Goal: Task Accomplishment & Management: Manage account settings

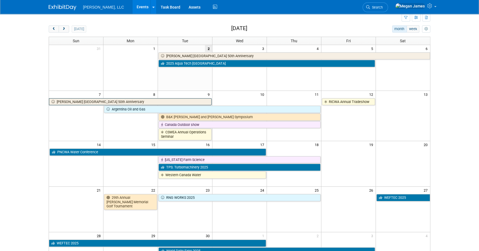
scroll to position [25, 0]
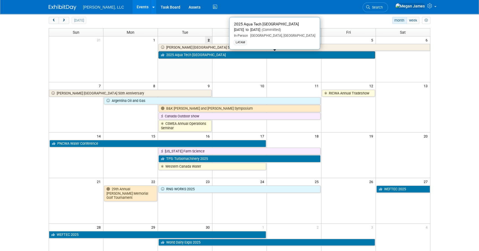
click at [191, 56] on link "2025 Aqua Tech [GEOGRAPHIC_DATA]" at bounding box center [266, 54] width 216 height 7
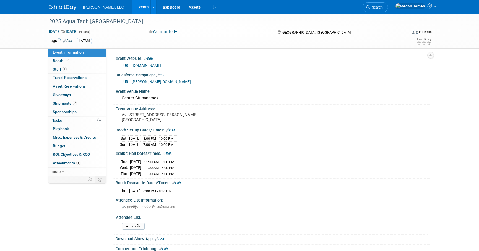
select select "Municipal"
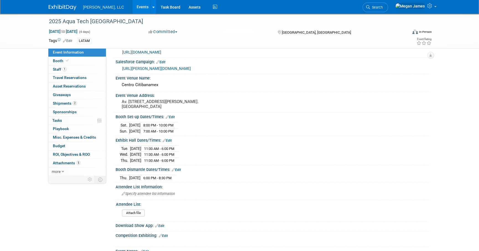
scroll to position [25, 0]
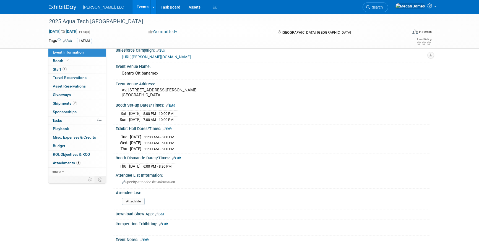
click at [132, 6] on link "Events" at bounding box center [142, 7] width 20 height 14
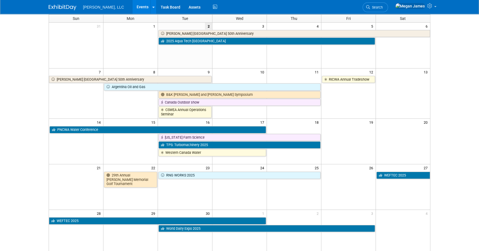
scroll to position [50, 0]
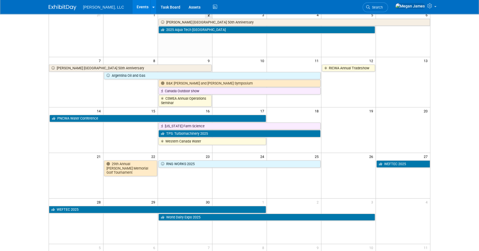
drag, startPoint x: 465, startPoint y: 162, endPoint x: 448, endPoint y: 188, distance: 30.8
click at [465, 162] on body "Boerger, LLC Events Add Event Bulk Upload Events Shareable Event Boards Recentl…" at bounding box center [239, 75] width 479 height 251
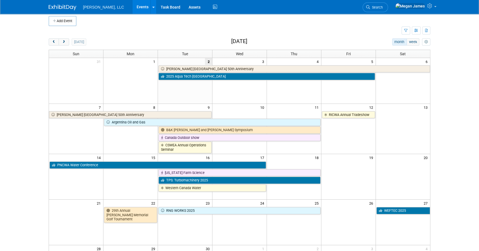
scroll to position [0, 0]
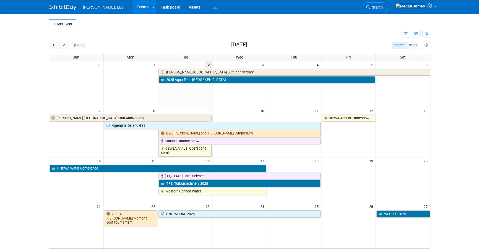
click at [444, 201] on body "Boerger, LLC Events Add Event Bulk Upload Events Shareable Event Boards Recentl…" at bounding box center [239, 125] width 479 height 251
click at [132, 8] on link "Events" at bounding box center [142, 7] width 20 height 14
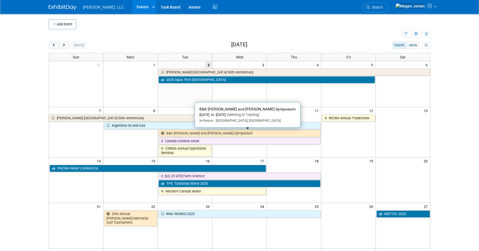
drag, startPoint x: 193, startPoint y: 132, endPoint x: 274, endPoint y: 149, distance: 82.4
click at [193, 132] on link "B&K [PERSON_NAME] and [PERSON_NAME] Symposium" at bounding box center [239, 133] width 162 height 7
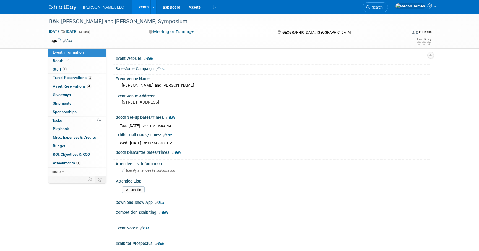
select select "Industrial"
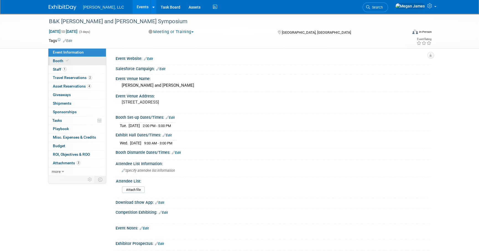
click at [75, 62] on link "Booth" at bounding box center [76, 61] width 57 height 8
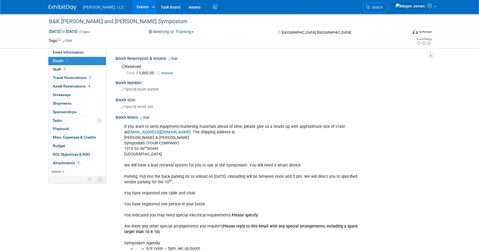
click at [148, 116] on link "Edit" at bounding box center [144, 118] width 9 height 4
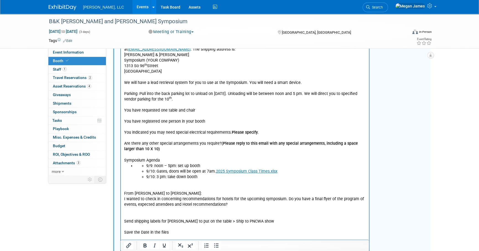
scroll to position [100, 0]
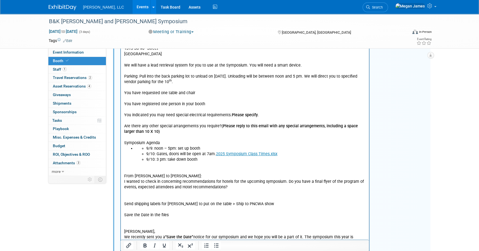
click at [322, 134] on p "If you want to send equipment/marketing materials ahead of time, please give us…" at bounding box center [245, 84] width 242 height 122
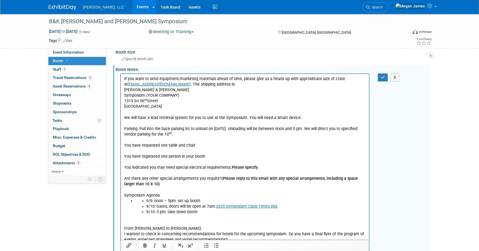
scroll to position [0, 0]
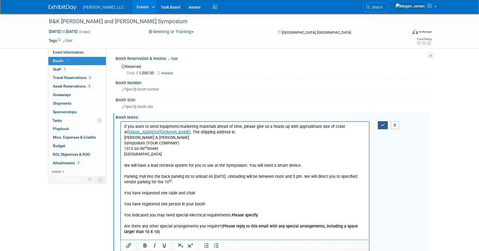
drag, startPoint x: 383, startPoint y: 125, endPoint x: 240, endPoint y: 21, distance: 176.5
click at [383, 125] on icon "button" at bounding box center [382, 125] width 4 height 4
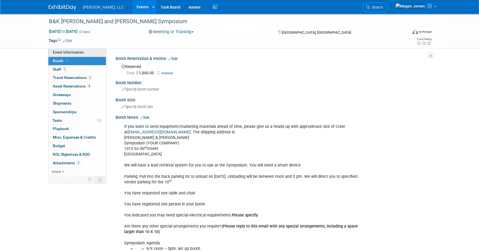
click at [87, 52] on link "Event Information" at bounding box center [76, 52] width 57 height 8
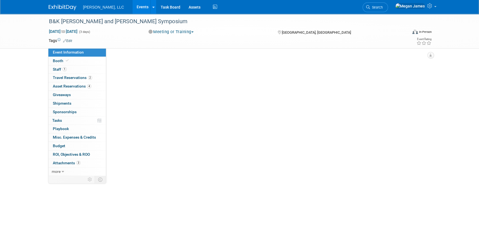
select select "Industrial"
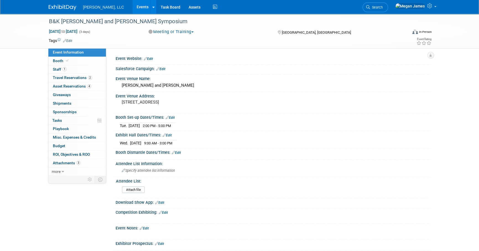
click at [132, 9] on link "Events" at bounding box center [142, 7] width 20 height 14
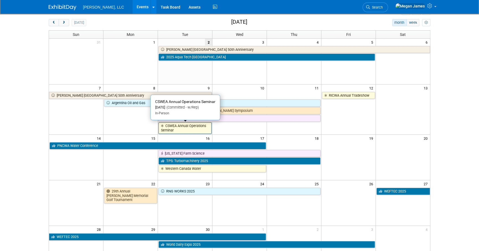
scroll to position [50, 0]
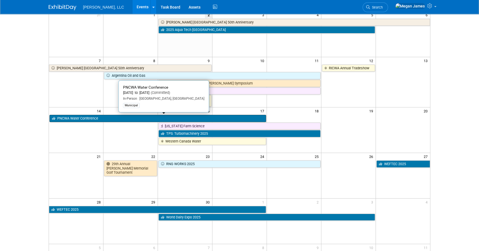
click at [84, 120] on link "PNCWA Water Conference" at bounding box center [157, 118] width 216 height 7
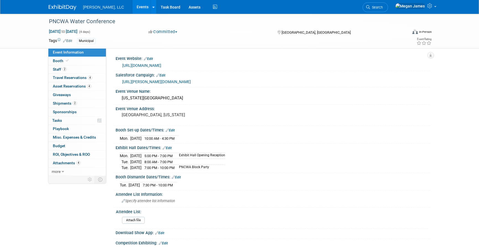
select select "Municipal"
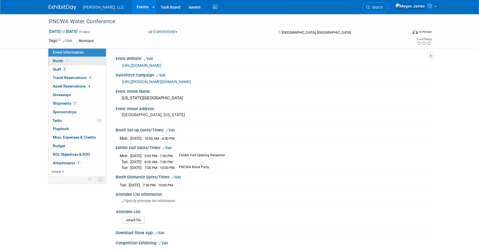
click at [80, 62] on link "Booth" at bounding box center [76, 61] width 57 height 8
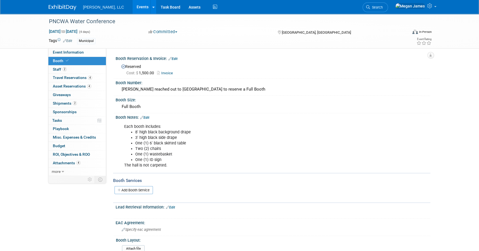
click at [132, 11] on link "Events" at bounding box center [142, 7] width 20 height 14
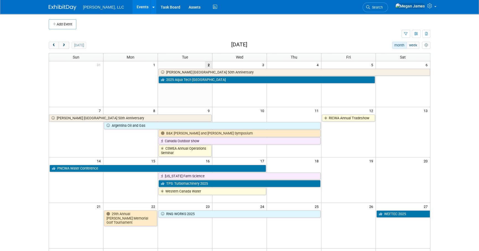
click at [436, 128] on body "[PERSON_NAME], LLC Events Add Event Bulk Upload Events Shareable Event Boards R…" at bounding box center [239, 125] width 479 height 251
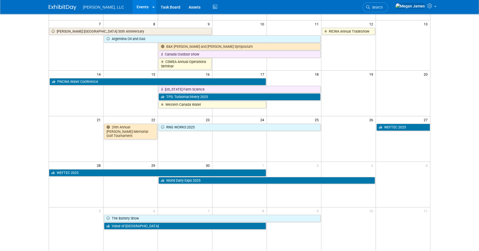
scroll to position [100, 0]
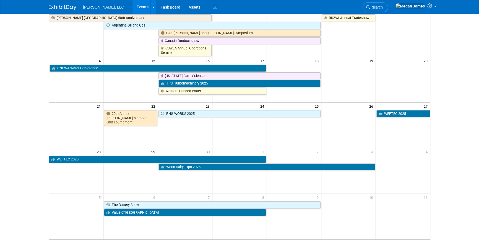
click at [35, 141] on body "[PERSON_NAME], LLC Events Add Event Bulk Upload Events Shareable Event Boards R…" at bounding box center [239, 25] width 479 height 251
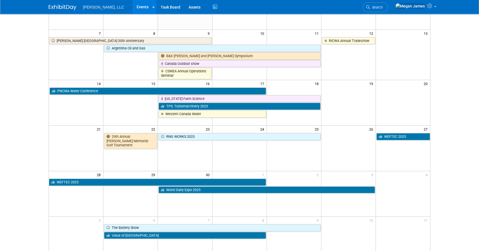
scroll to position [0, 0]
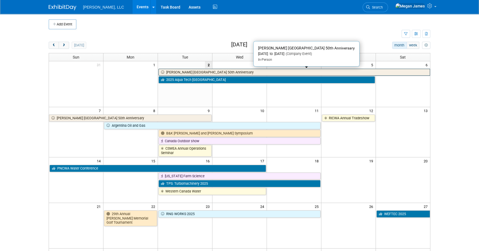
click at [173, 70] on link "[PERSON_NAME] [GEOGRAPHIC_DATA] 50th Anniversary" at bounding box center [293, 72] width 271 height 7
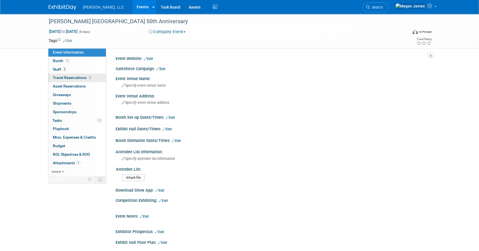
click at [75, 77] on span "Travel Reservations 1" at bounding box center [72, 77] width 39 height 4
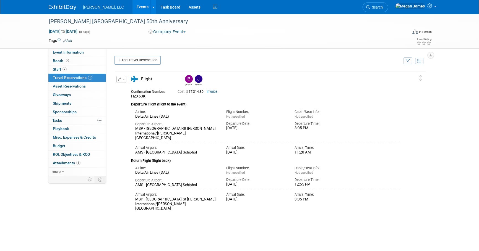
click at [458, 143] on div "[PERSON_NAME] [GEOGRAPHIC_DATA] 50th Anniversary [DATE] to [DATE] (8 days) [DAT…" at bounding box center [239, 131] width 479 height 235
click at [132, 3] on link "Events" at bounding box center [142, 7] width 20 height 14
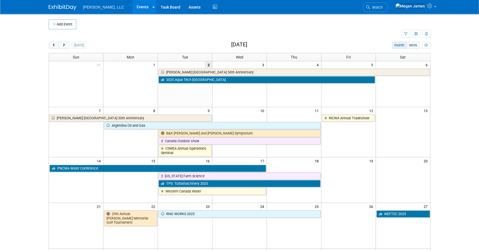
click at [462, 59] on body "[PERSON_NAME], LLC Events Add Event Bulk Upload Events Shareable Event Boards R…" at bounding box center [239, 125] width 479 height 251
click at [453, 84] on body "Boerger, LLC Events Add Event Bulk Upload Events Shareable Event Boards Recentl…" at bounding box center [239, 125] width 479 height 251
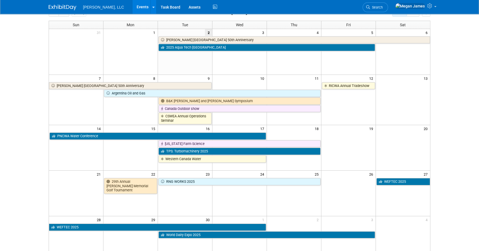
scroll to position [100, 0]
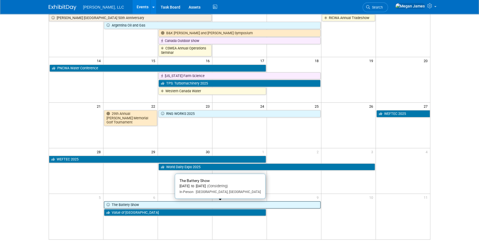
click at [141, 206] on link "The Battery Show" at bounding box center [212, 204] width 216 height 7
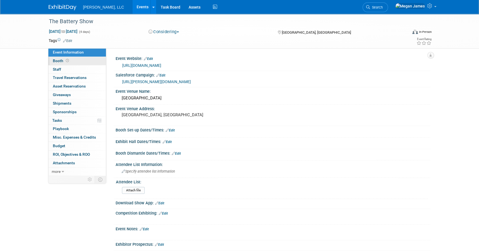
click at [91, 61] on link "Booth" at bounding box center [76, 61] width 57 height 8
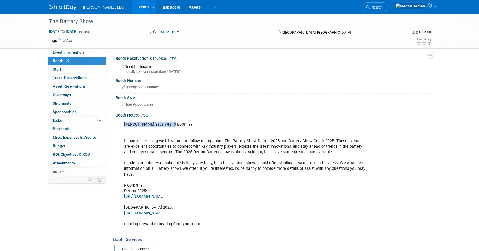
drag, startPoint x: 173, startPoint y: 124, endPoint x: 125, endPoint y: 124, distance: 47.8
click at [125, 124] on div "Drew says Yes to Booth ?? I hope you're doing well. I wanted to follow up regar…" at bounding box center [244, 174] width 249 height 111
drag, startPoint x: 125, startPoint y: 124, endPoint x: 146, endPoint y: 130, distance: 22.0
click at [146, 130] on div "Drew says Yes to Booth ?? I hope you're doing well. I wanted to follow up regar…" at bounding box center [244, 174] width 249 height 111
click at [164, 195] on link "https://tbsm25.mapyourshow.com/8_0/exhview/" at bounding box center [144, 196] width 40 height 5
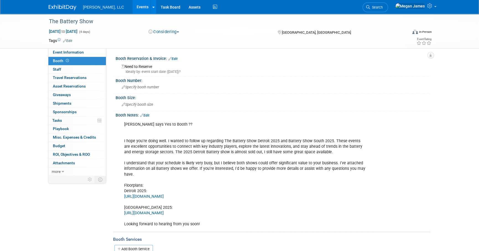
click at [190, 150] on div "Drew says Yes to Booth ?? I hope you're doing well. I wanted to follow up regar…" at bounding box center [244, 174] width 249 height 111
click at [95, 69] on link "0 Staff 0" at bounding box center [76, 69] width 57 height 8
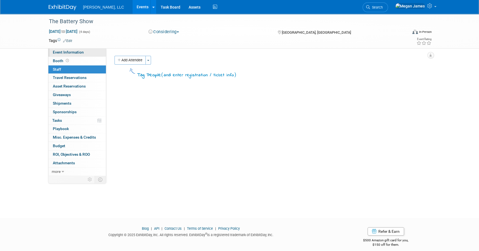
click at [94, 52] on link "Event Information" at bounding box center [76, 52] width 57 height 8
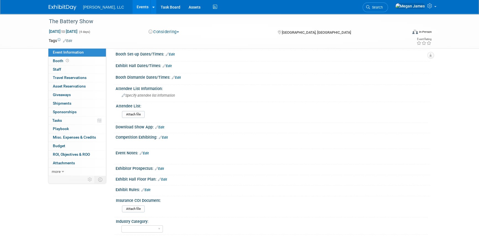
scroll to position [118, 0]
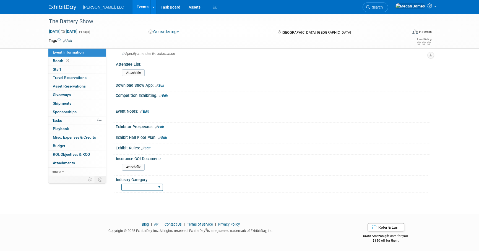
click at [148, 189] on select "Municipal Industrial Ag/Biogas" at bounding box center [141, 187] width 41 height 7
select select "Industrial"
click at [121, 184] on select "Municipal Industrial Ag/Biogas" at bounding box center [141, 187] width 41 height 7
click at [132, 6] on link "Events" at bounding box center [142, 7] width 20 height 14
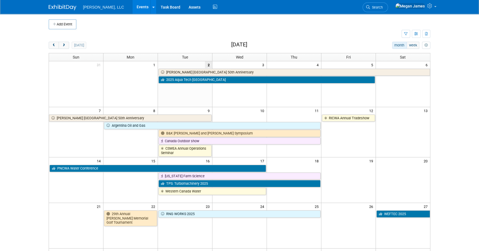
click at [440, 136] on body "[PERSON_NAME], LLC Events Add Event Bulk Upload Events Shareable Event Boards R…" at bounding box center [239, 125] width 479 height 251
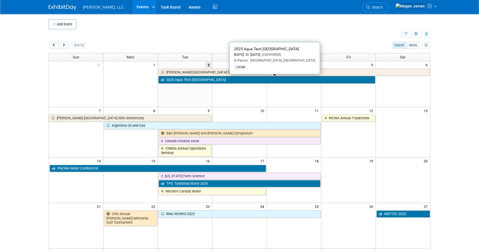
click at [187, 79] on link "2025 Aqua Tech [GEOGRAPHIC_DATA]" at bounding box center [266, 79] width 216 height 7
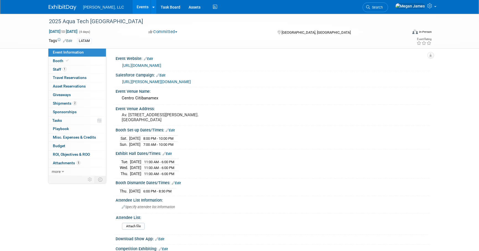
select select "Municipal"
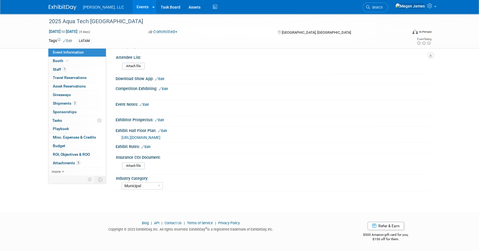
scroll to position [22, 0]
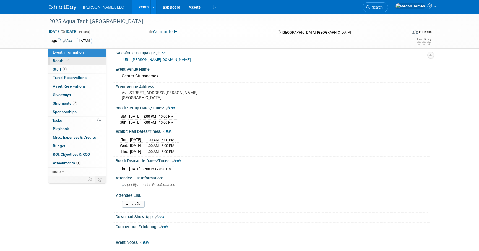
click at [88, 60] on link "Booth" at bounding box center [76, 61] width 57 height 8
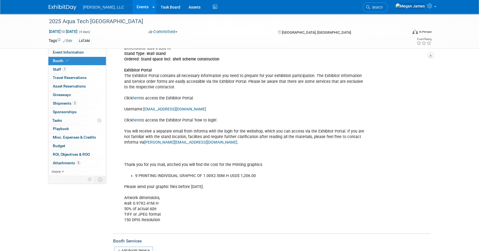
scroll to position [151, 0]
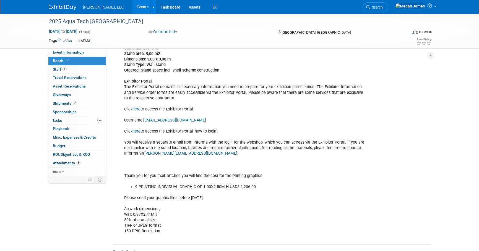
click at [139, 109] on link "here" at bounding box center [136, 109] width 8 height 5
click at [132, 10] on link "Events" at bounding box center [142, 7] width 20 height 14
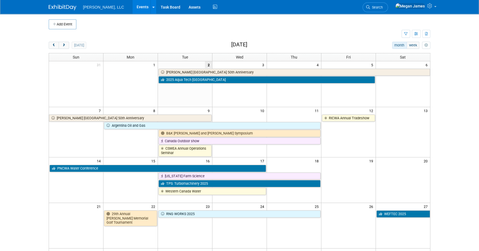
click at [430, 109] on div "Add Event New Event Duplicate Event Warning There is another event in your work…" at bounding box center [239, 182] width 390 height 337
click at [67, 45] on button "next" at bounding box center [64, 45] width 10 height 7
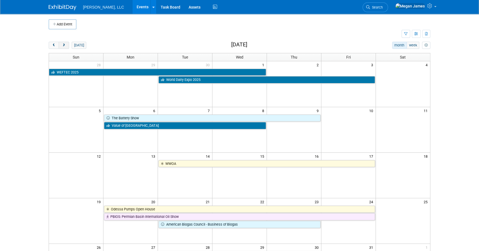
click at [67, 45] on button "next" at bounding box center [64, 45] width 10 height 7
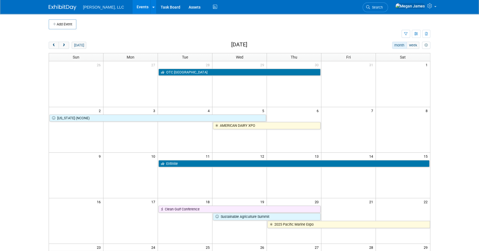
click at [33, 142] on body "Boerger, LLC Events Add Event Bulk Upload Events Shareable Event Boards Recentl…" at bounding box center [239, 125] width 479 height 251
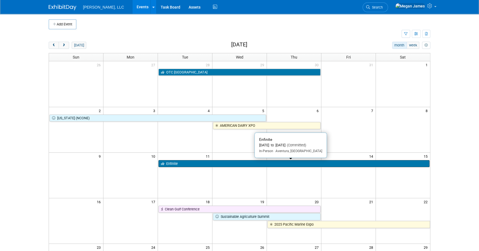
click at [168, 163] on link "Enfinite" at bounding box center [293, 163] width 271 height 7
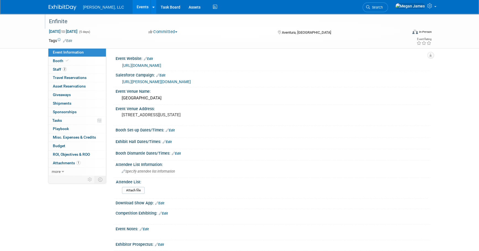
click at [75, 23] on div "Enfinite" at bounding box center [223, 22] width 352 height 10
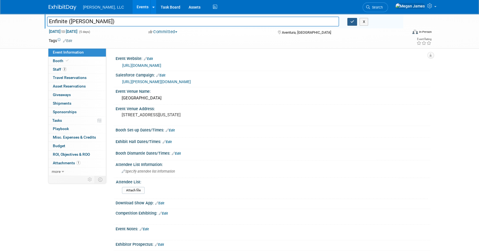
type input "Enfinite ([PERSON_NAME])"
click at [355, 24] on button "button" at bounding box center [352, 22] width 10 height 8
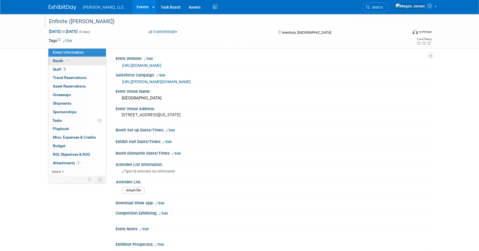
click at [83, 62] on link "Booth" at bounding box center [76, 61] width 57 height 8
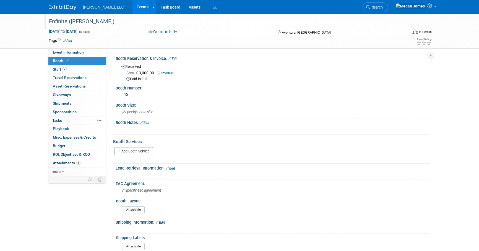
click at [457, 94] on div "Enfinite (NORA) Nov 11, 2025 to Nov 15, 2025 (5 days) Nov 11, 2025 to Nov 15, 2…" at bounding box center [239, 172] width 479 height 316
click at [464, 125] on div "Enfinite (NORA) Nov 11, 2025 to Nov 15, 2025 (5 days) Nov 11, 2025 to Nov 15, 2…" at bounding box center [239, 172] width 479 height 316
click at [92, 70] on link "2 Staff 2" at bounding box center [76, 69] width 57 height 8
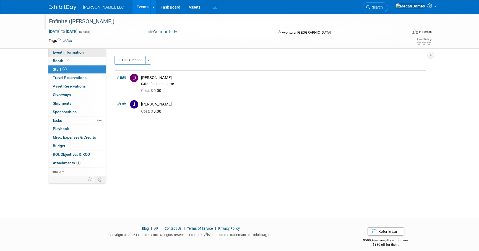
click at [91, 50] on link "Event Information" at bounding box center [76, 52] width 57 height 8
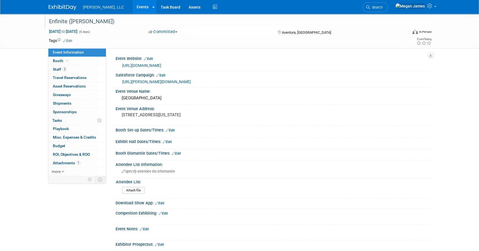
click at [319, 156] on div "Save Changes Cancel" at bounding box center [273, 157] width 314 height 3
click at [61, 60] on span "Booth" at bounding box center [61, 61] width 17 height 4
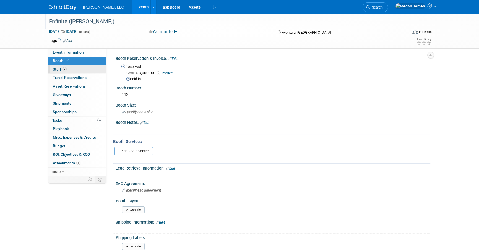
click at [72, 67] on link "2 Staff 2" at bounding box center [76, 69] width 57 height 8
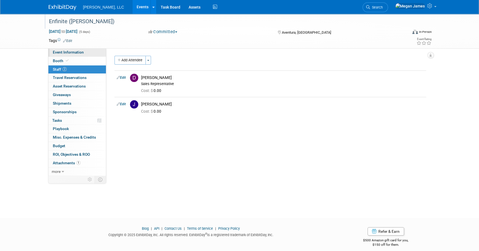
click at [70, 54] on span "Event Information" at bounding box center [68, 52] width 31 height 4
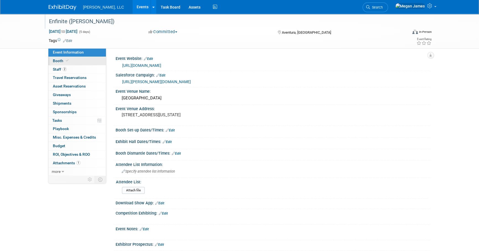
click at [88, 63] on link "Booth" at bounding box center [76, 61] width 57 height 8
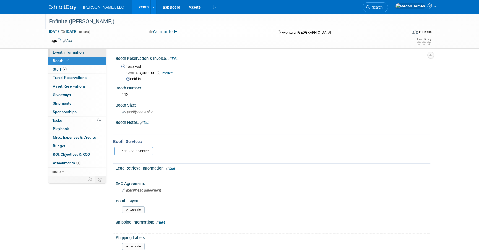
click at [86, 54] on link "Event Information" at bounding box center [76, 52] width 57 height 8
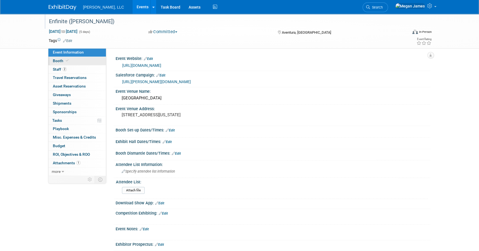
click at [95, 60] on link "Booth" at bounding box center [76, 61] width 57 height 8
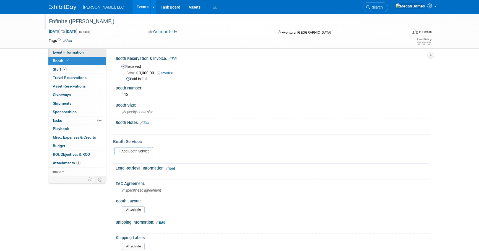
click at [97, 53] on link "Event Information" at bounding box center [76, 52] width 57 height 8
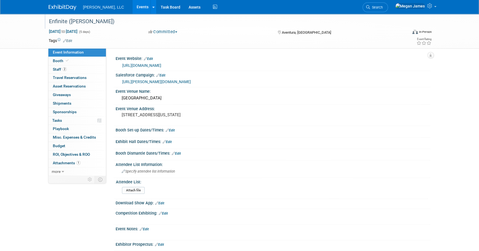
click at [170, 128] on link "Edit" at bounding box center [170, 130] width 9 height 4
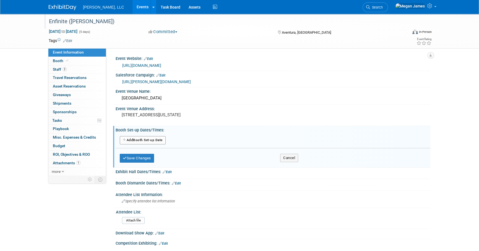
click at [159, 144] on button "Add Another Booth Set-up Date" at bounding box center [143, 140] width 46 height 8
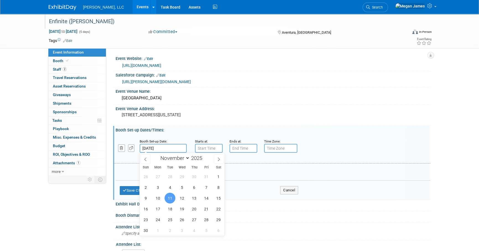
click at [161, 144] on input "Nov 11, 2025" at bounding box center [163, 148] width 47 height 9
click at [183, 196] on span "12" at bounding box center [182, 198] width 11 height 11
type input "Nov 12, 2025"
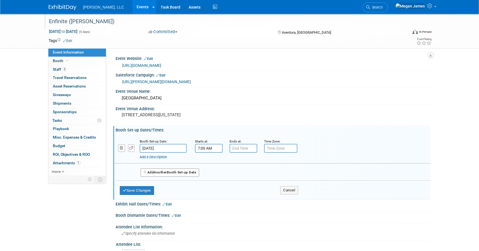
click at [211, 145] on input "7:00 AM" at bounding box center [209, 148] width 28 height 9
drag, startPoint x: 216, startPoint y: 148, endPoint x: 184, endPoint y: 149, distance: 32.1
click at [184, 149] on div "Booth Set-up Date: Nov 12, 2025 Starts at: 7:00 AM 07 : 00 AM 12 01 02 03 04 05…" at bounding box center [272, 149] width 316 height 28
type input "11:00 AM"
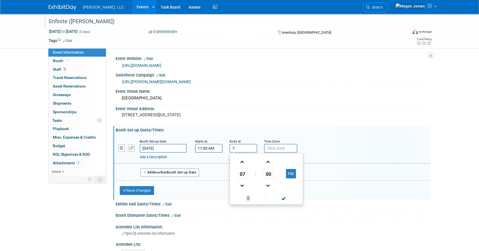
type input "7"
type input "3:00 PM"
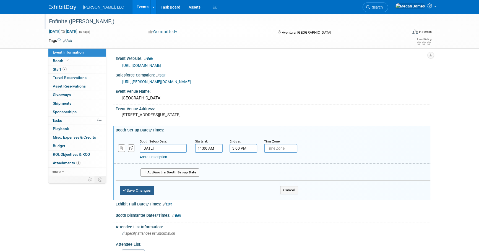
click at [151, 191] on button "Save Changes" at bounding box center [137, 190] width 34 height 9
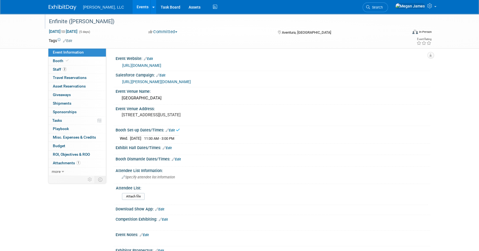
click at [170, 149] on link "Edit" at bounding box center [166, 148] width 9 height 4
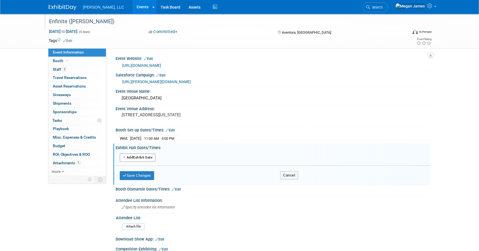
click at [153, 157] on button "Add Another Exhibit Date" at bounding box center [138, 158] width 36 height 8
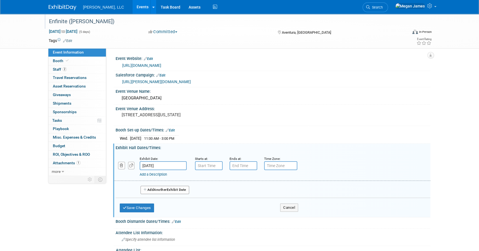
click at [180, 164] on input "Nov 11, 2025" at bounding box center [163, 165] width 47 height 9
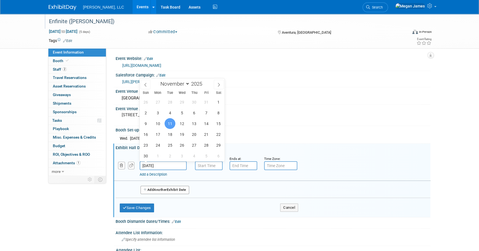
click at [187, 119] on div "26 27 28 29 30 31 1 2 3 4 5 6 7 8 9 10 11 12 13 14 15 16 17 18 19 20 21 22 23 2…" at bounding box center [182, 129] width 85 height 65
click at [183, 123] on span "12" at bounding box center [182, 123] width 11 height 11
type input "Nov 12, 2025"
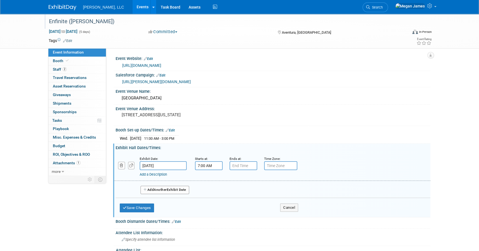
click at [217, 164] on input "7:00 AM" at bounding box center [209, 165] width 28 height 9
drag, startPoint x: 217, startPoint y: 164, endPoint x: 193, endPoint y: 163, distance: 23.3
click at [193, 163] on div "Starts at: 7:00 AM 07 : 00 AM 12 01 02 03 04 05 06 07 08 09 10 11 00 05 10 15 2…" at bounding box center [208, 163] width 35 height 14
type input "4:00 PM"
type input "7"
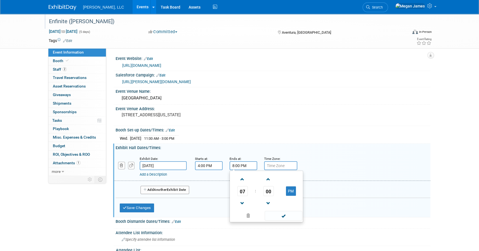
type input "8:00 PM"
drag, startPoint x: 183, startPoint y: 191, endPoint x: 220, endPoint y: 191, distance: 37.3
click at [183, 191] on button "Add Another Exhibit Date" at bounding box center [164, 190] width 49 height 8
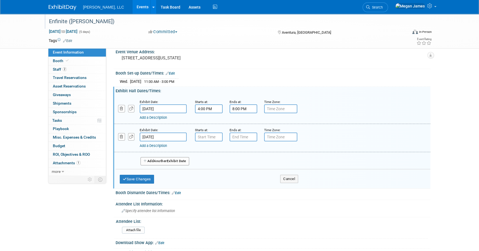
scroll to position [75, 0]
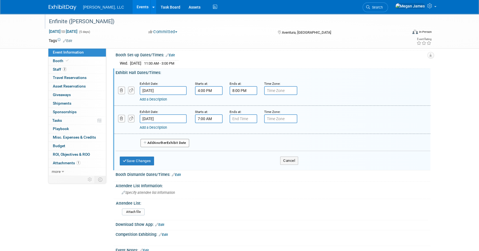
click at [214, 117] on input "7:00 AM" at bounding box center [209, 118] width 28 height 9
drag, startPoint x: 215, startPoint y: 117, endPoint x: 188, endPoint y: 123, distance: 28.2
click at [188, 123] on div "Exhibit Date: Nov 13, 2025 Starts at: 7:00 AM 07 : 00 AM 12 01 02 03 04 05 06 0…" at bounding box center [272, 120] width 316 height 28
type input "7:30 AM"
type input "7"
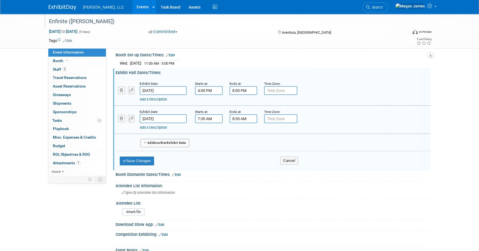
click at [163, 143] on span "Another" at bounding box center [160, 143] width 13 height 4
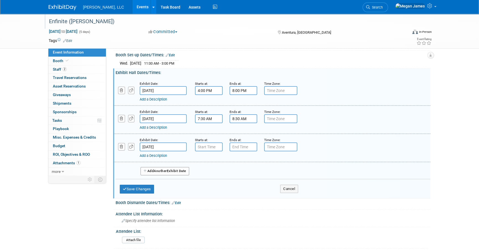
click at [252, 120] on input "8:30 AM" at bounding box center [243, 118] width 28 height 9
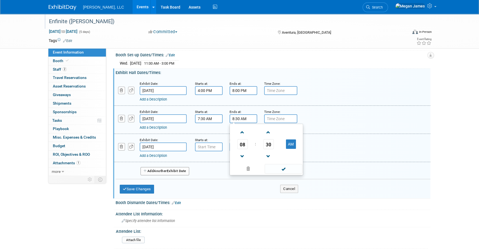
drag, startPoint x: 241, startPoint y: 118, endPoint x: 217, endPoint y: 117, distance: 24.1
click at [217, 117] on div "Exhibit Date: Nov 13, 2025 Starts at: 7:30 AM Ends at: 8:30 AM 08 : 30 AM 12 01…" at bounding box center [272, 120] width 316 height 28
type input "10:40 AM"
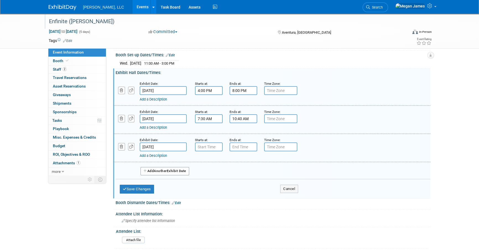
click at [419, 131] on div "Exhibit Date: Nov 13, 2025 Starts at: 7:30 AM Ends at: 10:40 AM Time Zone: Appl…" at bounding box center [272, 120] width 316 height 28
click at [211, 147] on input "7:00 AM" at bounding box center [209, 147] width 28 height 9
drag, startPoint x: 217, startPoint y: 147, endPoint x: 180, endPoint y: 145, distance: 37.1
click at [180, 145] on div "Exhibit Date: Nov 14, 2025 Starts at: 7:00 AM 07 : 00 AM 12 01 02 03 04 05 06 0…" at bounding box center [272, 148] width 316 height 28
type input "8:00 AM"
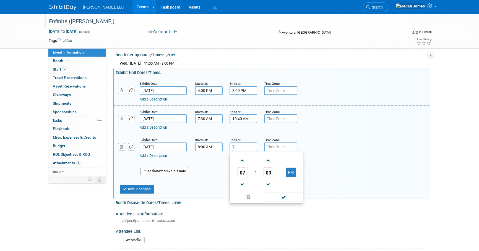
type input "7"
type input "11:15 AM"
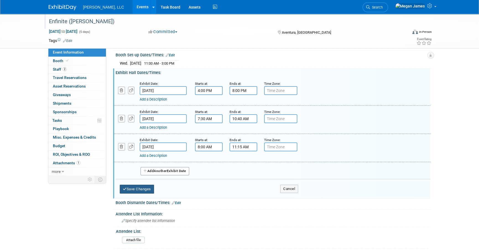
click at [146, 189] on button "Save Changes" at bounding box center [137, 189] width 34 height 9
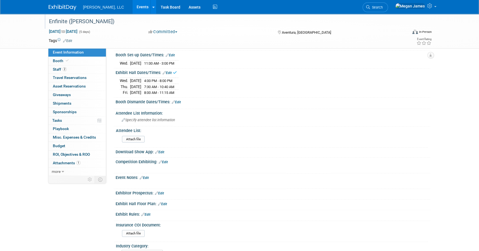
click at [179, 102] on link "Edit" at bounding box center [176, 102] width 9 height 4
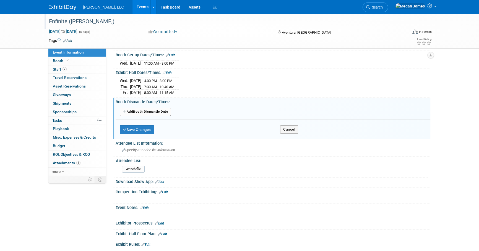
click at [158, 111] on button "Add Another Booth Dismantle Date" at bounding box center [145, 112] width 51 height 8
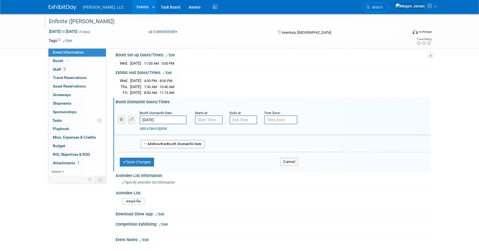
click at [159, 120] on input "Nov 15, 2025" at bounding box center [163, 120] width 47 height 9
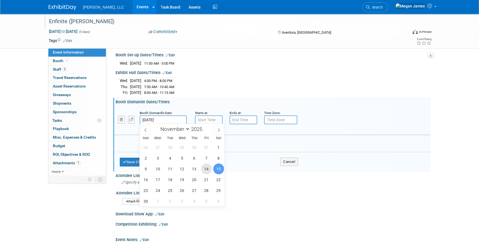
click at [204, 169] on span "14" at bounding box center [206, 169] width 11 height 11
type input "Nov 14, 2025"
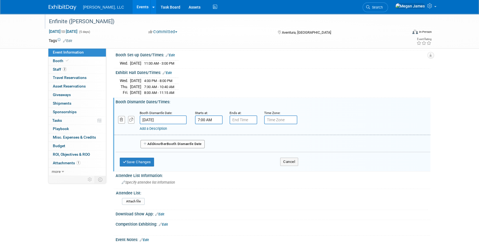
click at [212, 116] on input "7:00 AM" at bounding box center [209, 120] width 28 height 9
drag, startPoint x: 216, startPoint y: 117, endPoint x: 192, endPoint y: 119, distance: 23.2
click at [192, 119] on div "Starts at: 7:00 AM 07 : 00 AM 12 01 02 03 04 05 06 07 08 09 10 11 00 05 10 15 2…" at bounding box center [208, 117] width 35 height 14
type input "11:15 AM"
type input "7"
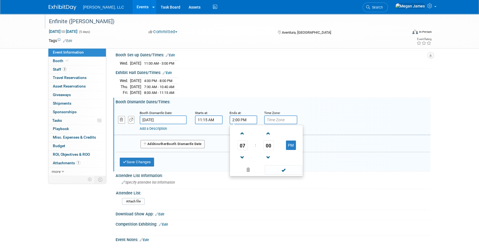
type input "2:00 PM"
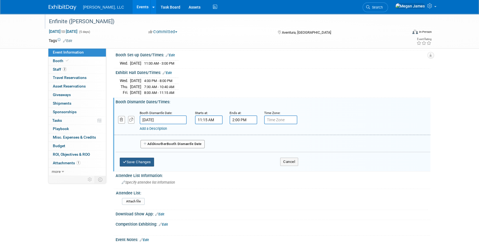
click at [150, 159] on button "Save Changes" at bounding box center [137, 162] width 34 height 9
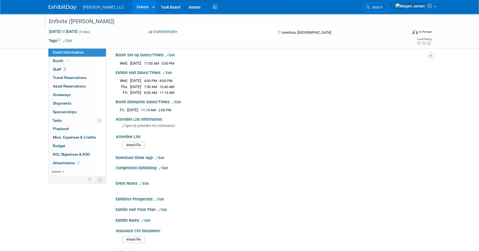
click at [466, 137] on div "Enfinite (NORA) Nov 11, 2025 to Nov 15, 2025 (5 days) Nov 11, 2025 to Nov 15, 2…" at bounding box center [239, 107] width 479 height 337
click at [86, 63] on link "Booth" at bounding box center [76, 61] width 57 height 8
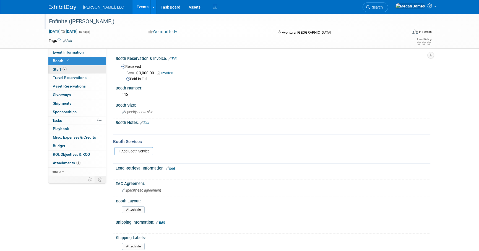
click at [78, 66] on link "2 Staff 2" at bounding box center [76, 69] width 57 height 8
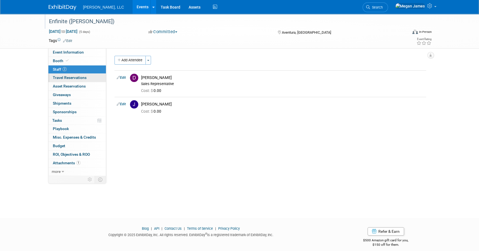
click at [85, 78] on span "Travel Reservations 0" at bounding box center [70, 77] width 34 height 4
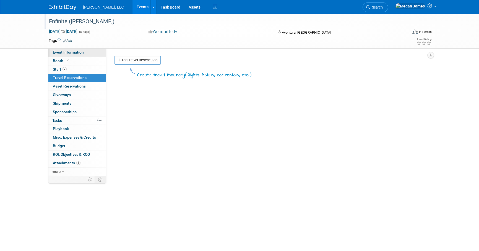
click at [89, 56] on link "Event Information" at bounding box center [76, 52] width 57 height 8
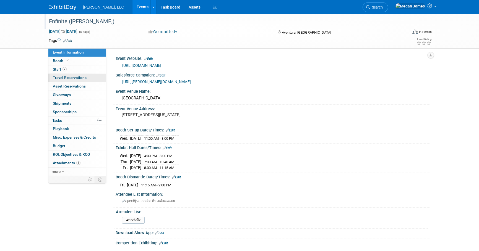
click at [94, 80] on link "0 Travel Reservations 0" at bounding box center [76, 78] width 57 height 8
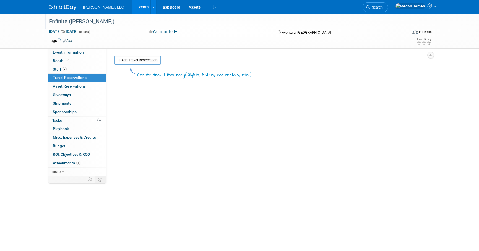
click at [129, 55] on div "Event Website: Edit http://www.enfinite.org Salesforce Campaign: Edit Edit" at bounding box center [268, 111] width 324 height 127
click at [130, 59] on link "Add Travel Reservation" at bounding box center [137, 60] width 46 height 9
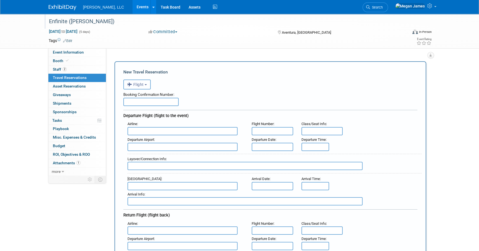
click at [149, 88] on button "Flight" at bounding box center [136, 85] width 27 height 10
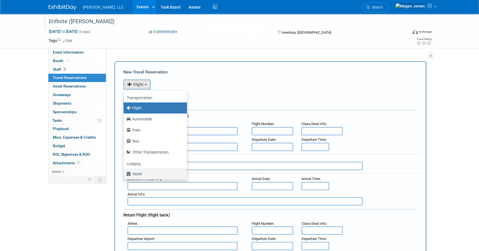
click at [139, 173] on label "Hotel" at bounding box center [153, 174] width 55 height 9
click at [124, 173] on input "Hotel" at bounding box center [123, 174] width 4 height 4
select select "6"
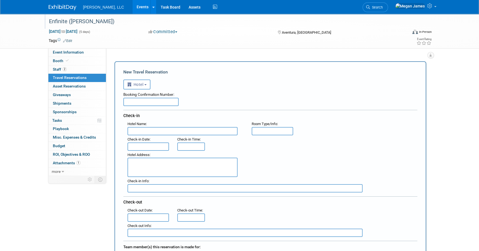
drag, startPoint x: 161, startPoint y: 99, endPoint x: 168, endPoint y: 100, distance: 6.7
click at [161, 99] on input "text" at bounding box center [150, 102] width 55 height 8
paste input "N5FRXIJ9"
type input "N5FRXIJ9"
click at [251, 106] on div "Booking Confirmation Number: N5FRXIJ9" at bounding box center [270, 98] width 294 height 17
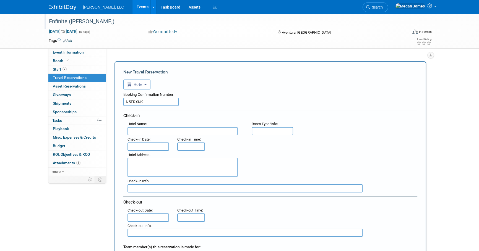
scroll to position [50, 0]
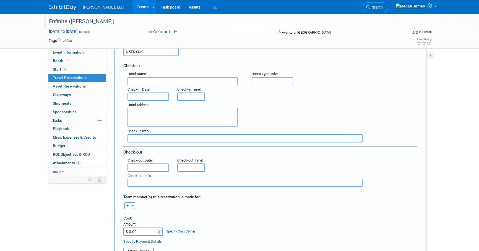
click at [142, 79] on input "text" at bounding box center [182, 81] width 110 height 8
paste input "JW Marriott Miami Turnberry Resort & Spa"
type input "JW Marriott Miami Turnberry Resort & Spa"
click at [143, 116] on textarea at bounding box center [182, 117] width 110 height 19
paste textarea "19999 West Country Club Drive Aventura , FL 33180-2401 , United States of Ameri…"
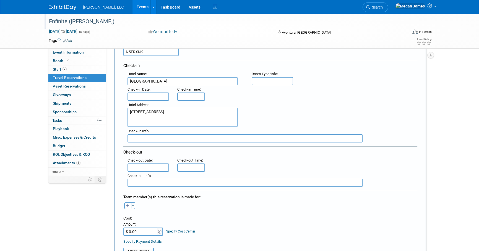
type textarea "19999 West Country Club Drive Aventura , FL 33180-2401 , United States of Ameri…"
click at [160, 94] on input "text" at bounding box center [147, 97] width 41 height 8
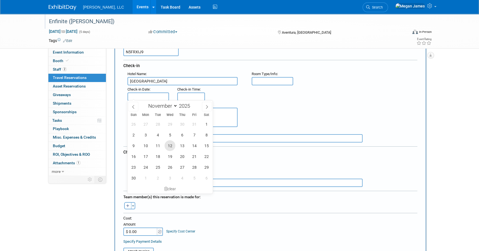
click at [169, 146] on span "12" at bounding box center [169, 145] width 11 height 11
type input "Nov 12, 2025"
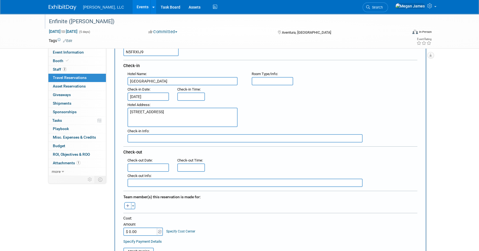
click at [151, 165] on input "text" at bounding box center [147, 168] width 41 height 8
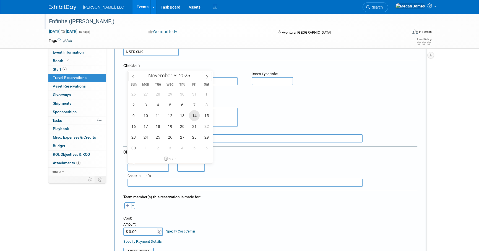
click at [194, 117] on span "14" at bounding box center [194, 115] width 11 height 11
type input "Nov 14, 2025"
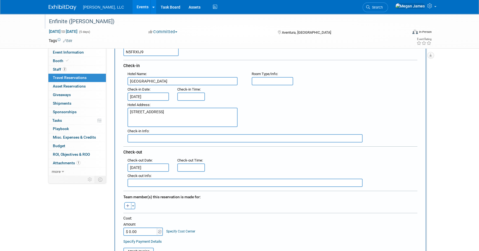
click at [345, 117] on div "Hotel Address : 19999 West Country Club Drive Aventura , FL 33180-2401 , United…" at bounding box center [272, 114] width 298 height 27
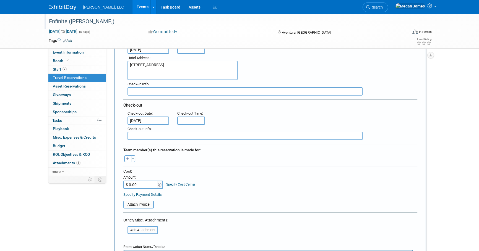
scroll to position [100, 0]
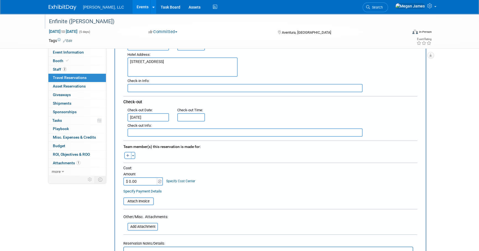
click at [128, 152] on button "button" at bounding box center [127, 155] width 7 height 7
select select
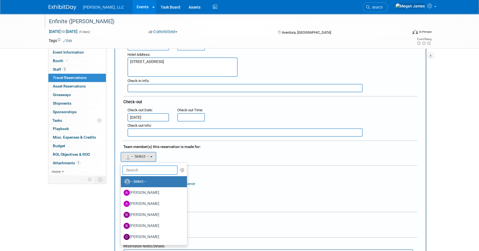
click at [142, 166] on input "text" at bounding box center [149, 170] width 55 height 9
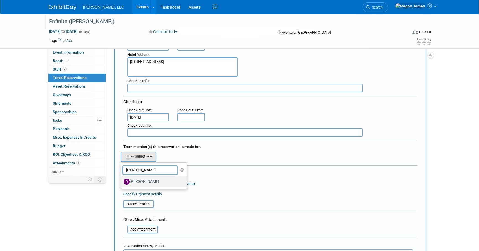
type input "Drew"
click at [146, 179] on label "[PERSON_NAME]" at bounding box center [153, 181] width 58 height 9
click at [122, 179] on input "[PERSON_NAME]" at bounding box center [120, 181] width 4 height 4
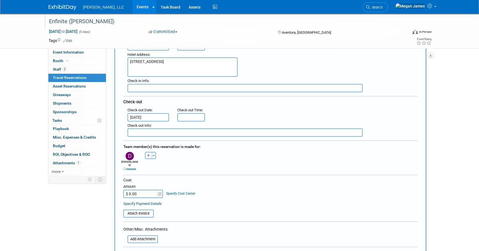
click at [282, 175] on div at bounding box center [270, 176] width 294 height 3
click at [153, 190] on input "$ 0.00" at bounding box center [140, 194] width 35 height 8
paste input "675.74"
type input "$ 675.74"
drag, startPoint x: 264, startPoint y: 188, endPoint x: 481, endPoint y: 174, distance: 217.9
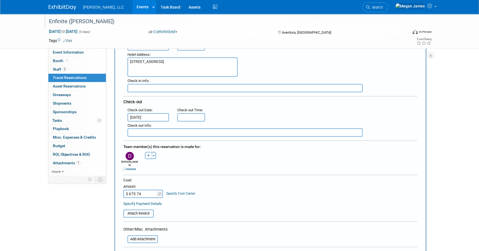
click at [264, 188] on div "Cost: Amount $ 675.74 Specify Cost Center Cost Center -- Not Specified --" at bounding box center [270, 188] width 294 height 20
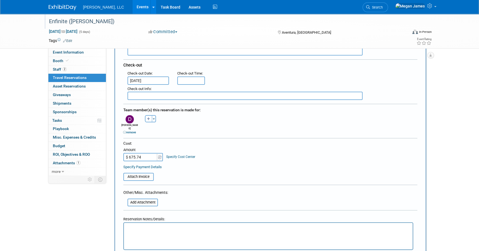
scroll to position [176, 0]
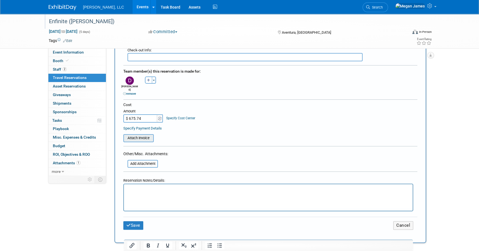
click at [138, 135] on input "file" at bounding box center [120, 138] width 66 height 7
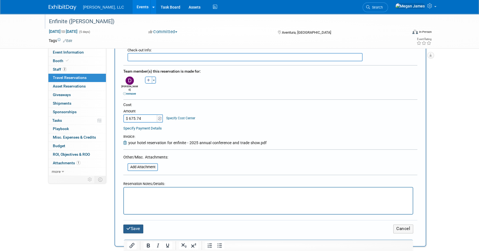
click at [139, 225] on button "Save" at bounding box center [133, 229] width 20 height 9
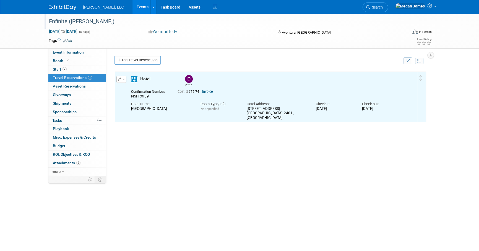
scroll to position [0, 0]
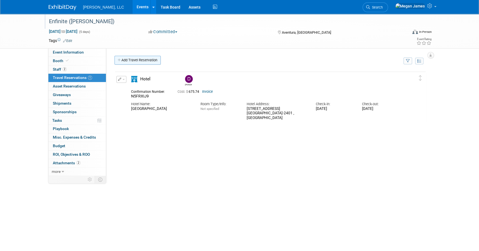
click at [148, 61] on link "Add Travel Reservation" at bounding box center [137, 60] width 46 height 9
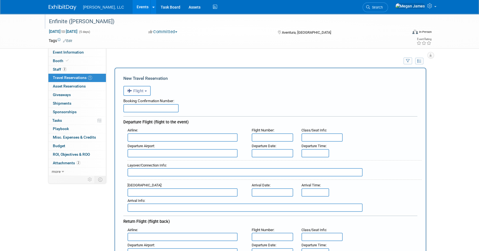
click at [142, 90] on span "Flight" at bounding box center [135, 91] width 17 height 4
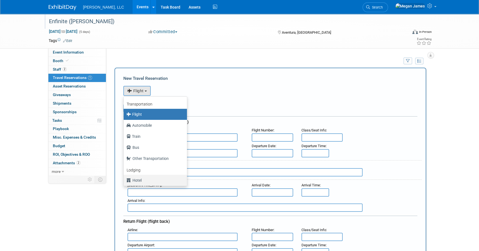
click at [148, 179] on label "Hotel" at bounding box center [153, 180] width 55 height 9
click at [124, 179] on input "Hotel" at bounding box center [123, 180] width 4 height 4
select select "6"
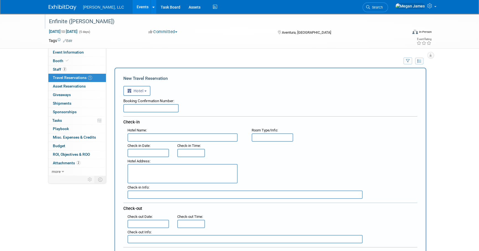
drag, startPoint x: 206, startPoint y: 95, endPoint x: 379, endPoint y: 93, distance: 173.3
click at [206, 95] on div "<i class="fas fa-plane" style="padding: 6px 4px 6px 1px;"></i> Flight <i class=…" at bounding box center [270, 90] width 294 height 11
click at [144, 107] on input "text" at bounding box center [150, 108] width 55 height 8
paste input "9SXET957"
type input "9SXET957"
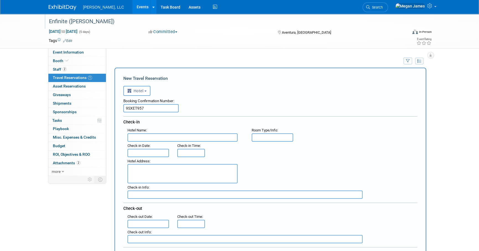
click at [258, 111] on div "Booking Confirmation Number: 9SXET957" at bounding box center [270, 104] width 294 height 17
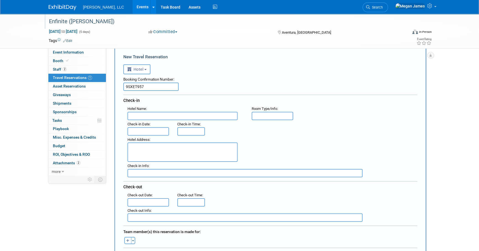
scroll to position [50, 0]
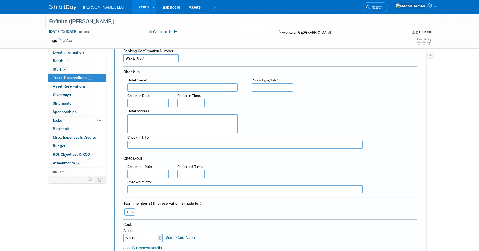
click at [216, 88] on input "text" at bounding box center [182, 87] width 110 height 8
paste input "JW Marriott Miami Turnberry Resort & Spa"
type input "JW Marriott Miami Turnberry Resort & Spa"
click at [181, 127] on textarea at bounding box center [182, 123] width 110 height 19
paste textarea "19999 West Country Club Drive Aventura , FL 33180-2401 , United States of Ameri…"
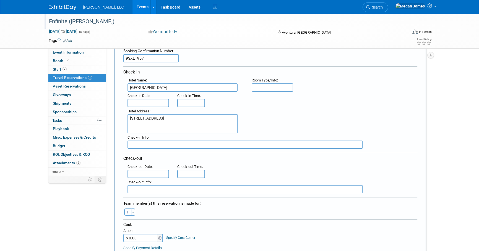
type textarea "19999 West Country Club Drive Aventura , FL 33180-2401 , United States of Ameri…"
click at [151, 100] on input "text" at bounding box center [147, 103] width 41 height 8
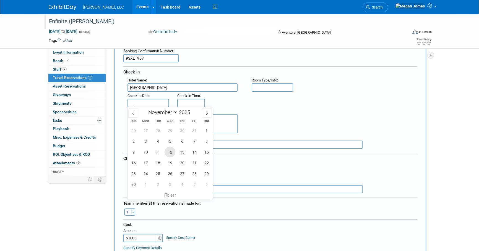
click at [173, 152] on span "12" at bounding box center [169, 152] width 11 height 11
type input "Nov 12, 2025"
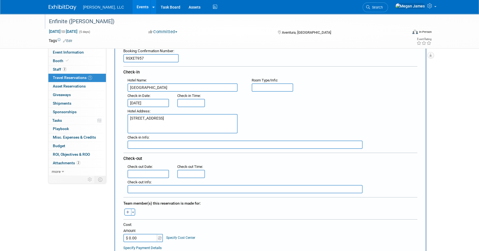
click at [148, 171] on input "text" at bounding box center [147, 174] width 41 height 8
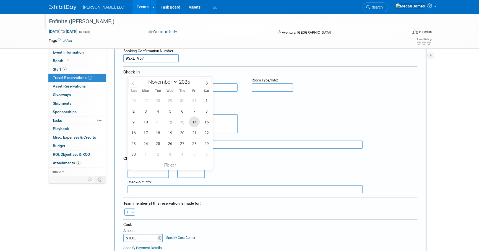
click at [196, 124] on span "14" at bounding box center [194, 122] width 11 height 11
type input "Nov 14, 2025"
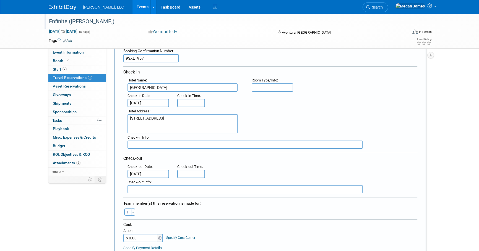
click at [346, 126] on div "Hotel Address : 19999 West Country Club Drive Aventura , FL 33180-2401 , United…" at bounding box center [272, 120] width 298 height 27
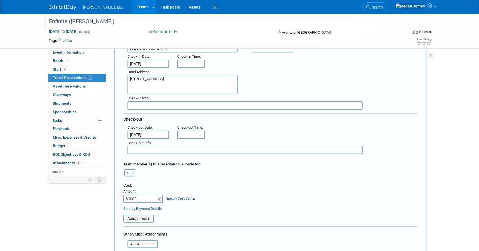
scroll to position [125, 0]
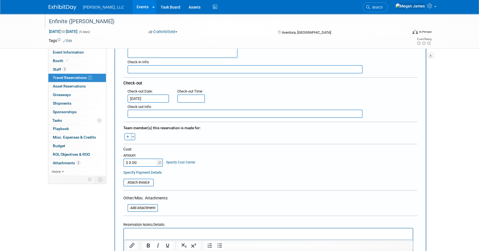
click at [129, 135] on button "button" at bounding box center [127, 136] width 7 height 7
select select
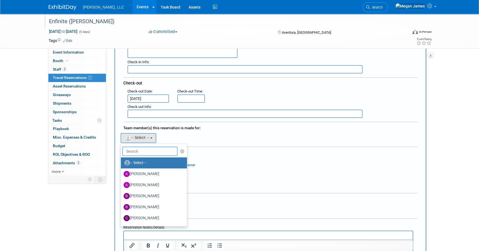
click at [142, 148] on input "text" at bounding box center [149, 151] width 55 height 9
type input "H"
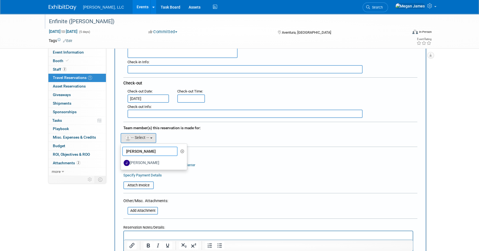
type input "Jeff"
click at [156, 159] on label "Jeff Seaton" at bounding box center [153, 163] width 58 height 9
click at [122, 161] on input "Jeff Seaton" at bounding box center [120, 163] width 4 height 4
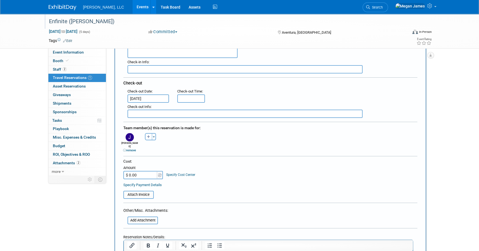
click at [221, 147] on div "Team member(s) this reservation is made for: Alexius remove Andrea remove remov…" at bounding box center [270, 138] width 294 height 32
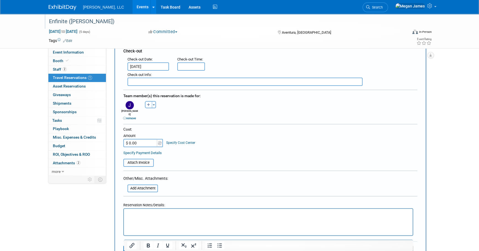
scroll to position [201, 0]
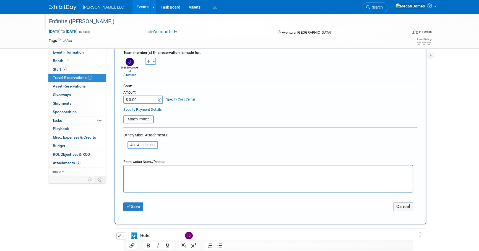
click at [138, 96] on input "$ 0.00" at bounding box center [140, 100] width 35 height 8
paste input "675.74"
type input "$ 675.74"
drag, startPoint x: 261, startPoint y: 105, endPoint x: 268, endPoint y: 102, distance: 8.0
click at [261, 111] on table "Attach Invoice" at bounding box center [270, 117] width 294 height 13
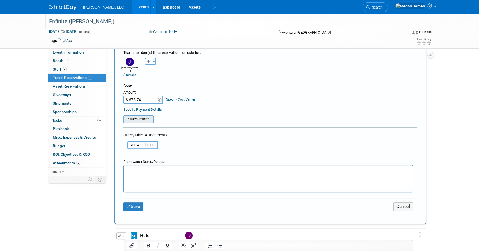
click at [129, 116] on input "file" at bounding box center [120, 119] width 66 height 7
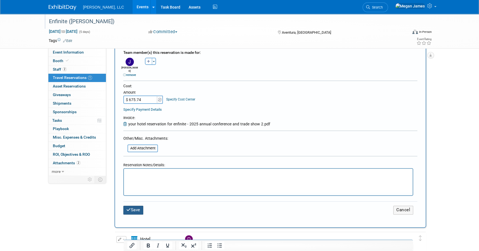
click at [141, 207] on button "Save" at bounding box center [133, 210] width 20 height 9
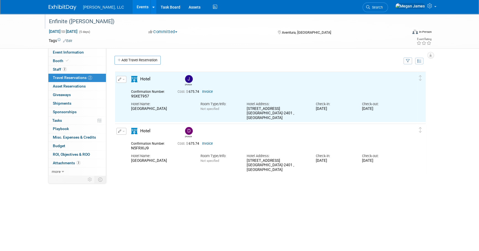
scroll to position [0, 0]
click at [424, 183] on div "Jeff 9SXET957" at bounding box center [269, 154] width 311 height 166
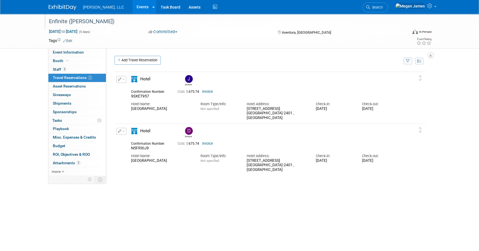
drag, startPoint x: 174, startPoint y: 172, endPoint x: 110, endPoint y: 63, distance: 126.9
click at [174, 172] on div "Hotel Name: JW Marriott Miami Turnberry Resort & Spa Room Type/Info: Not specif…" at bounding box center [265, 162] width 277 height 22
click at [96, 54] on link "Event Information" at bounding box center [76, 52] width 57 height 8
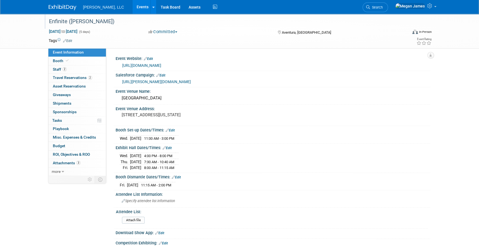
click at [132, 8] on link "Events" at bounding box center [142, 7] width 20 height 14
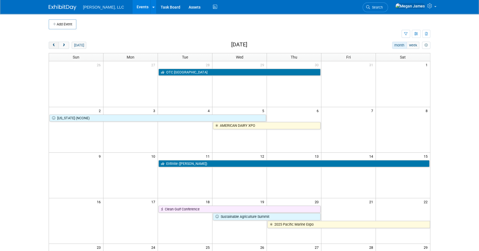
click at [50, 44] on button "prev" at bounding box center [54, 45] width 10 height 7
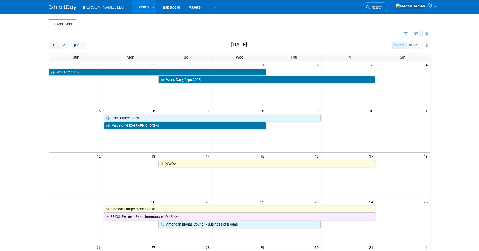
click at [50, 44] on button "prev" at bounding box center [54, 45] width 10 height 7
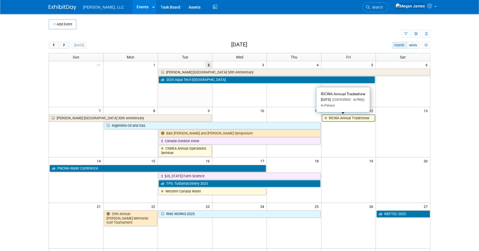
click at [351, 117] on link "RICWA Annual Tradeshow" at bounding box center [348, 118] width 53 height 7
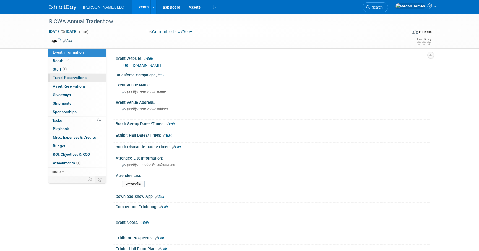
click at [75, 79] on span "Travel Reservations 0" at bounding box center [70, 77] width 34 height 4
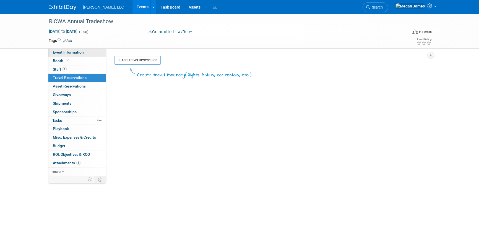
click at [78, 51] on span "Event Information" at bounding box center [68, 52] width 31 height 4
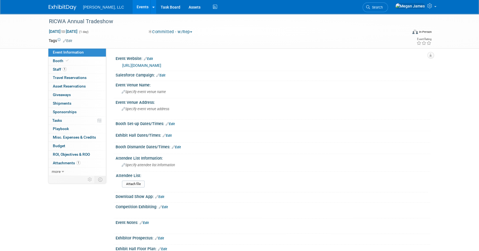
click at [132, 8] on link "Events" at bounding box center [142, 7] width 20 height 14
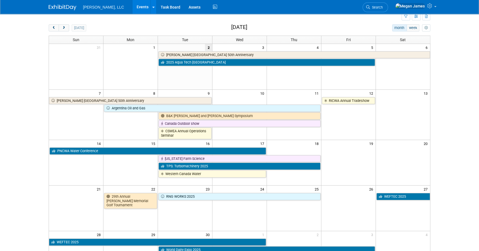
scroll to position [50, 0]
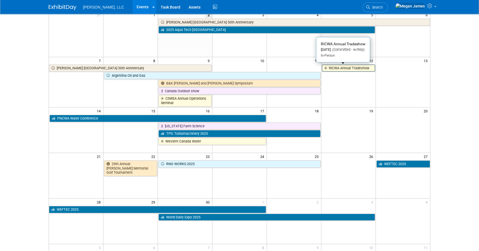
click at [360, 68] on link "RICWA Annual Tradeshow" at bounding box center [348, 68] width 53 height 7
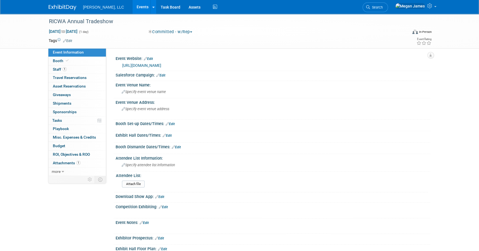
click at [141, 65] on link "[URL][DOMAIN_NAME]" at bounding box center [141, 65] width 39 height 4
click at [167, 91] on div "Specify event venue name" at bounding box center [273, 92] width 306 height 9
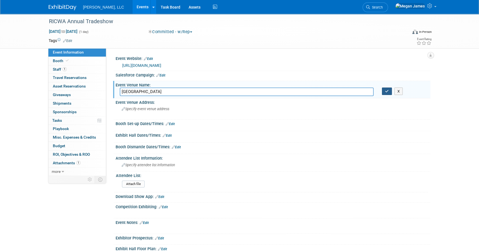
type input "Crowne Plaza"
click at [387, 90] on icon "button" at bounding box center [387, 92] width 4 height 4
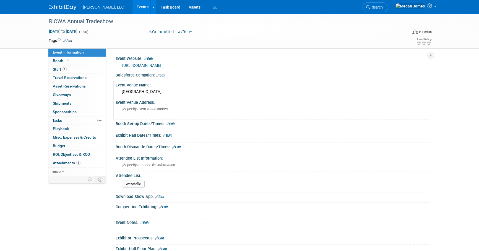
click at [179, 106] on div "Specify event venue address" at bounding box center [181, 111] width 123 height 13
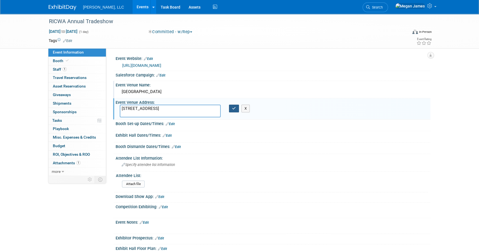
type textarea "801 Greenwich Ave, Warwick, RI, 02886, USA"
click at [236, 108] on button "button" at bounding box center [234, 109] width 10 height 8
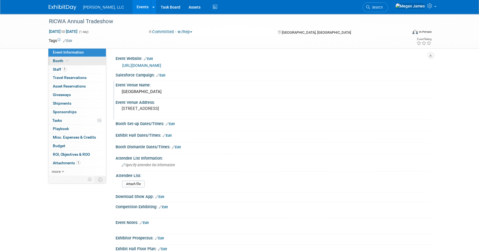
click at [86, 63] on link "Booth" at bounding box center [76, 61] width 57 height 8
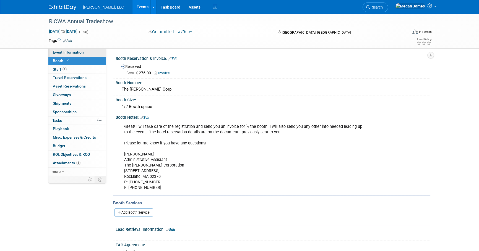
click at [98, 52] on link "Event Information" at bounding box center [76, 52] width 57 height 8
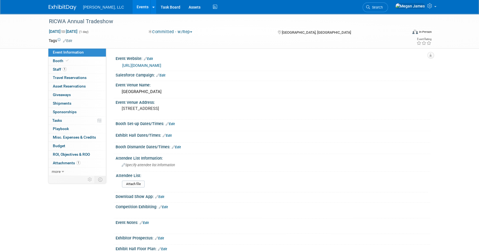
click at [174, 124] on link "Edit" at bounding box center [170, 124] width 9 height 4
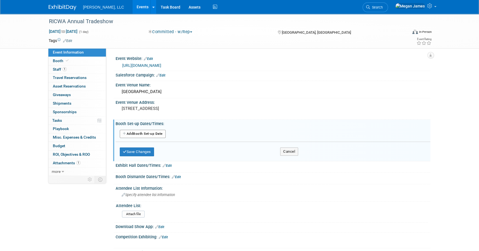
click at [146, 134] on button "Add Another Booth Set-up Date" at bounding box center [143, 134] width 46 height 8
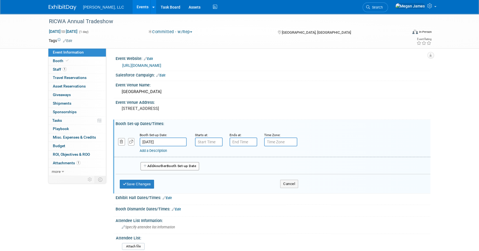
click at [159, 141] on input "Sep 12, 2025" at bounding box center [163, 142] width 47 height 9
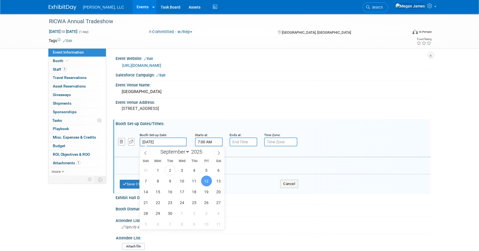
click at [213, 143] on input "7:00 AM" at bounding box center [209, 142] width 28 height 9
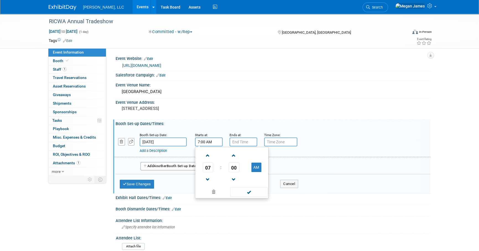
drag, startPoint x: 214, startPoint y: 141, endPoint x: 189, endPoint y: 141, distance: 25.7
click at [189, 141] on div "Booth Set-up Date: Sep 12, 2025 Starts at: 7:00 AM 07 : 00 AM 12 01 02 03 04 05…" at bounding box center [272, 143] width 316 height 28
type input "7:30 AM"
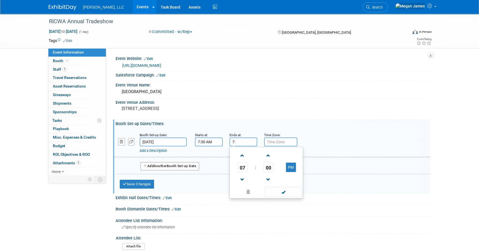
type input "7"
type input "9:00 AM"
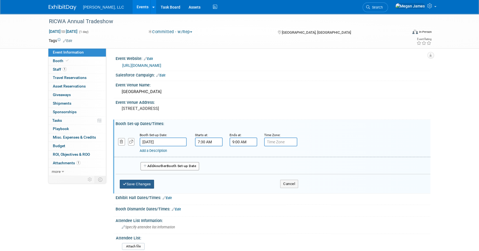
click at [146, 185] on button "Save Changes" at bounding box center [137, 184] width 34 height 9
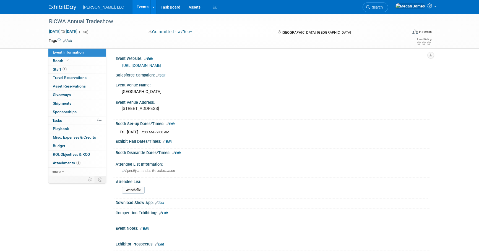
click at [179, 151] on link "Edit" at bounding box center [176, 153] width 9 height 4
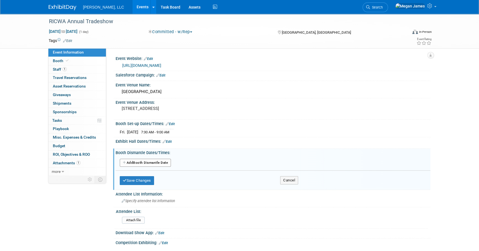
click at [161, 163] on button "Add Another Booth Dismantle Date" at bounding box center [145, 163] width 51 height 8
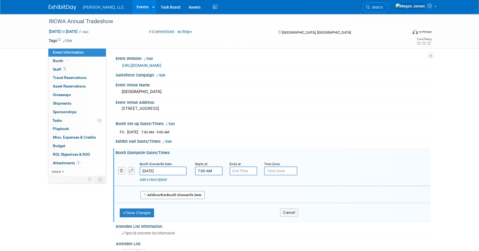
click at [209, 170] on input "7:00 AM" at bounding box center [209, 171] width 28 height 9
click at [212, 170] on input "7:00 AM" at bounding box center [209, 171] width 28 height 9
drag, startPoint x: 182, startPoint y: 169, endPoint x: 170, endPoint y: 169, distance: 11.1
click at [170, 169] on div "Booth Dismantle Date: Sep 12, 2025 Starts at: 7:00 AM 07 : 00 AM 12 01 02 03 04…" at bounding box center [272, 172] width 316 height 28
type input "4:00 PM"
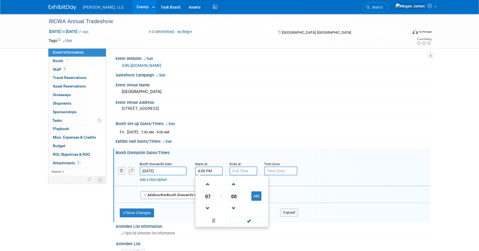
type input "7:00 PM"
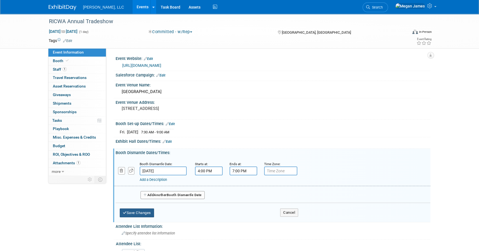
click at [141, 214] on button "Save Changes" at bounding box center [137, 213] width 34 height 9
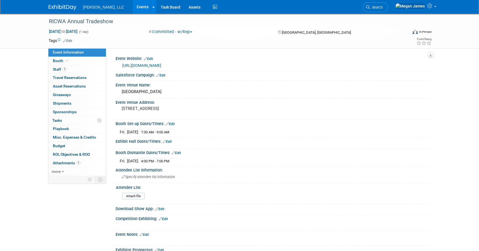
click at [169, 141] on link "Edit" at bounding box center [166, 142] width 9 height 4
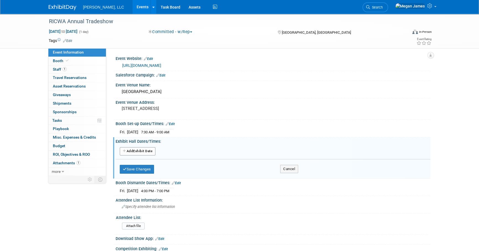
click at [148, 152] on button "Add Another Exhibit Date" at bounding box center [138, 151] width 36 height 8
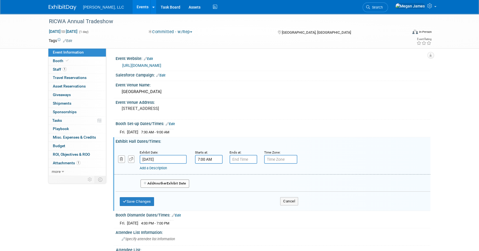
click at [210, 158] on input "7:00 AM" at bounding box center [209, 159] width 28 height 9
drag, startPoint x: 216, startPoint y: 160, endPoint x: 194, endPoint y: 161, distance: 21.3
click at [194, 161] on div "Starts at: 7:00 AM 07 : 00 AM 12 01 02 03 04 05 06 07 08 09 10 11 00 05 10 15 2…" at bounding box center [208, 156] width 35 height 14
type input "9:00 AM"
type input "7"
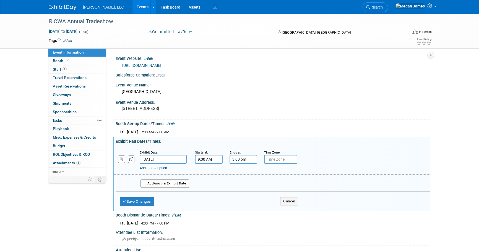
type input "3:00 PM"
click at [151, 203] on button "Save Changes" at bounding box center [137, 201] width 34 height 9
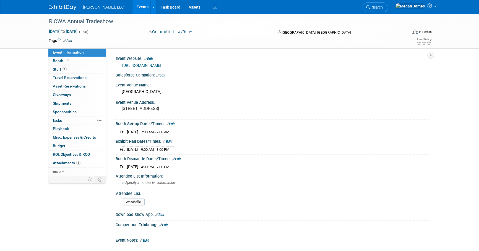
click at [132, 8] on link "Events" at bounding box center [142, 7] width 20 height 14
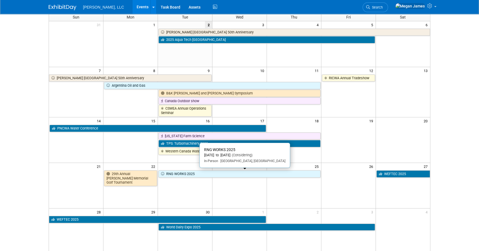
scroll to position [125, 0]
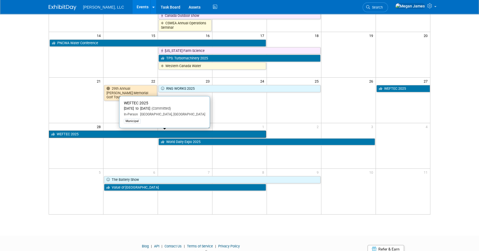
click at [77, 135] on link "WEFTEC 2025" at bounding box center [157, 134] width 217 height 7
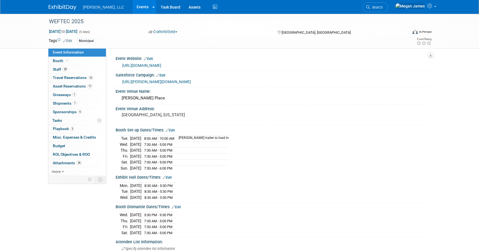
select select "Municipal"
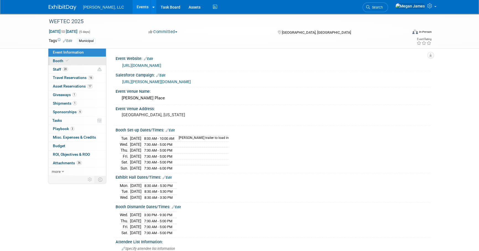
click at [79, 60] on link "Booth" at bounding box center [76, 61] width 57 height 8
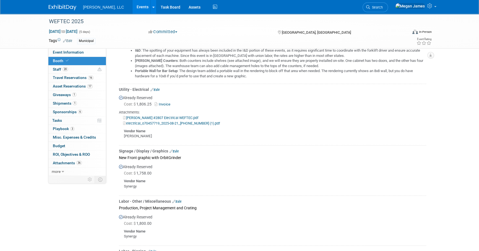
scroll to position [351, 0]
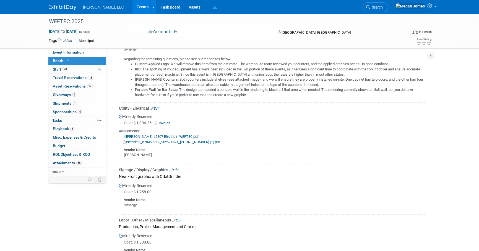
drag, startPoint x: 120, startPoint y: 108, endPoint x: 194, endPoint y: 154, distance: 87.9
click at [194, 154] on td "Utility - Electrical Edit Already Reserved Cost: $ 1,806.25 Invoice" at bounding box center [272, 134] width 307 height 62
click at [443, 155] on div "WEFTEC 2025 Sep 27, 2025 to Oct 1, 2025 (5 days) Sep 27, 2025 to Oct 1, 2025 Co…" at bounding box center [239, 158] width 479 height 992
click at [442, 155] on div "WEFTEC 2025 Sep 27, 2025 to Oct 1, 2025 (5 days) Sep 27, 2025 to Oct 1, 2025 Co…" at bounding box center [239, 158] width 479 height 992
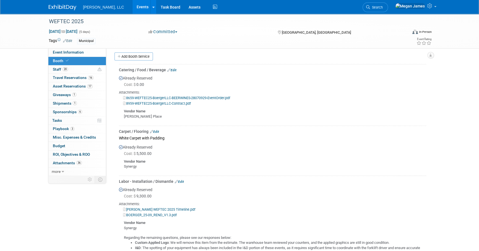
scroll to position [0, 0]
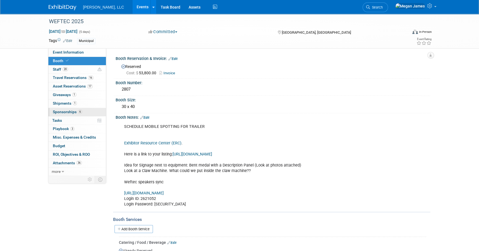
click at [92, 114] on link "6 Sponsorships 6" at bounding box center [76, 112] width 57 height 8
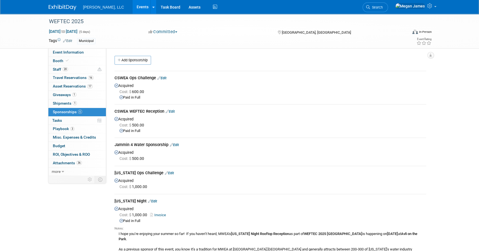
click at [132, 9] on link "Events" at bounding box center [142, 7] width 20 height 14
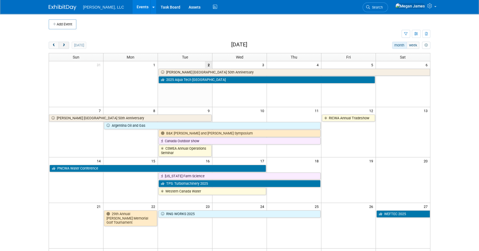
click at [66, 47] on button "next" at bounding box center [64, 45] width 10 height 7
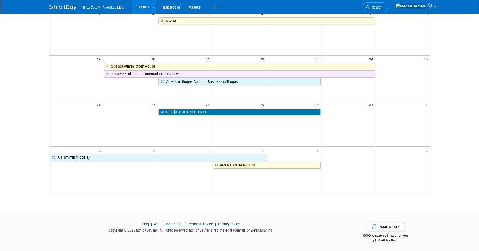
scroll to position [144, 0]
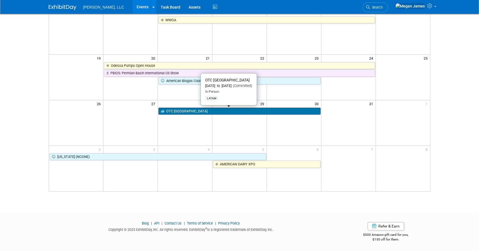
click at [180, 111] on link "OTC [GEOGRAPHIC_DATA]" at bounding box center [239, 111] width 162 height 7
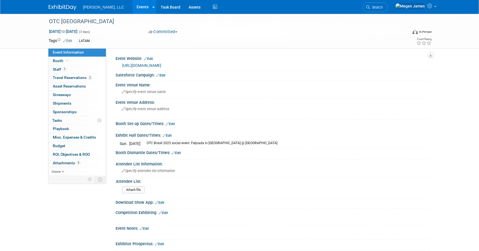
select select "Industrial"
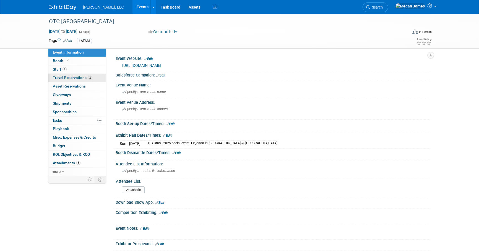
click at [74, 78] on span "Travel Reservations 2" at bounding box center [72, 77] width 39 height 4
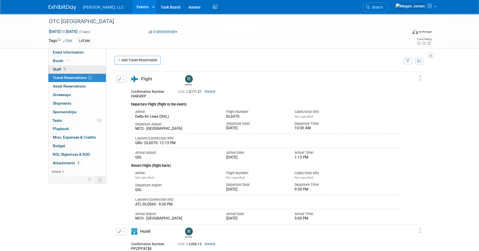
click at [79, 69] on link "1 Staff 1" at bounding box center [76, 69] width 57 height 8
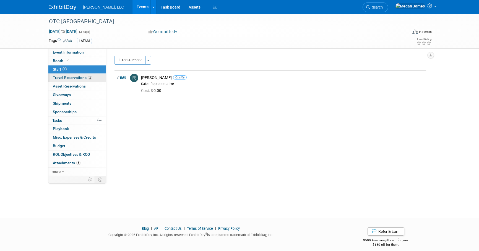
click at [85, 79] on span "Travel Reservations 2" at bounding box center [72, 77] width 39 height 4
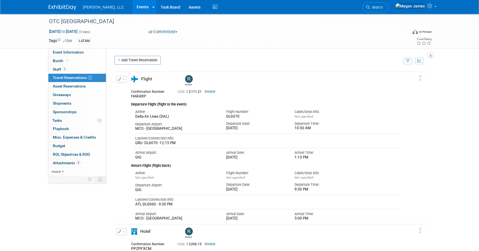
click at [440, 171] on div "OTC Brazil Oct 28, 2025 to Oct 30, 2025 (3 days) Oct 28, 2025 to Oct 30, 2025 C…" at bounding box center [239, 153] width 479 height 278
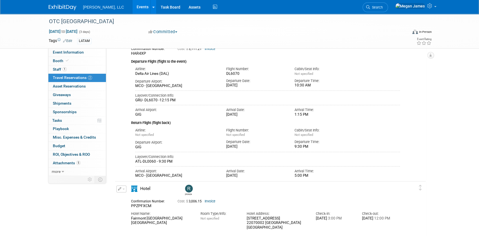
scroll to position [89, 0]
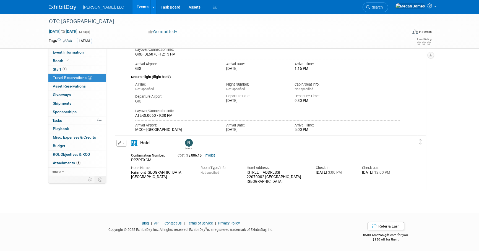
click at [438, 189] on div "OTC Brazil Oct 28, 2025 to Oct 30, 2025 (3 days) Oct 28, 2025 to Oct 30, 2025 C…" at bounding box center [239, 64] width 479 height 278
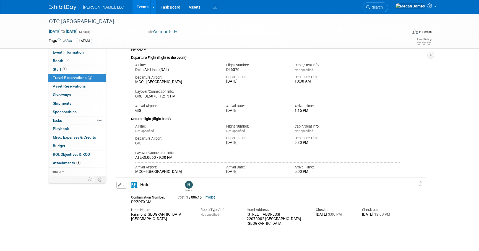
scroll to position [39, 0]
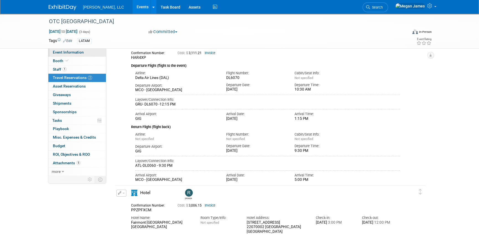
click at [88, 53] on link "Event Information" at bounding box center [76, 52] width 57 height 8
select select "Industrial"
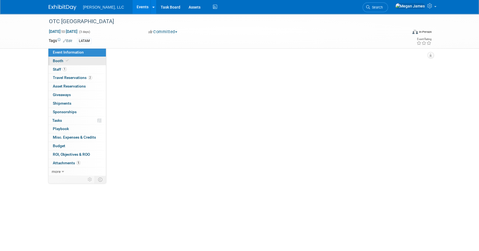
scroll to position [0, 0]
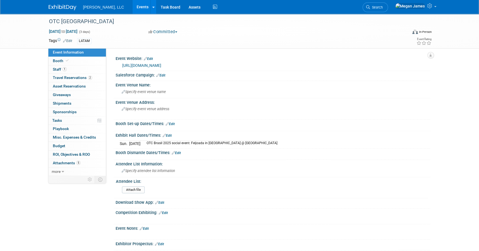
click at [132, 6] on link "Events" at bounding box center [142, 7] width 20 height 14
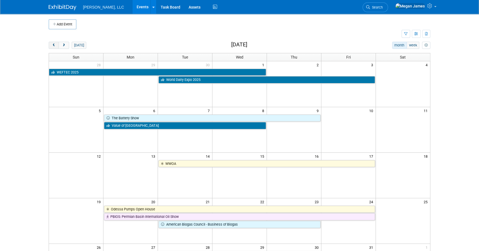
click at [57, 44] on button "prev" at bounding box center [54, 45] width 10 height 7
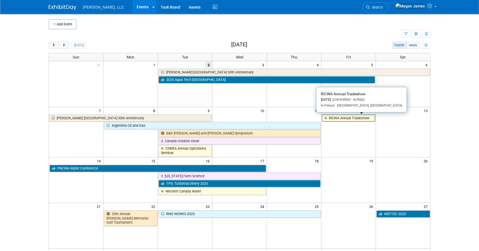
click at [367, 116] on link "RICWA Annual Tradeshow" at bounding box center [348, 118] width 53 height 7
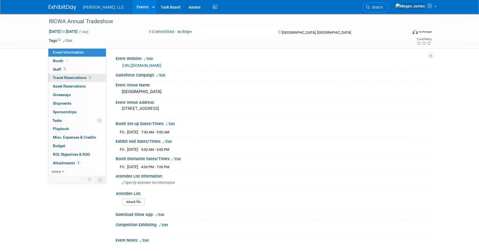
click at [89, 79] on span "1" at bounding box center [90, 78] width 4 height 4
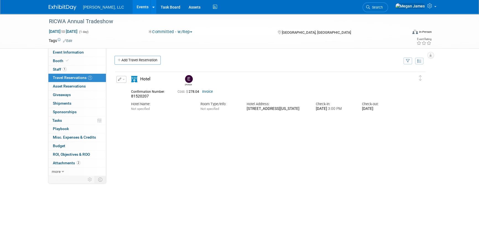
click at [132, 6] on link "Events" at bounding box center [142, 7] width 20 height 14
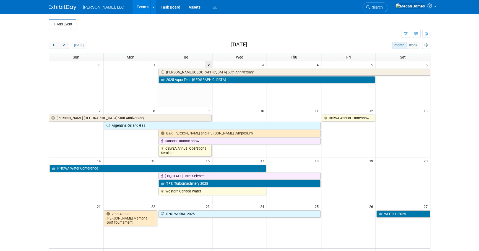
click at [32, 115] on body "Boerger, LLC Events Add Event Bulk Upload Events Shareable Event Boards Recentl…" at bounding box center [239, 125] width 479 height 251
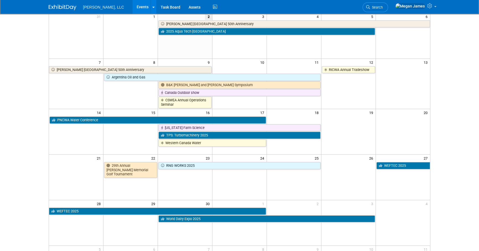
scroll to position [50, 0]
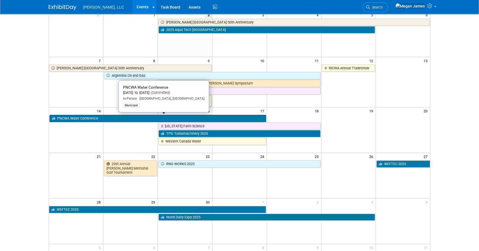
click at [73, 118] on link "PNCWA Water Conference" at bounding box center [157, 118] width 216 height 7
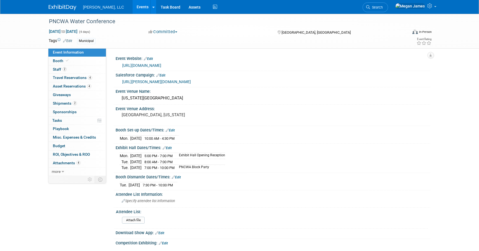
select select "Municipal"
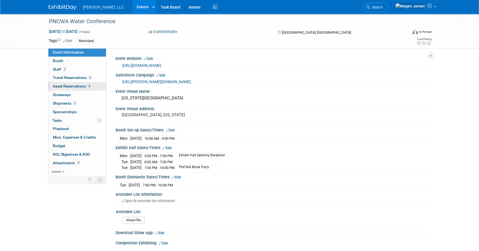
click at [71, 87] on span "Asset Reservations 4" at bounding box center [72, 86] width 38 height 4
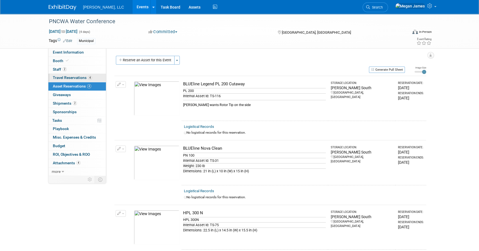
click at [82, 79] on span "Travel Reservations 4" at bounding box center [72, 77] width 39 height 4
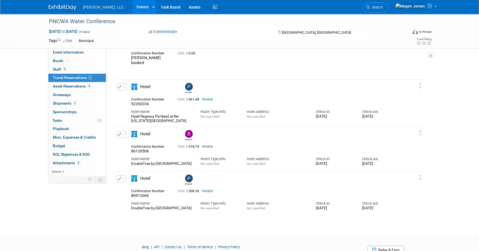
scroll to position [25, 0]
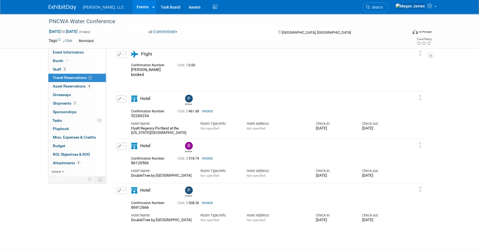
click at [455, 199] on div "PNCWA Water Conference Sep 14, 2025 to Sep 17, 2025 (4 days) Sep 14, 2025 to Se…" at bounding box center [239, 114] width 479 height 250
click at [132, 7] on link "Events" at bounding box center [142, 7] width 20 height 14
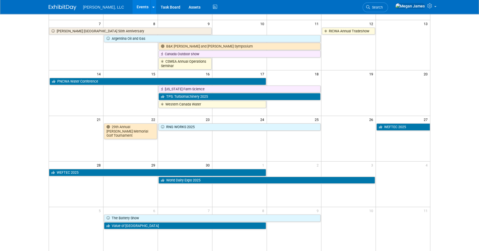
scroll to position [100, 0]
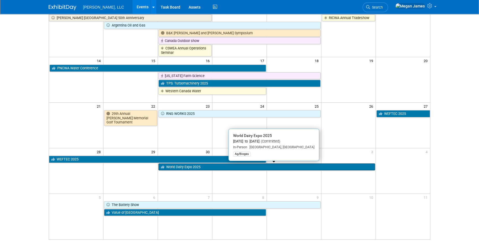
click at [183, 167] on link "World Dairy Expo 2025" at bounding box center [266, 167] width 216 height 7
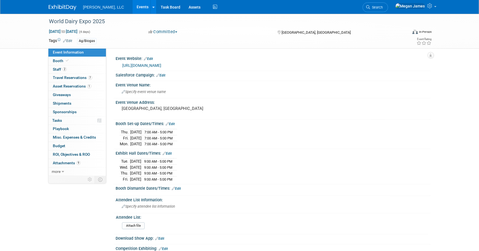
select select "Ag/Biogas"
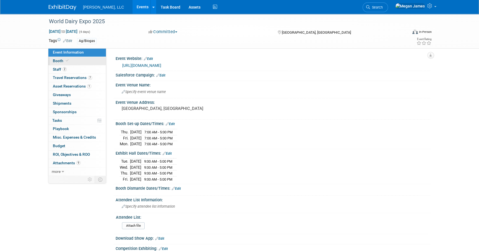
click at [62, 61] on span "Booth" at bounding box center [61, 61] width 17 height 4
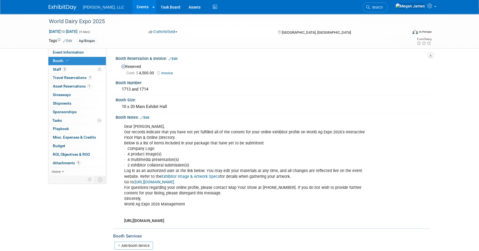
click at [132, 8] on link "Events" at bounding box center [142, 7] width 20 height 14
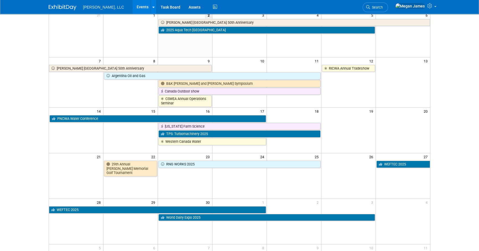
scroll to position [50, 0]
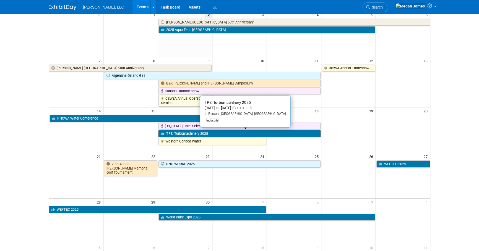
click at [195, 134] on link "TPS: Turbomachinery 2025" at bounding box center [239, 133] width 162 height 7
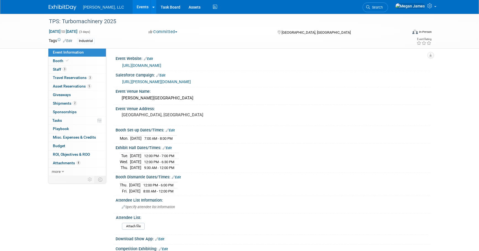
select select "Industrial"
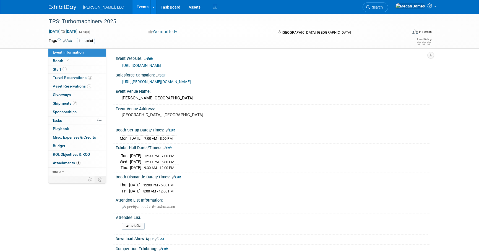
click at [172, 129] on link "Edit" at bounding box center [170, 130] width 9 height 4
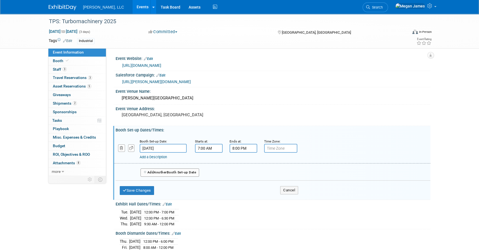
click at [172, 172] on button "Add Another Booth Set-up Date" at bounding box center [169, 173] width 59 height 8
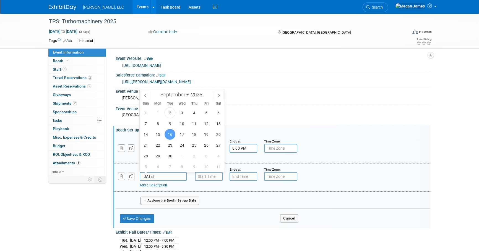
click at [162, 177] on input "[DATE]" at bounding box center [163, 176] width 47 height 9
click at [146, 135] on span "14" at bounding box center [145, 134] width 11 height 11
type input "[DATE]"
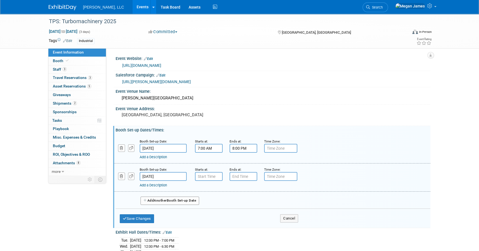
type input "7:00 AM"
click at [215, 177] on input "7:00 AM" at bounding box center [209, 176] width 28 height 9
click at [216, 175] on input "7:00 AM" at bounding box center [209, 176] width 28 height 9
type input "7:00 PM"
click at [243, 175] on input "7:00 PM" at bounding box center [243, 176] width 28 height 9
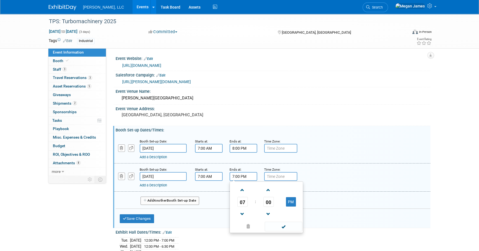
click at [343, 177] on div "Add a Description Description:" at bounding box center [272, 177] width 324 height 21
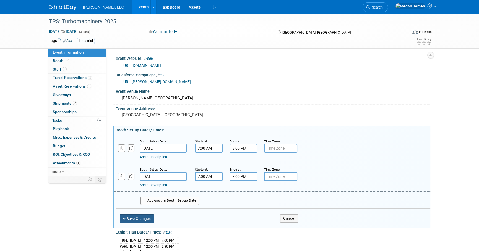
click at [145, 217] on button "Save Changes" at bounding box center [137, 218] width 34 height 9
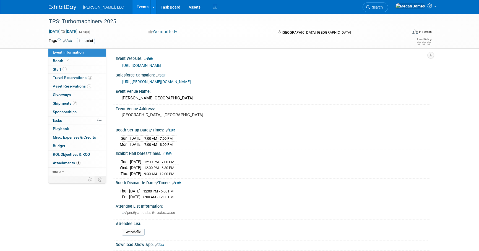
drag, startPoint x: 172, startPoint y: 131, endPoint x: 183, endPoint y: 132, distance: 11.7
click at [172, 131] on link "Edit" at bounding box center [170, 130] width 9 height 4
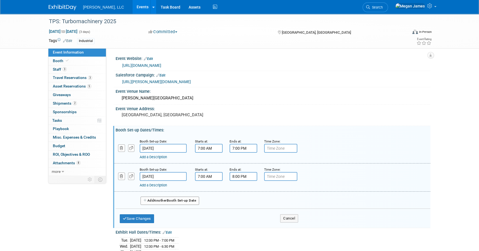
click at [160, 156] on link "Add a Description" at bounding box center [153, 157] width 27 height 4
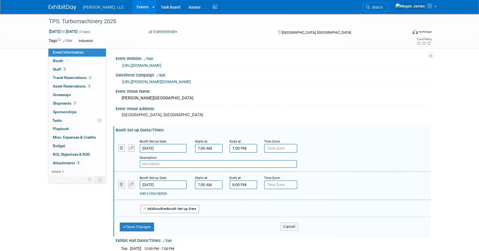
click at [176, 161] on input "text" at bounding box center [218, 164] width 157 height 8
paste input "• Please note that set up armbands will give access to the exhibit hall dur"
drag, startPoint x: 147, startPoint y: 162, endPoint x: 126, endPoint y: 163, distance: 21.0
click at [126, 163] on div "Add a Description Description: • Please note that set up armbands will give acc…" at bounding box center [245, 160] width 270 height 15
type input "Please note that set up armbands will give access to the exhibit hall dur"
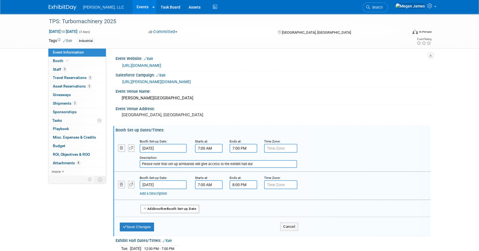
drag, startPoint x: 267, startPoint y: 163, endPoint x: 134, endPoint y: 166, distance: 132.9
click at [134, 166] on div "Add a Description Description: Please note that set up armbands will give acces…" at bounding box center [245, 160] width 270 height 15
click at [146, 228] on button "Save Changes" at bounding box center [137, 227] width 34 height 9
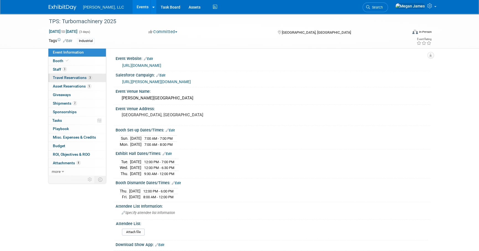
click at [91, 75] on link "3 Travel Reservations 3" at bounding box center [76, 78] width 57 height 8
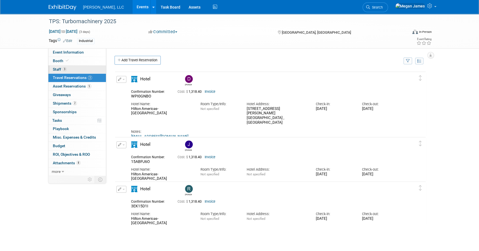
click at [94, 70] on link "3 Staff 3" at bounding box center [76, 69] width 57 height 8
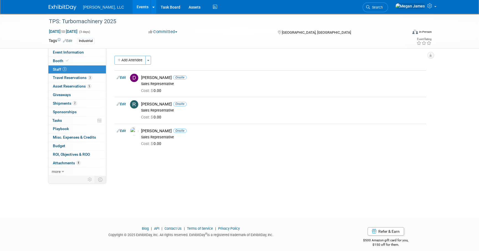
drag, startPoint x: 207, startPoint y: 190, endPoint x: 223, endPoint y: 172, distance: 23.3
click at [207, 189] on div "TPS: Turbomachinery 2025 Sep 16, 2025 to Sep 18, 2025 (3 days) Sep 16, 2025 to …" at bounding box center [239, 111] width 479 height 194
click at [89, 76] on span "3" at bounding box center [90, 78] width 4 height 4
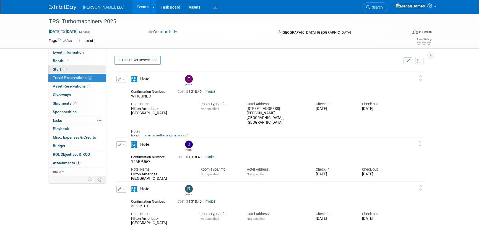
click at [72, 65] on link "3 Staff 3" at bounding box center [76, 69] width 57 height 8
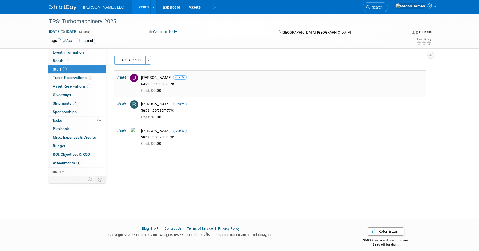
click at [124, 77] on link "Edit" at bounding box center [121, 78] width 9 height 4
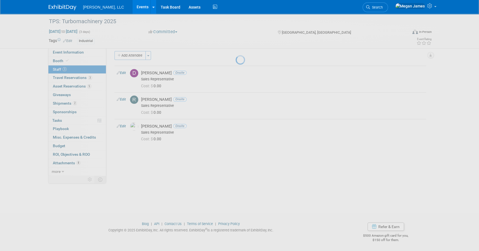
select select "b1beba39-f8f5-45b7-af3d-57cbf6383853"
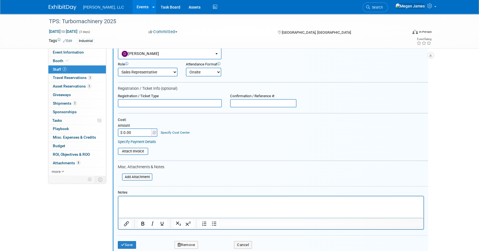
scroll to position [83, 0]
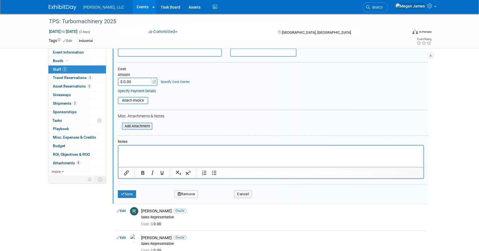
click at [140, 126] on input "file" at bounding box center [119, 126] width 66 height 6
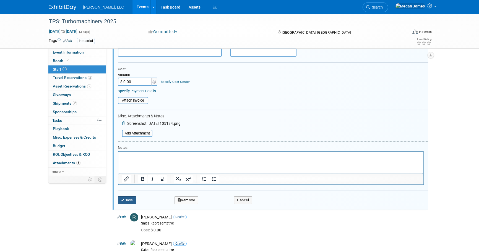
click at [130, 198] on button "Save" at bounding box center [127, 200] width 18 height 8
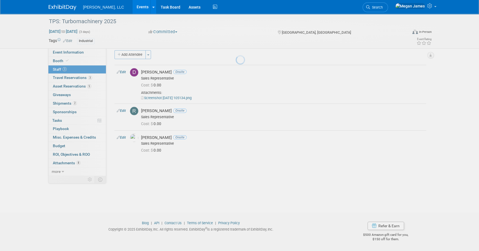
scroll to position [6, 0]
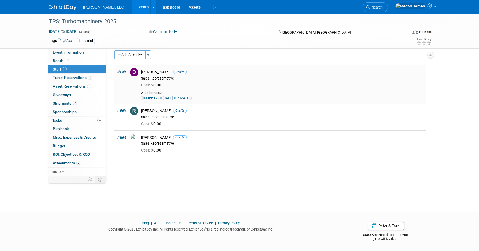
click at [173, 98] on link "Screenshot [DATE] 105134.png" at bounding box center [166, 98] width 51 height 4
click at [121, 111] on link "Edit" at bounding box center [121, 111] width 9 height 4
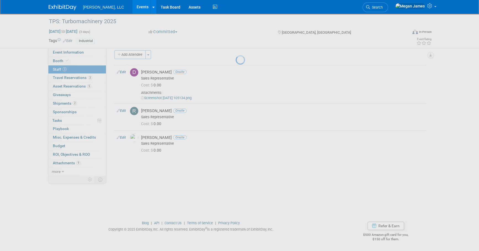
select select "48ed88b2-3362-4626-8c61-36c6ce296cb9"
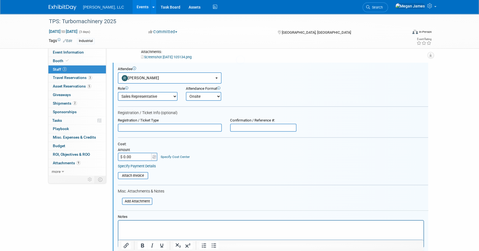
scroll to position [0, 0]
click at [143, 201] on input "file" at bounding box center [119, 201] width 66 height 6
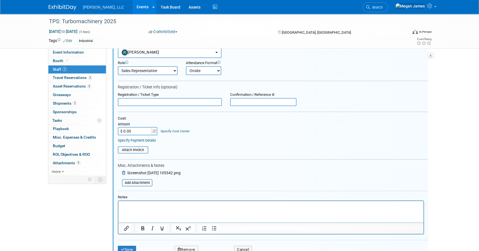
scroll to position [147, 0]
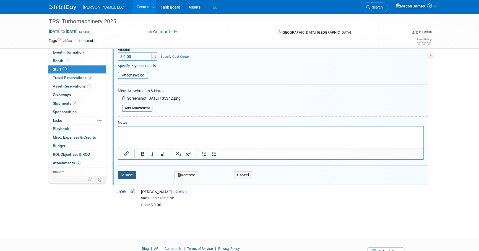
click at [133, 177] on button "Save" at bounding box center [127, 175] width 18 height 8
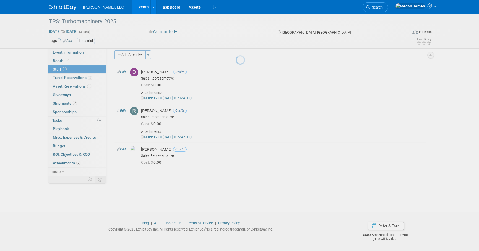
scroll to position [6, 0]
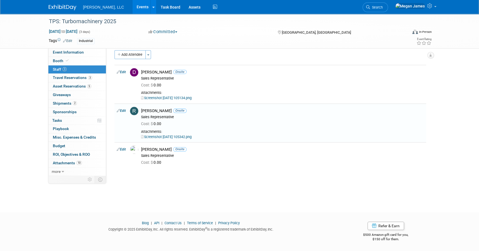
click at [221, 190] on div "TPS: Turbomachinery 2025 Sep 16, 2025 to Sep 18, 2025 (3 days) Sep 16, 2025 to …" at bounding box center [239, 105] width 479 height 194
click at [73, 79] on span "Travel Reservations 3" at bounding box center [72, 77] width 39 height 4
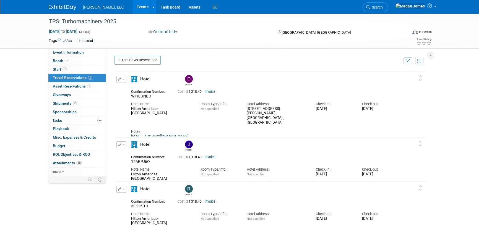
click at [132, 4] on link "Events" at bounding box center [142, 7] width 20 height 14
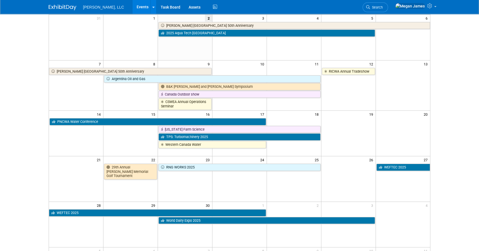
scroll to position [50, 0]
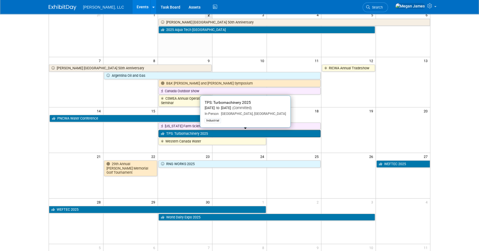
click at [215, 133] on link "TPS: Turbomachinery 2025" at bounding box center [239, 133] width 162 height 7
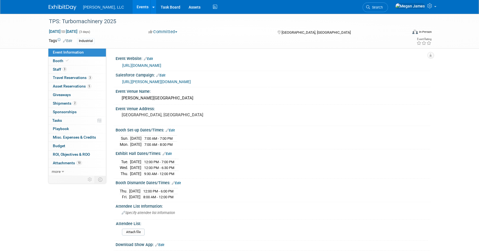
select select "Industrial"
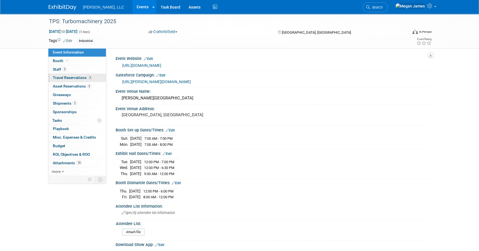
click at [81, 79] on span "Travel Reservations 3" at bounding box center [72, 77] width 39 height 4
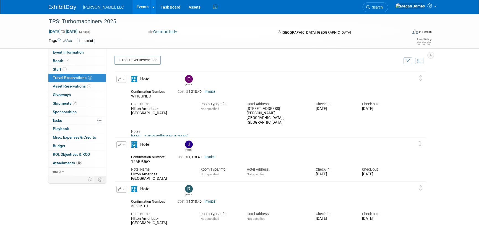
click at [132, 6] on link "Events" at bounding box center [142, 7] width 20 height 14
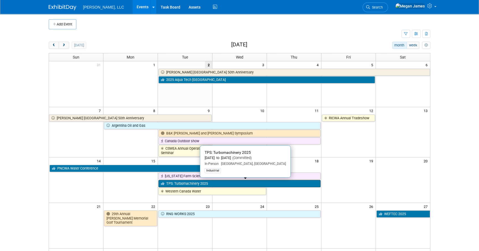
click at [174, 182] on link "TPS: Turbomachinery 2025" at bounding box center [239, 183] width 162 height 7
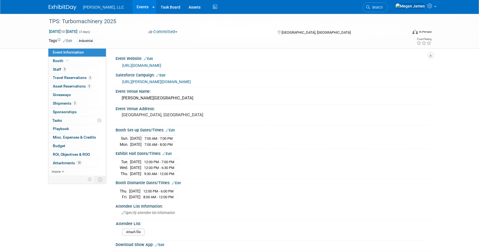
select select "Industrial"
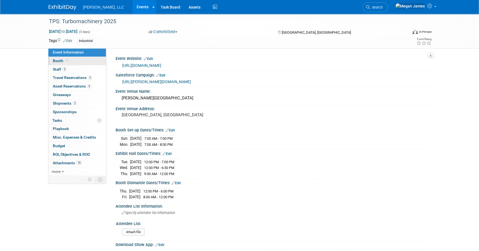
click at [85, 60] on link "Booth" at bounding box center [76, 61] width 57 height 8
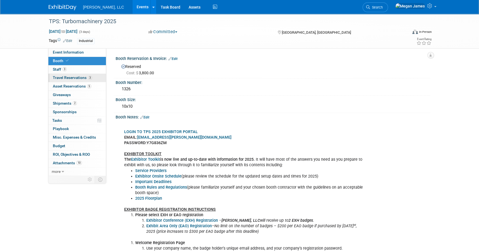
click at [91, 80] on link "3 Travel Reservations 3" at bounding box center [76, 78] width 57 height 8
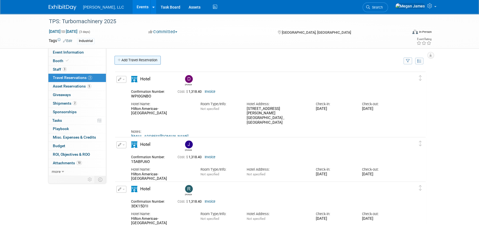
click at [144, 59] on link "Add Travel Reservation" at bounding box center [137, 60] width 46 height 9
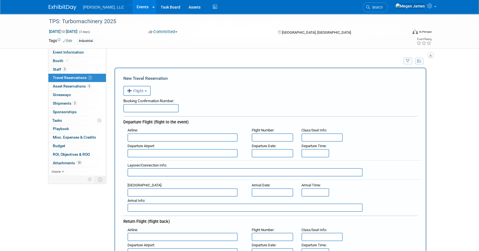
click at [153, 101] on div "Booking Confirmation Number:" at bounding box center [270, 100] width 294 height 8
click at [149, 105] on input "text" at bounding box center [150, 108] width 55 height 8
paste input "GFON2D"
type input "GFON2D"
click at [218, 110] on div "Booking Confirmation Number: GFON2D" at bounding box center [270, 104] width 294 height 17
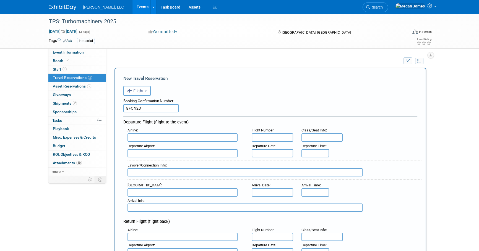
click at [159, 137] on input "text" at bounding box center [182, 137] width 110 height 8
click at [158, 152] on span "Delta Air Lines (DAL)" at bounding box center [185, 155] width 115 height 9
type input "Delta Air Lines (DAL)"
click at [279, 137] on input "text" at bounding box center [271, 137] width 41 height 8
type input "2656"
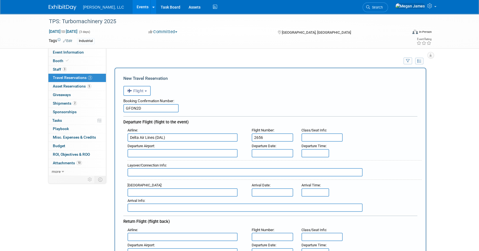
click at [173, 153] on input "text" at bounding box center [182, 153] width 110 height 8
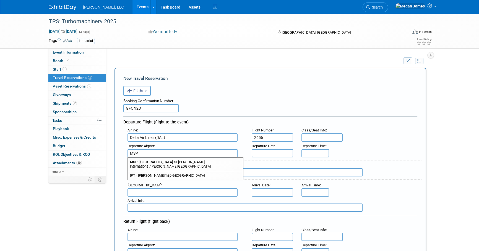
click at [181, 161] on span "MSP - Minneapolis-St Paul International/Wold-Chamberlain Airport" at bounding box center [185, 164] width 115 height 13
type input "MSP - [GEOGRAPHIC_DATA]-St [PERSON_NAME] International/[PERSON_NAME][GEOGRAPHIC…"
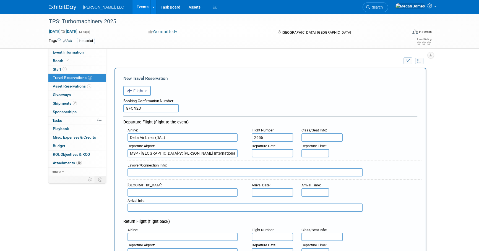
click at [277, 154] on body "Boerger, LLC Events Add Event Bulk Upload Events Shareable Event Boards Recentl…" at bounding box center [239, 125] width 479 height 251
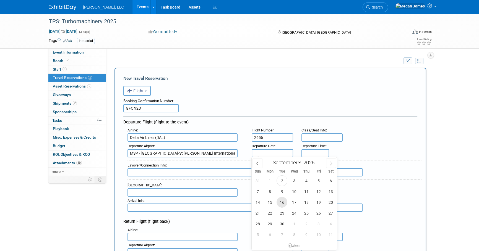
click at [282, 200] on span "16" at bounding box center [281, 202] width 11 height 11
type input "Sep 16, 2025"
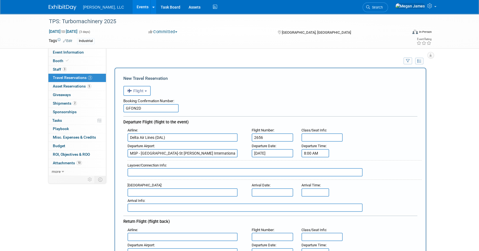
click at [316, 154] on input "8:00 AM" at bounding box center [315, 153] width 28 height 8
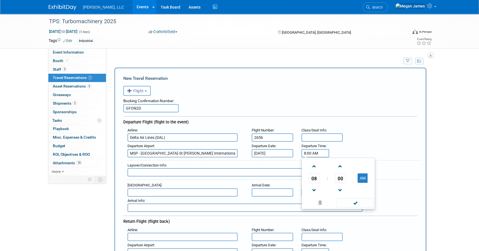
drag, startPoint x: 319, startPoint y: 153, endPoint x: 298, endPoint y: 152, distance: 20.7
click at [298, 152] on div "Departure Time : 8:00 AM 08 : 00 AM 12 01 02 03 04 05 06 07 08 09 10 11 00 05 1…" at bounding box center [314, 149] width 35 height 15
type input "7:05 AM"
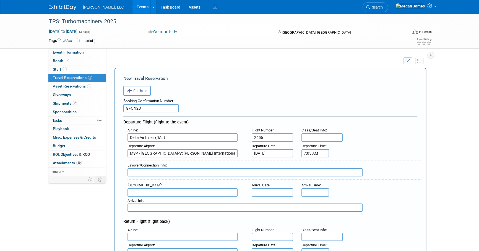
click at [148, 192] on input "text" at bounding box center [182, 192] width 110 height 8
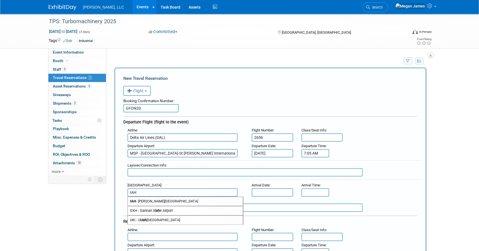
click at [148, 198] on span "IAH - George Bush Intercontinental Houston Airport" at bounding box center [185, 201] width 115 height 9
type input "IAH - George Bush Intercontinental Houston Airport"
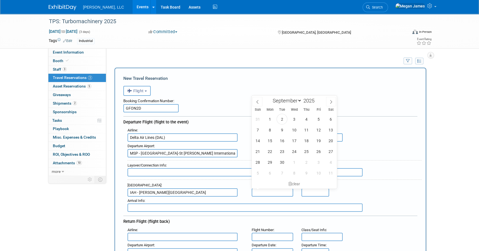
click at [270, 190] on input "text" at bounding box center [271, 192] width 41 height 8
click at [284, 140] on span "16" at bounding box center [281, 140] width 11 height 11
type input "Sep 16, 2025"
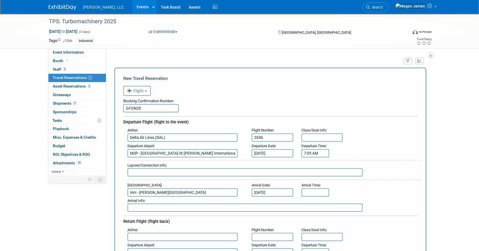
click at [391, 172] on div "Layover/Connection Info :" at bounding box center [274, 170] width 294 height 20
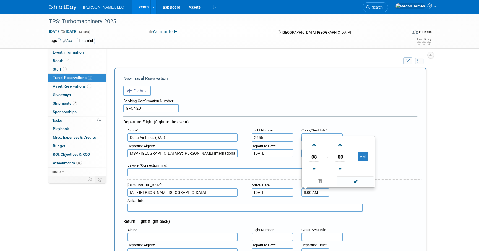
click at [315, 193] on input "8:00 AM" at bounding box center [315, 192] width 28 height 8
drag, startPoint x: 319, startPoint y: 191, endPoint x: 288, endPoint y: 190, distance: 30.7
click at [288, 190] on div "Arrival Airport : IAH - George Bush Intercontinental Houston Airport Arrival Da…" at bounding box center [272, 188] width 298 height 15
type input "9:53 AM"
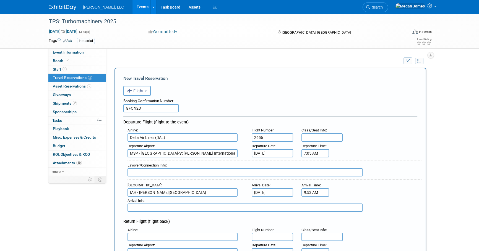
click at [402, 185] on div "Arrival Airport : IAH - George Bush Intercontinental Houston Airport Arrival Da…" at bounding box center [272, 188] width 298 height 15
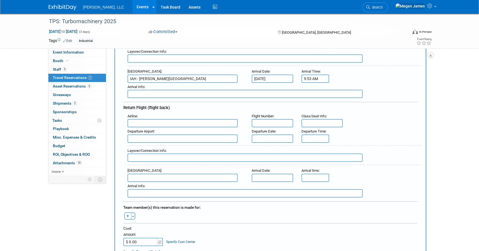
scroll to position [125, 0]
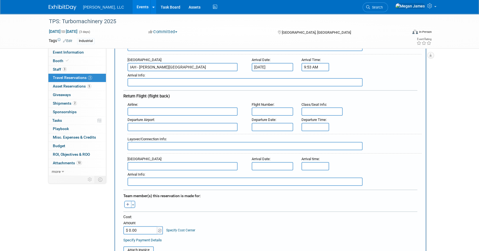
click at [163, 105] on div "Airline :" at bounding box center [185, 105] width 116 height 6
click at [162, 108] on input "text" at bounding box center [182, 111] width 110 height 8
click at [159, 130] on span "Delta Air Lines (DAL)" at bounding box center [185, 129] width 115 height 9
type input "Delta Air Lines (DAL)"
click at [267, 109] on input "text" at bounding box center [271, 111] width 41 height 8
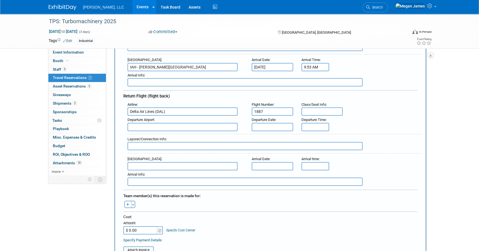
type input "1887"
click at [145, 123] on input "text" at bounding box center [182, 127] width 110 height 8
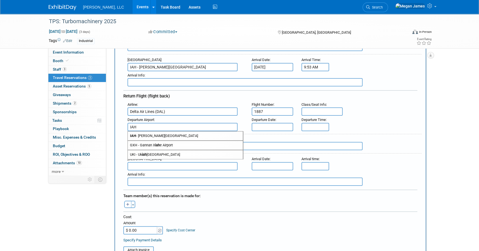
click at [152, 134] on span "IAH - George Bush Intercontinental Houston Airport" at bounding box center [185, 136] width 115 height 9
type input "IAH - George Bush Intercontinental Houston Airport"
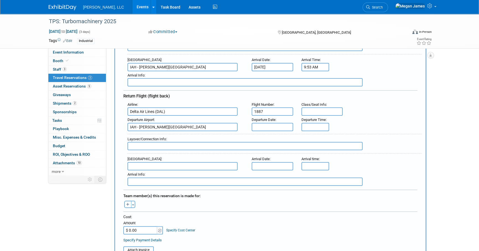
click at [258, 124] on input "text" at bounding box center [271, 127] width 41 height 8
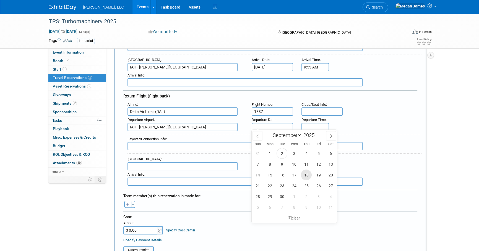
click at [307, 177] on span "18" at bounding box center [306, 175] width 11 height 11
type input "Sep 18, 2025"
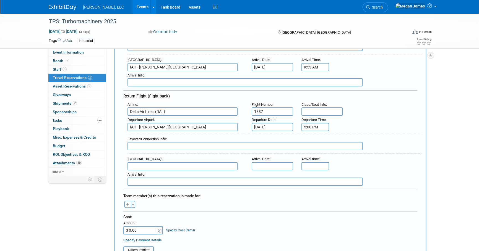
click at [321, 123] on input "5:00 PM" at bounding box center [315, 127] width 28 height 8
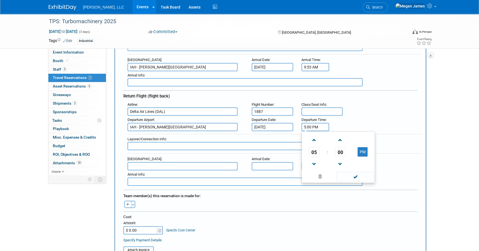
drag, startPoint x: 313, startPoint y: 124, endPoint x: 293, endPoint y: 124, distance: 19.9
click at [293, 124] on div "Departure Airport : IAH - George Bush Intercontinental Houston Airport Departur…" at bounding box center [272, 123] width 298 height 15
type input "2:20 PM"
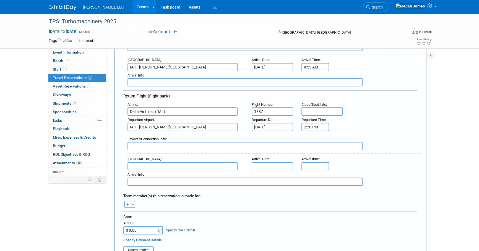
click at [180, 170] on div "Arrival Info :" at bounding box center [272, 177] width 298 height 15
click at [179, 163] on input "text" at bounding box center [182, 166] width 110 height 8
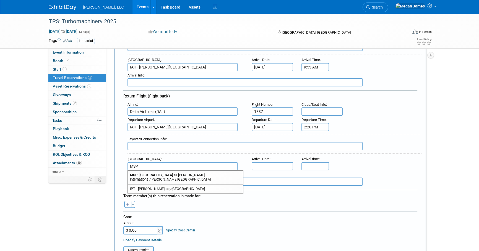
click at [180, 171] on span "MSP - Minneapolis-St Paul International/Wold-Chamberlain Airport" at bounding box center [185, 177] width 115 height 13
type input "MSP - Minneapolis-St Paul International/Wold-Chamberlain Airport"
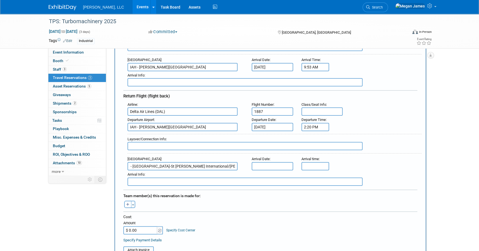
click at [264, 162] on input "text" at bounding box center [271, 166] width 41 height 8
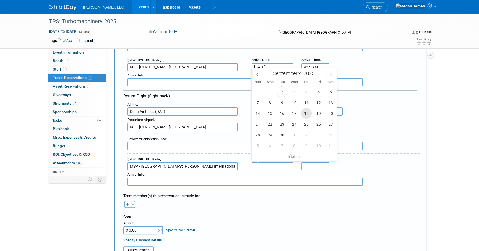
click at [304, 111] on span "18" at bounding box center [306, 113] width 11 height 11
type input "[DATE]"
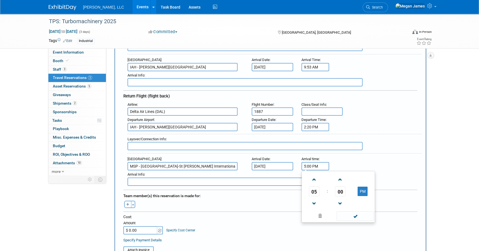
click at [315, 165] on input "5:00 PM" at bounding box center [315, 166] width 28 height 8
drag, startPoint x: 323, startPoint y: 162, endPoint x: 287, endPoint y: 160, distance: 36.2
click at [287, 160] on div "Arrival Airport : MSP - Minneapolis-St Paul International/Wold-Chamberlain Airp…" at bounding box center [272, 162] width 298 height 15
type input "5:18 PM"
click at [130, 202] on button "button" at bounding box center [127, 204] width 7 height 7
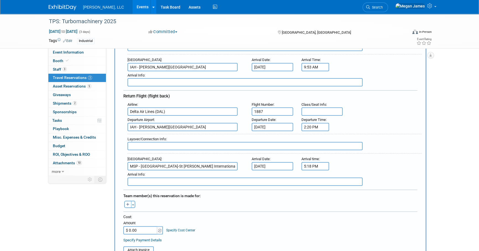
select select
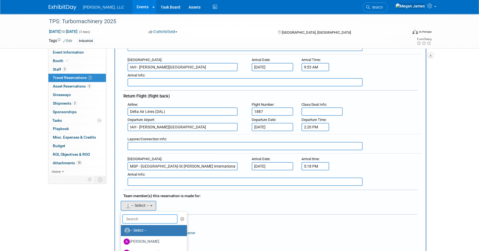
click at [144, 215] on input "text" at bounding box center [149, 218] width 55 height 9
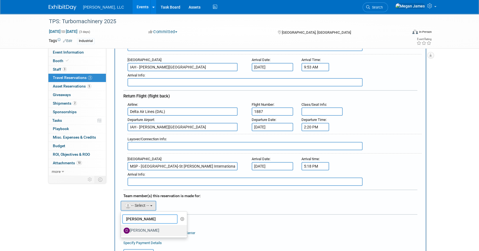
type input "Drew"
click at [147, 226] on label "[PERSON_NAME]" at bounding box center [153, 230] width 58 height 9
click at [122, 228] on input "[PERSON_NAME]" at bounding box center [120, 230] width 4 height 4
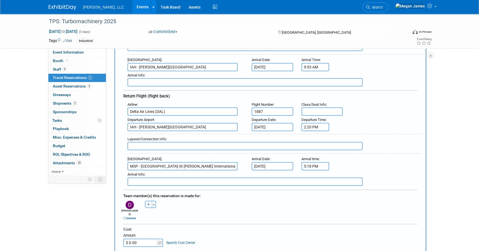
click at [250, 212] on div "Alexius remove Andrea remove Bernhard remove" at bounding box center [270, 210] width 302 height 21
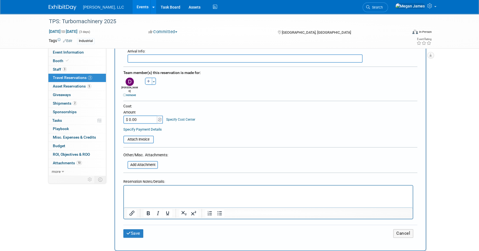
scroll to position [276, 0]
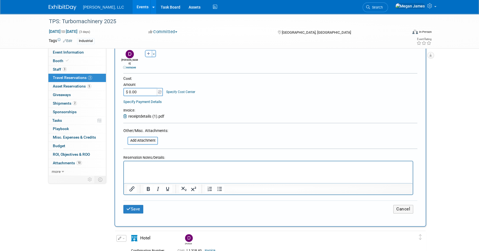
click at [141, 88] on input "$ 0.00" at bounding box center [140, 92] width 35 height 8
paste input "626.97"
type input "$ 626.97"
click at [135, 205] on button "Save" at bounding box center [133, 209] width 20 height 9
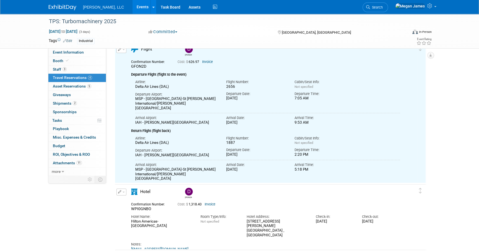
scroll to position [100, 0]
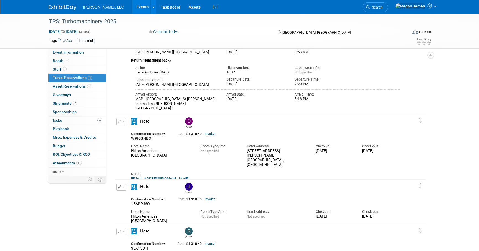
click at [132, 7] on link "Events" at bounding box center [142, 7] width 20 height 14
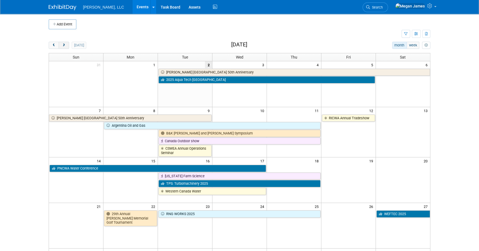
click at [63, 43] on button "next" at bounding box center [64, 45] width 10 height 7
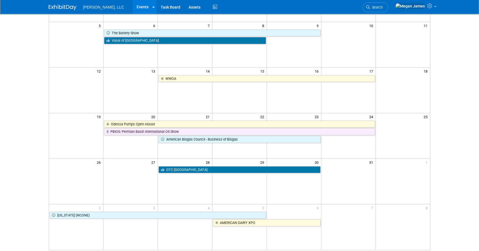
scroll to position [25, 0]
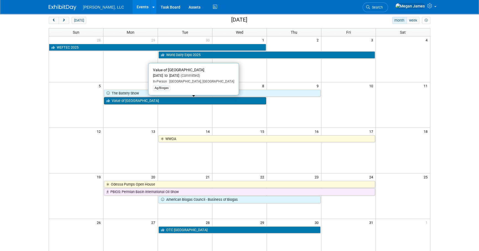
click at [133, 99] on link "Value of Biogas West" at bounding box center [185, 100] width 162 height 7
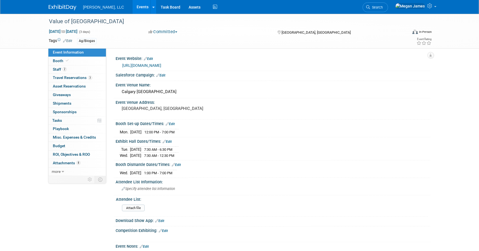
select select "Ag/Biogas"
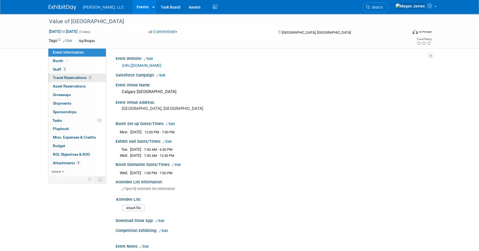
click at [101, 78] on link "3 Travel Reservations 3" at bounding box center [76, 78] width 57 height 8
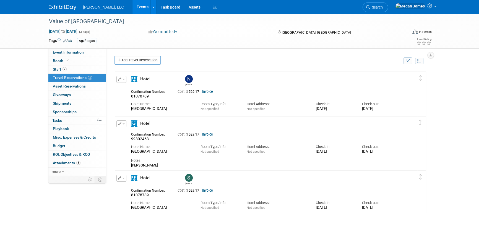
click at [132, 6] on link "Events" at bounding box center [142, 7] width 20 height 14
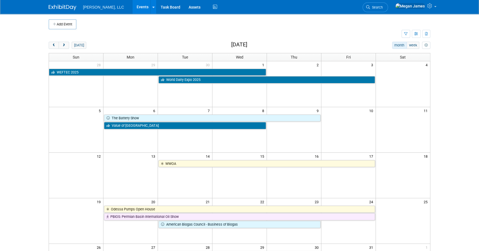
drag, startPoint x: 457, startPoint y: 135, endPoint x: 454, endPoint y: 175, distance: 40.2
click at [457, 135] on body "[PERSON_NAME], LLC Events Add Event Bulk Upload Events Shareable Event Boards R…" at bounding box center [239, 125] width 479 height 251
click at [449, 197] on body "[PERSON_NAME], LLC Events Add Event Bulk Upload Events Shareable Event Boards R…" at bounding box center [239, 125] width 479 height 251
click at [54, 47] on span "prev" at bounding box center [54, 46] width 4 height 4
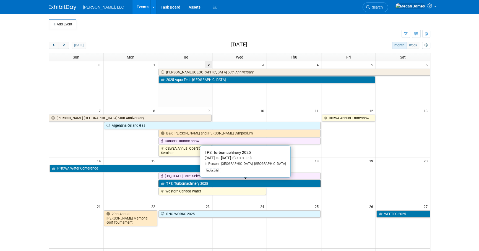
click at [177, 184] on link "TPS: Turbomachinery 2025" at bounding box center [239, 183] width 162 height 7
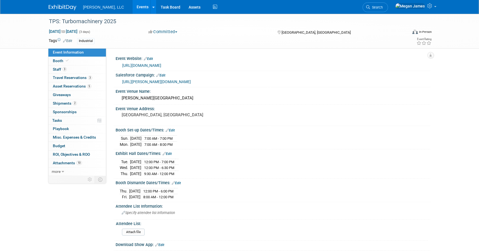
select select "Industrial"
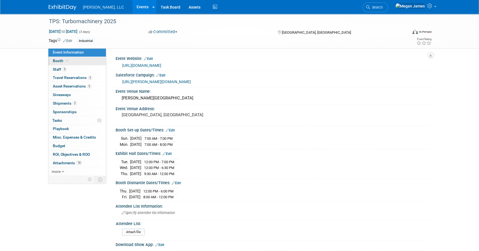
click at [77, 62] on link "Booth" at bounding box center [76, 61] width 57 height 8
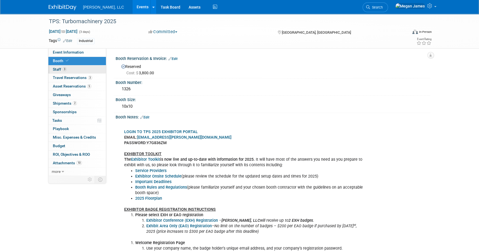
click at [80, 69] on link "3 Staff 3" at bounding box center [76, 69] width 57 height 8
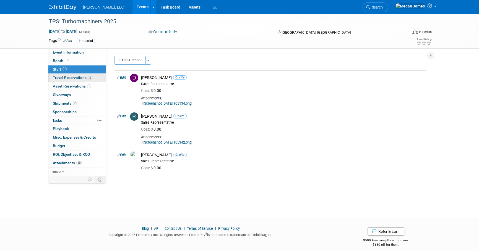
click at [80, 78] on span "Travel Reservations 3" at bounding box center [72, 77] width 39 height 4
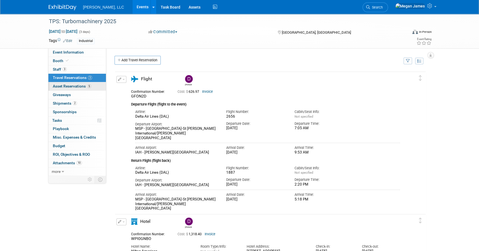
click at [80, 87] on span "Asset Reservations 5" at bounding box center [72, 86] width 38 height 4
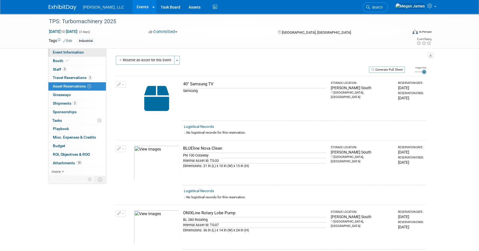
click at [93, 51] on link "Event Information" at bounding box center [76, 52] width 57 height 8
select select "Industrial"
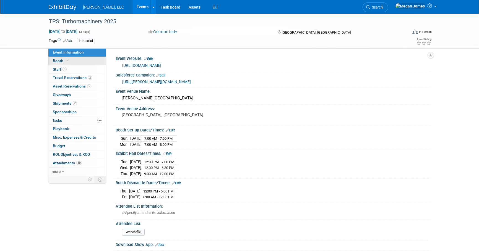
click at [76, 61] on link "Booth" at bounding box center [76, 61] width 57 height 8
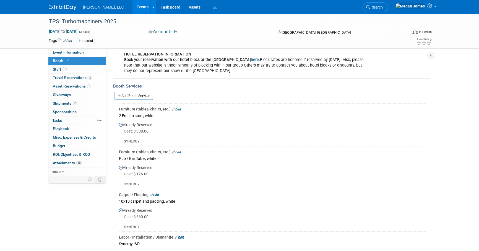
scroll to position [427, 0]
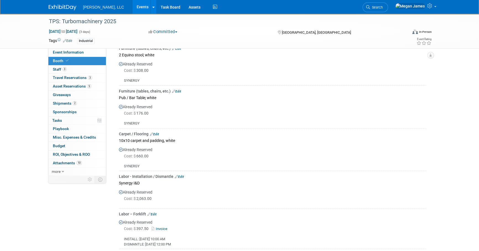
click at [132, 11] on link "Events" at bounding box center [142, 7] width 20 height 14
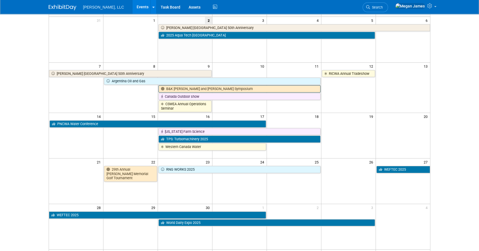
scroll to position [50, 0]
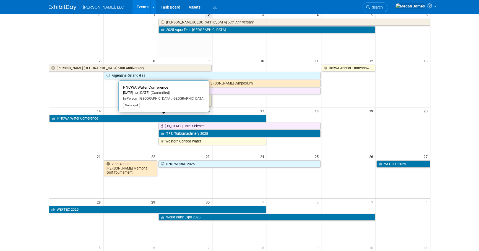
click at [153, 118] on link "PNCWA Water Conference" at bounding box center [157, 118] width 216 height 7
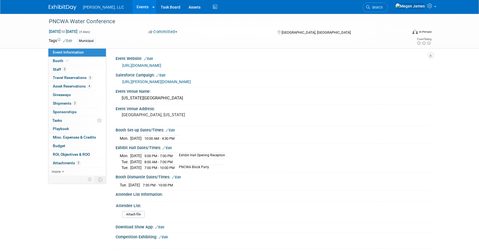
select select "Municipal"
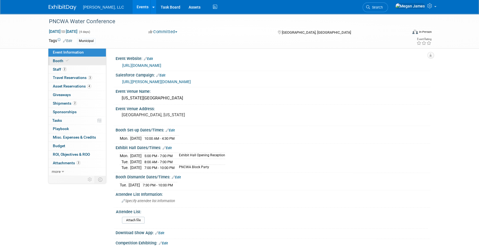
click at [79, 63] on link "Booth" at bounding box center [76, 61] width 57 height 8
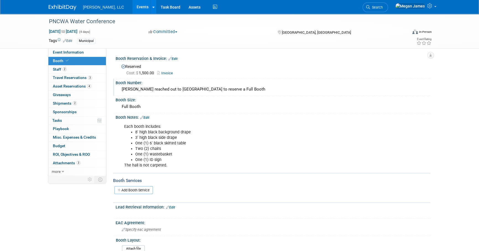
click at [138, 89] on div "Paul reached out to Goble to reserve a Full Booth" at bounding box center [273, 89] width 306 height 9
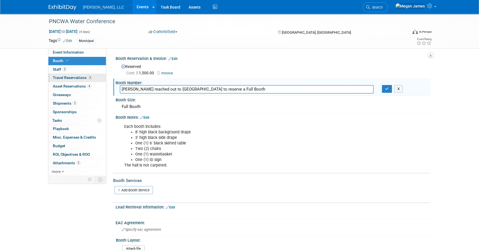
drag, startPoint x: 234, startPoint y: 90, endPoint x: 97, endPoint y: 79, distance: 138.1
click at [97, 79] on div "Event Information Event Info Booth Booth 2 Staff 2 Staff 3 Travel Reservations …" at bounding box center [239, 186] width 390 height 344
type input "211 - Goble Sampson"
click at [386, 89] on icon "button" at bounding box center [387, 89] width 4 height 4
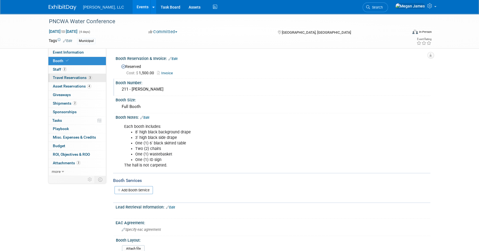
click at [91, 80] on link "3 Travel Reservations 3" at bounding box center [76, 78] width 57 height 8
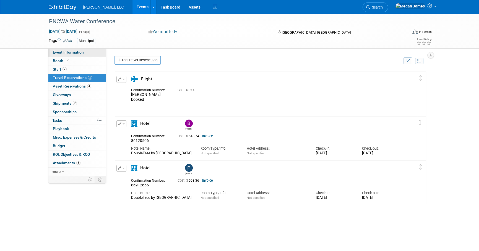
click at [93, 55] on link "Event Information" at bounding box center [76, 52] width 57 height 8
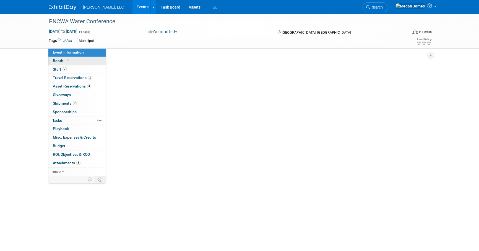
select select "Municipal"
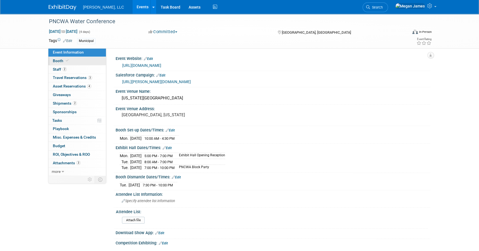
click at [91, 62] on link "Booth" at bounding box center [76, 61] width 57 height 8
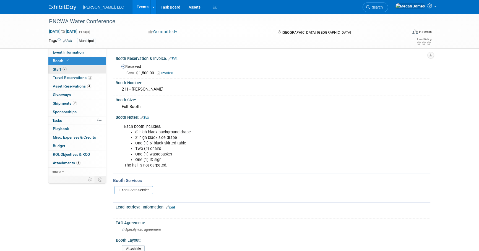
click at [89, 71] on link "2 Staff 2" at bounding box center [76, 69] width 57 height 8
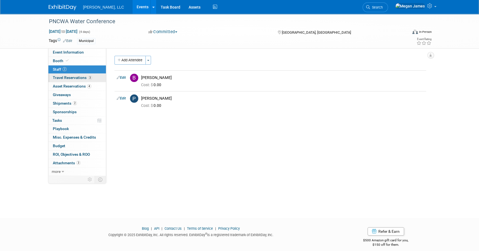
click at [88, 78] on span "3" at bounding box center [90, 78] width 4 height 4
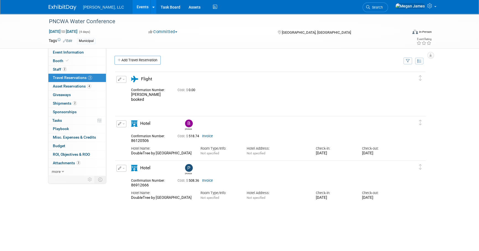
click at [463, 146] on div "PNCWA Water Conference Sep 14, 2025 to Sep 17, 2025 (4 days) Sep 14, 2025 to Se…" at bounding box center [239, 131] width 479 height 235
click at [132, 5] on link "Events" at bounding box center [142, 7] width 20 height 14
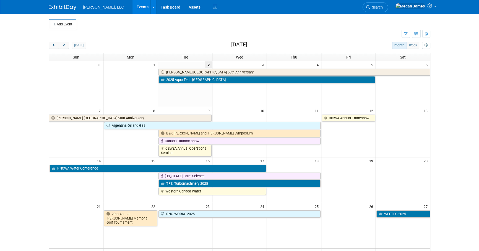
click at [441, 141] on body "[PERSON_NAME], LLC Events Add Event Bulk Upload Events Shareable Event Boards R…" at bounding box center [239, 125] width 479 height 251
click at [66, 47] on button "next" at bounding box center [64, 45] width 10 height 7
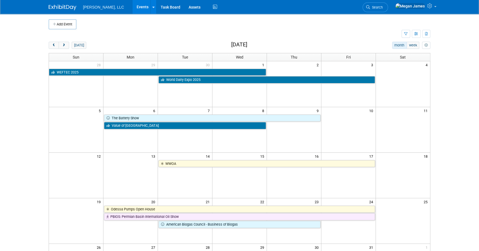
click at [446, 123] on body "[PERSON_NAME], LLC Events Add Event Bulk Upload Events Shareable Event Boards R…" at bounding box center [239, 125] width 479 height 251
click at [66, 46] on button "next" at bounding box center [64, 45] width 10 height 7
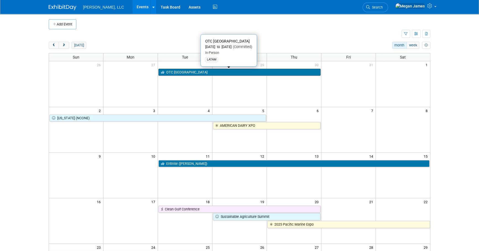
click at [185, 74] on link "OTC [GEOGRAPHIC_DATA]" at bounding box center [239, 72] width 162 height 7
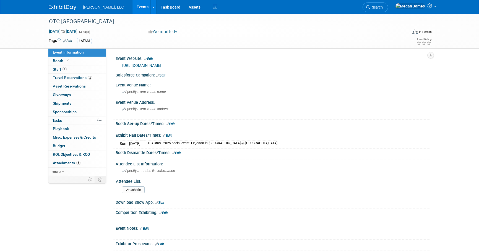
select select "Industrial"
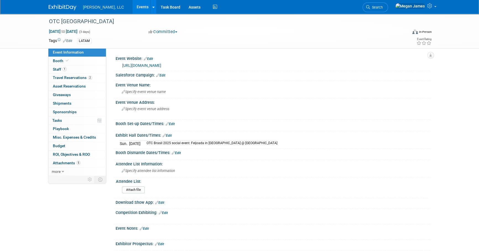
click at [132, 8] on link "Events" at bounding box center [142, 7] width 20 height 14
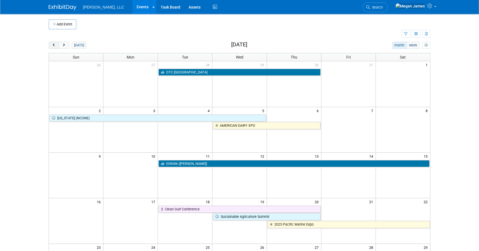
click at [55, 48] on button "prev" at bounding box center [54, 45] width 10 height 7
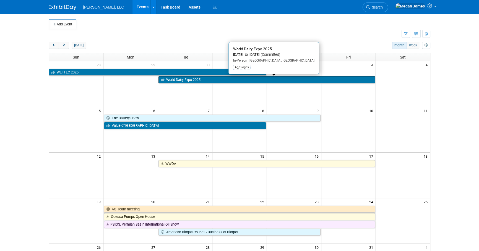
click at [180, 80] on link "World Dairy Expo 2025" at bounding box center [266, 79] width 216 height 7
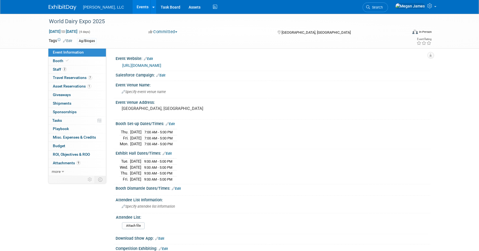
select select "Ag/Biogas"
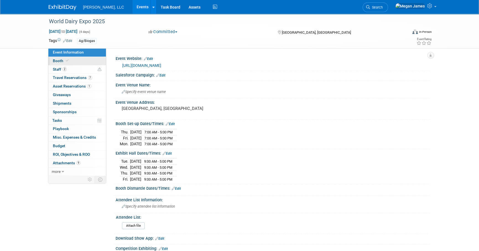
click at [75, 61] on link "Booth" at bounding box center [76, 61] width 57 height 8
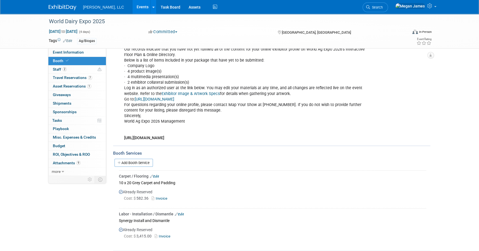
scroll to position [176, 0]
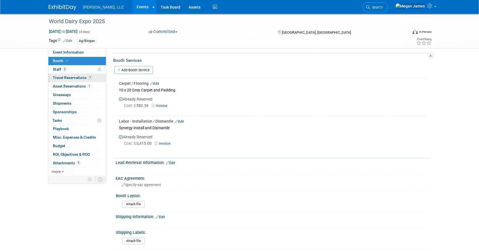
click at [80, 77] on span "Travel Reservations 7" at bounding box center [72, 77] width 39 height 4
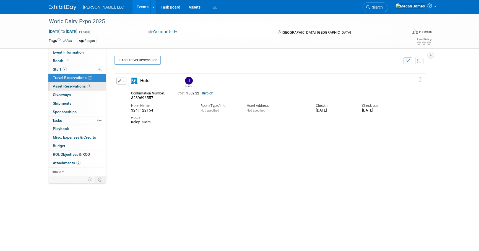
click at [78, 86] on span "Asset Reservations 1" at bounding box center [72, 86] width 38 height 4
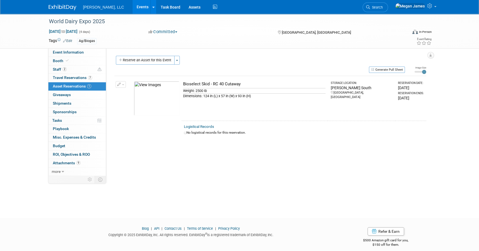
click at [345, 183] on div "World Dairy Expo 2025 Sep 30, 2025 to Oct 3, 2025 (4 days) Sep 30, 2025 to Oct …" at bounding box center [239, 111] width 479 height 194
click at [254, 191] on div "World Dairy Expo 2025 Sep 30, 2025 to Oct 3, 2025 (4 days) Sep 30, 2025 to Oct …" at bounding box center [239, 111] width 479 height 194
click at [203, 163] on div "Event Website: Edit https://worlddairyexpo.com/ Salesforce Campaign: Edit Event…" at bounding box center [268, 111] width 324 height 127
click at [132, 12] on link "Events" at bounding box center [142, 7] width 20 height 14
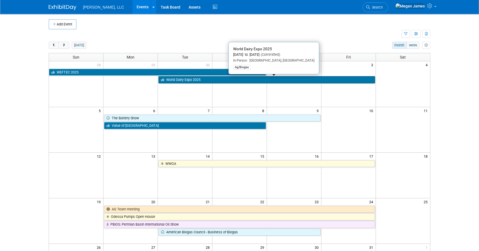
click at [213, 80] on link "World Dairy Expo 2025" at bounding box center [266, 79] width 216 height 7
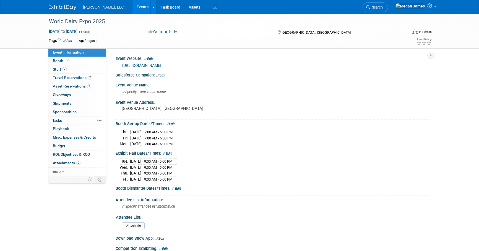
select select "Ag/Biogas"
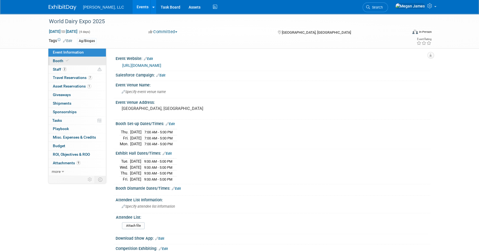
click at [82, 61] on link "Booth" at bounding box center [76, 61] width 57 height 8
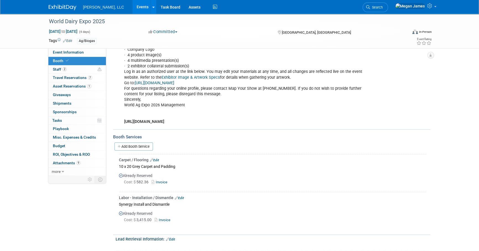
scroll to position [151, 0]
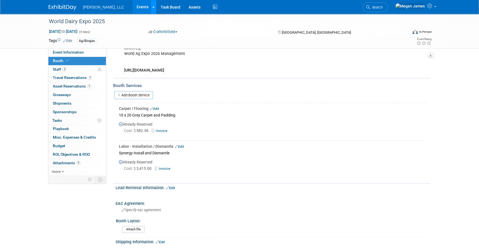
drag, startPoint x: 124, startPoint y: 8, endPoint x: 132, endPoint y: 6, distance: 8.7
click at [132, 8] on link "Events" at bounding box center [142, 7] width 20 height 14
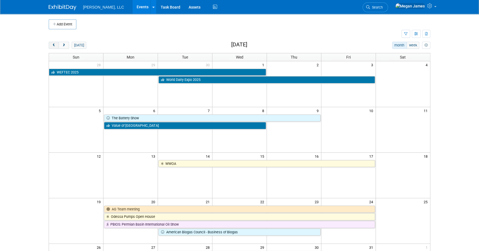
click at [56, 45] on span "prev" at bounding box center [54, 46] width 4 height 4
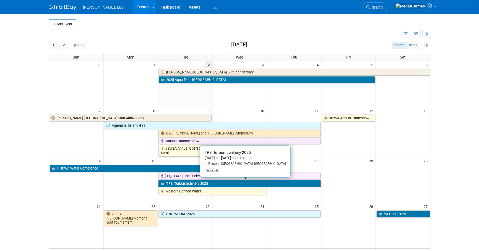
click at [216, 185] on link "TPS: Turbomachinery 2025" at bounding box center [239, 183] width 162 height 7
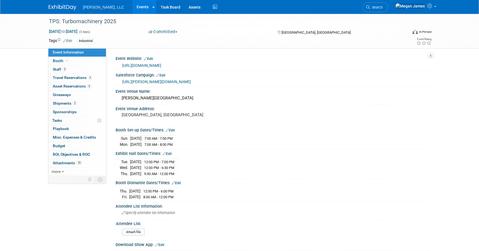
select select "Industrial"
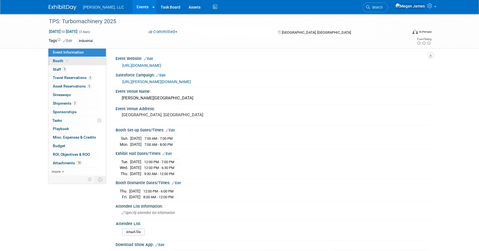
click at [83, 60] on link "Booth" at bounding box center [76, 61] width 57 height 8
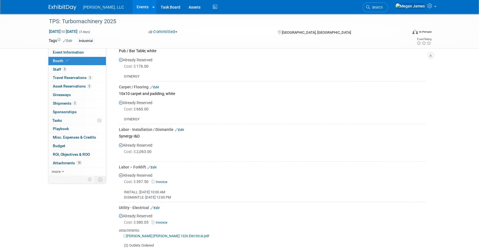
scroll to position [477, 0]
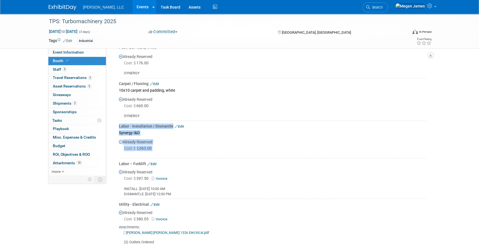
drag, startPoint x: 117, startPoint y: 124, endPoint x: 167, endPoint y: 153, distance: 58.0
click at [167, 153] on div "Furniture (tables, chairs, etc.) Edit 2 Equino stool; white Already Reserved Co…" at bounding box center [271, 119] width 309 height 255
click at [167, 153] on div at bounding box center [272, 154] width 307 height 4
drag, startPoint x: 153, startPoint y: 149, endPoint x: 118, endPoint y: 127, distance: 41.8
click at [118, 127] on div "Furniture (tables, chairs, etc.) Edit 2 Equino stool; white Already Reserved Co…" at bounding box center [271, 119] width 309 height 255
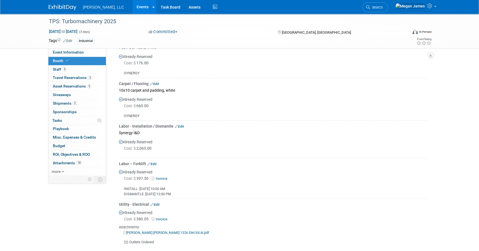
drag, startPoint x: 118, startPoint y: 127, endPoint x: 232, endPoint y: 156, distance: 118.0
click at [232, 156] on td "Labor - Installation / Dismantle Edit Synergy I&D Already Reserved Cost: $ 2,06…" at bounding box center [272, 140] width 307 height 38
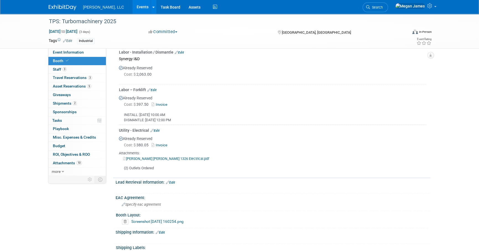
scroll to position [553, 0]
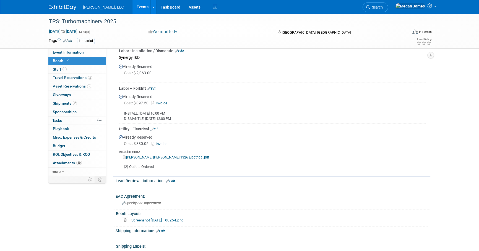
drag, startPoint x: 165, startPoint y: 166, endPoint x: 116, endPoint y: 86, distance: 93.5
click at [116, 86] on div "Furniture (tables, chairs, etc.) Edit 2 Equino stool; white Already Reserved Co…" at bounding box center [271, 43] width 317 height 257
drag, startPoint x: 116, startPoint y: 86, endPoint x: 212, endPoint y: 120, distance: 101.2
click at [212, 120] on div "Furniture (tables, chairs, etc.) Edit 2 Equino stool; white Already Reserved Co…" at bounding box center [271, 43] width 317 height 257
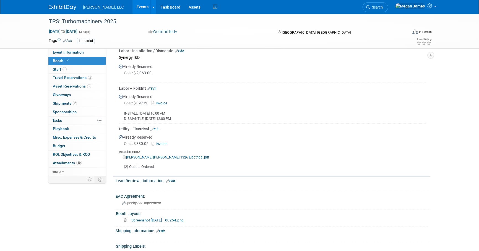
click at [212, 120] on div "INSTALL: Sep 15, 2025 @ 10:00 AM DISMANTLE: Sep 18, 2025@ 12:00 PM" at bounding box center [272, 114] width 307 height 15
drag, startPoint x: 174, startPoint y: 118, endPoint x: 115, endPoint y: 87, distance: 67.0
click at [115, 87] on div "Furniture (tables, chairs, etc.) Edit 2 Equino stool; white Already Reserved Co…" at bounding box center [271, 43] width 317 height 257
click at [221, 117] on div "INSTALL: Sep 15, 2025 @ 10:00 AM DISMANTLE: Sep 18, 2025@ 12:00 PM" at bounding box center [272, 114] width 307 height 15
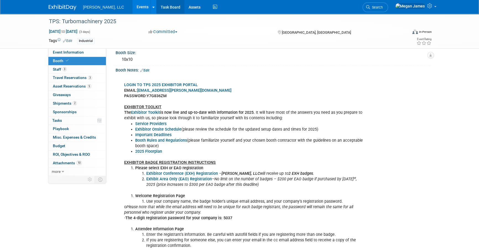
scroll to position [0, 0]
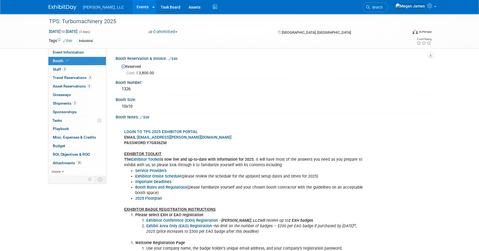
click at [132, 7] on link "Events" at bounding box center [142, 7] width 20 height 14
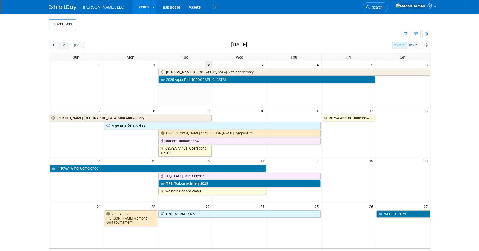
click at [67, 44] on button "next" at bounding box center [64, 45] width 10 height 7
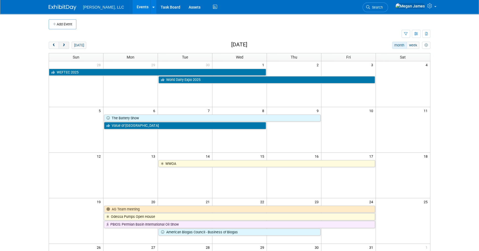
click at [67, 44] on button "next" at bounding box center [64, 45] width 10 height 7
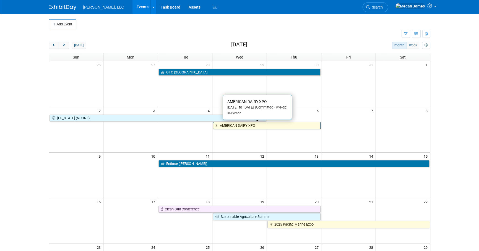
click at [261, 127] on link "AMERICAN DAIRY XPO" at bounding box center [266, 125] width 107 height 7
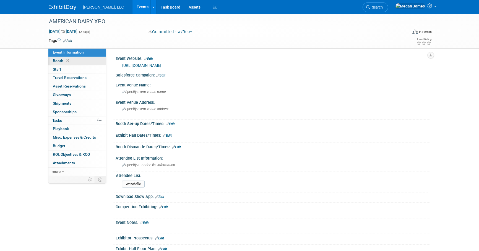
click at [86, 59] on link "Booth" at bounding box center [76, 61] width 57 height 8
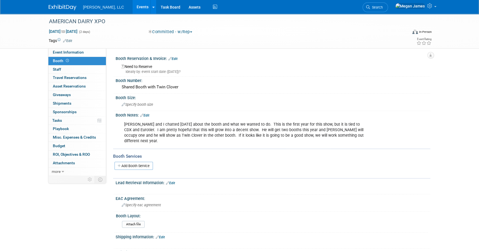
click at [132, 6] on link "Events" at bounding box center [142, 7] width 20 height 14
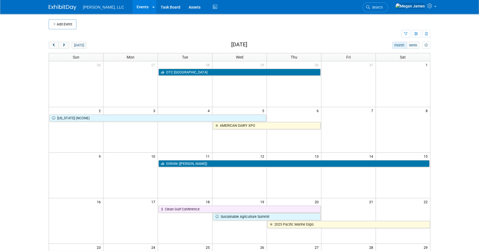
click at [177, 44] on div "[DATE] month week [DATE]" at bounding box center [239, 45] width 381 height 7
click at [65, 46] on span "next" at bounding box center [64, 46] width 4 height 4
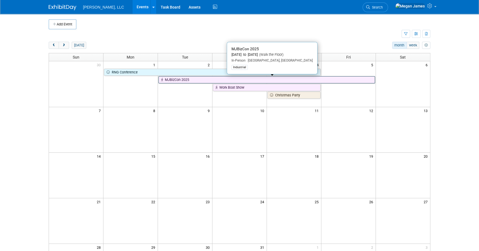
click at [219, 81] on link "MJBizCon 2025" at bounding box center [266, 79] width 216 height 7
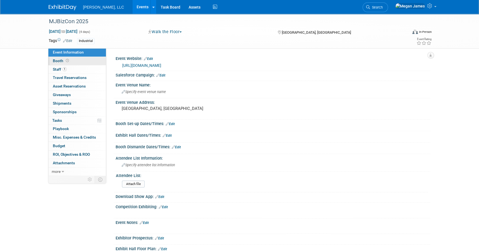
click at [102, 62] on link "Booth" at bounding box center [76, 61] width 57 height 8
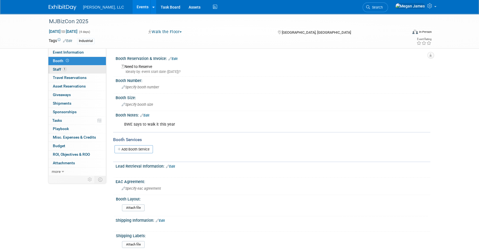
click at [83, 68] on link "1 Staff 1" at bounding box center [76, 69] width 57 height 8
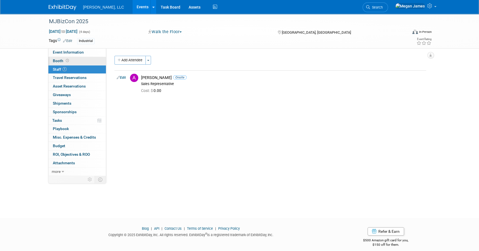
click at [82, 59] on link "Booth" at bounding box center [76, 61] width 57 height 8
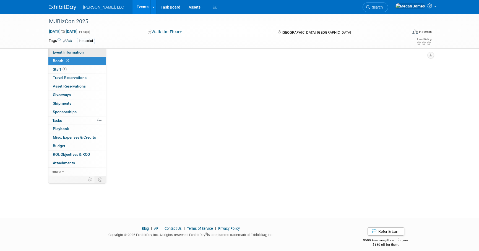
click at [84, 51] on link "Event Information" at bounding box center [76, 52] width 57 height 8
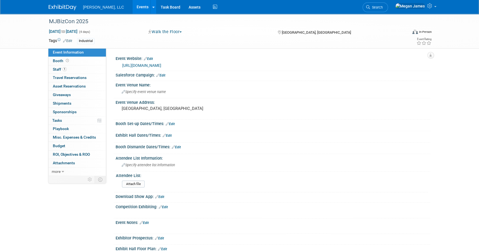
click at [132, 8] on link "Events" at bounding box center [142, 7] width 20 height 14
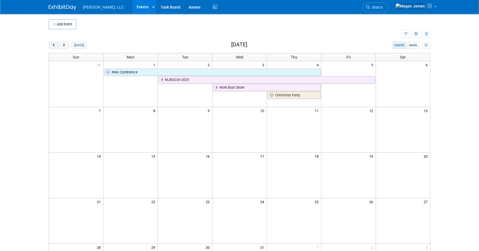
click at [50, 46] on button "prev" at bounding box center [54, 45] width 10 height 7
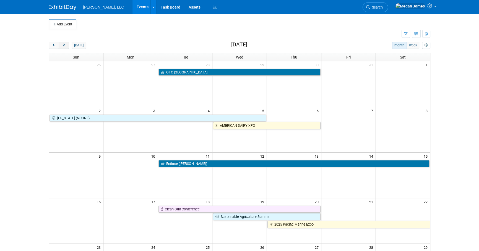
click at [68, 47] on button "next" at bounding box center [64, 45] width 10 height 7
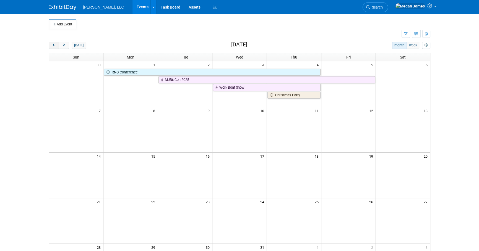
click at [53, 46] on span "prev" at bounding box center [54, 46] width 4 height 4
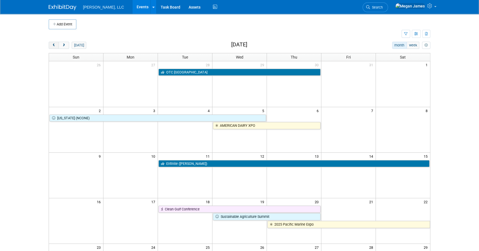
click at [53, 46] on span "prev" at bounding box center [54, 46] width 4 height 4
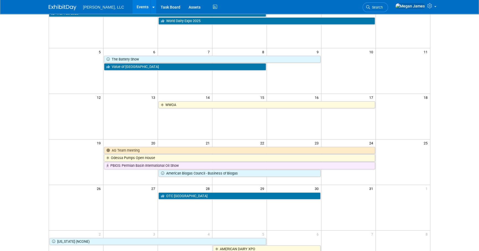
scroll to position [125, 0]
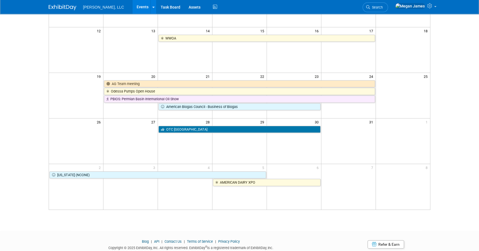
click at [469, 126] on html "Boerger, LLC Events Add Event Bulk Upload Events Shareable Event Boards Recentl…" at bounding box center [239, 0] width 479 height 251
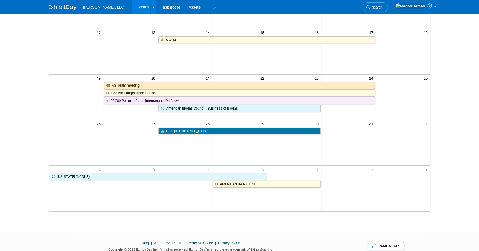
scroll to position [0, 0]
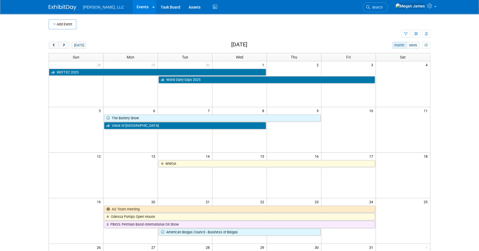
click at [132, 9] on link "Events" at bounding box center [142, 7] width 20 height 14
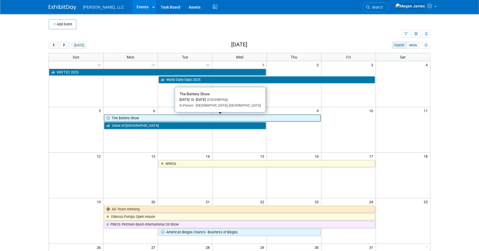
click at [136, 120] on link "The Battery Show" at bounding box center [212, 118] width 216 height 7
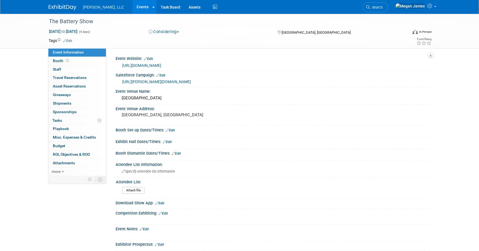
select select "Industrial"
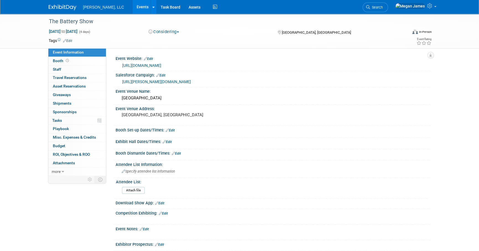
click at [132, 7] on link "Events" at bounding box center [142, 7] width 20 height 14
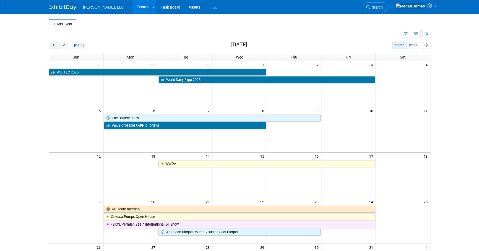
click at [54, 48] on button "prev" at bounding box center [54, 45] width 10 height 7
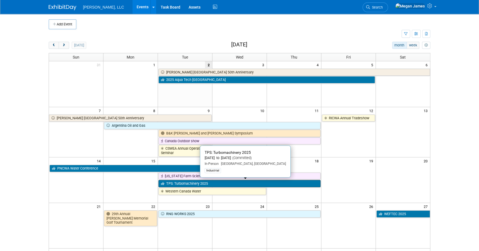
click at [205, 183] on link "TPS: Turbomachinery 2025" at bounding box center [239, 183] width 162 height 7
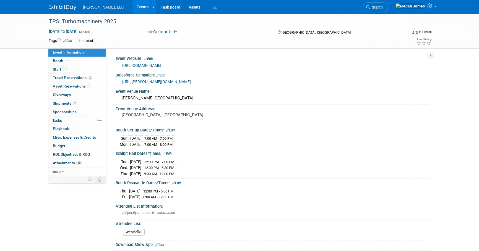
select select "Industrial"
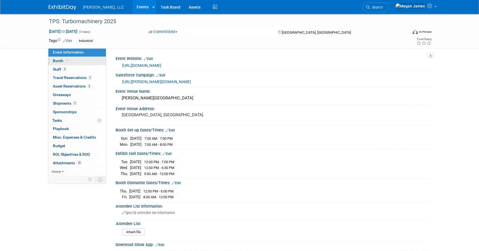
click at [89, 61] on link "Booth" at bounding box center [76, 61] width 57 height 8
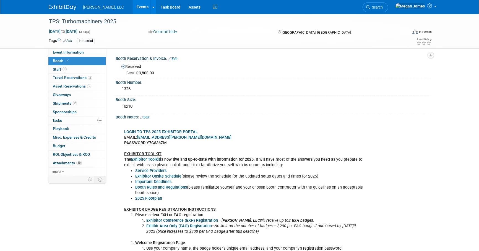
click at [132, 9] on link "Events" at bounding box center [142, 7] width 20 height 14
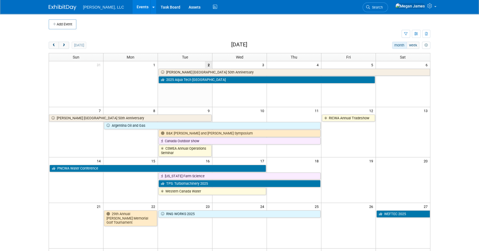
click at [443, 141] on body "[PERSON_NAME], LLC Events Add Event Bulk Upload Events Shareable Event Boards R…" at bounding box center [239, 125] width 479 height 251
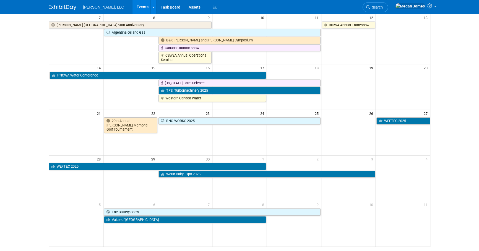
scroll to position [87, 0]
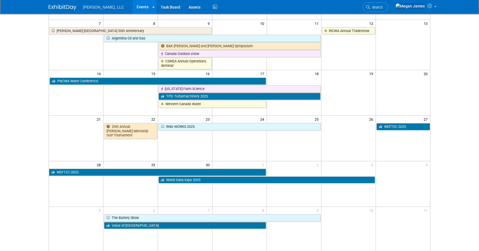
click at [35, 118] on body "[PERSON_NAME], LLC Events Add Event Bulk Upload Events Shareable Event Boards R…" at bounding box center [239, 38] width 479 height 251
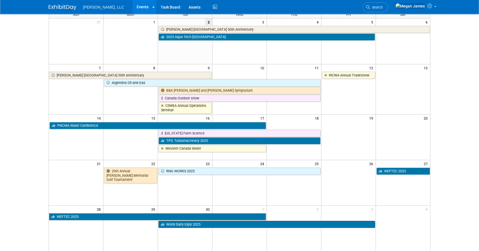
scroll to position [75, 0]
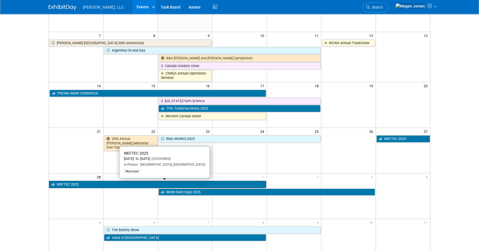
click at [65, 183] on link "WEFTEC 2025" at bounding box center [157, 184] width 217 height 7
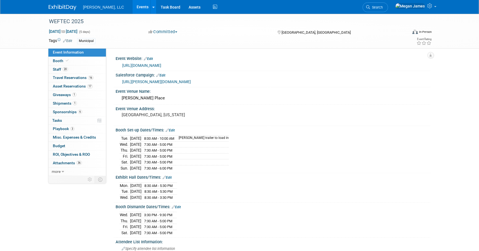
select select "Municipal"
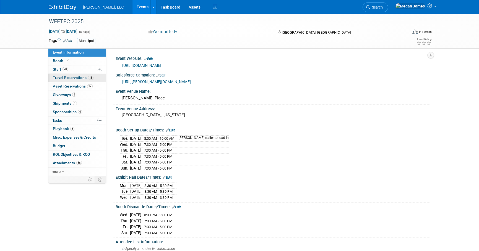
click at [86, 77] on span "Travel Reservations 16" at bounding box center [73, 77] width 41 height 4
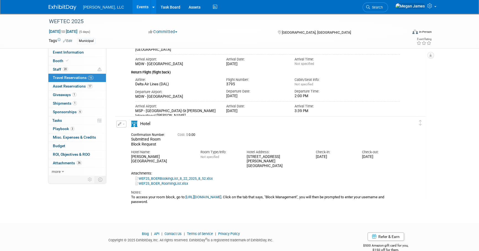
scroll to position [1993, 0]
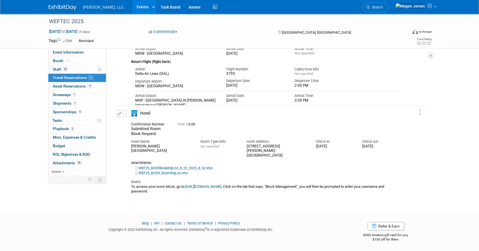
click at [221, 185] on link "https://hsg.cmrus.com/weftec2025/GP/EXHB//Housing/Index" at bounding box center [203, 187] width 36 height 4
click at [132, 9] on link "Events" at bounding box center [142, 7] width 20 height 14
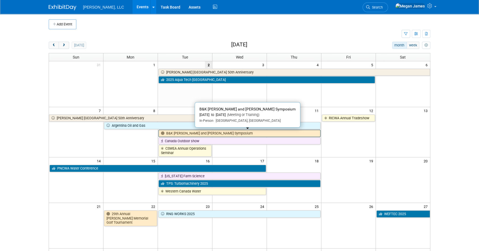
click at [202, 132] on link "B&K [PERSON_NAME] and [PERSON_NAME] Symposium" at bounding box center [239, 133] width 162 height 7
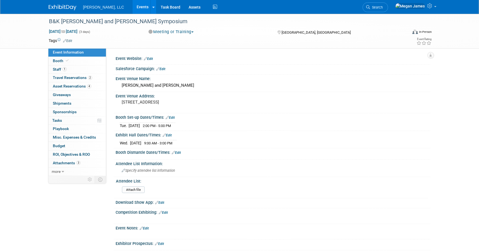
select select "Industrial"
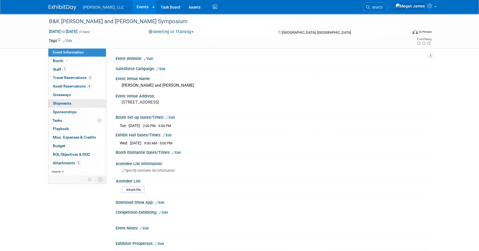
click at [67, 102] on span "Shipments 0" at bounding box center [62, 103] width 19 height 4
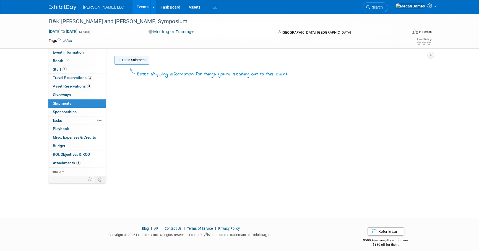
click at [133, 58] on link "Add a Shipment" at bounding box center [131, 60] width 35 height 9
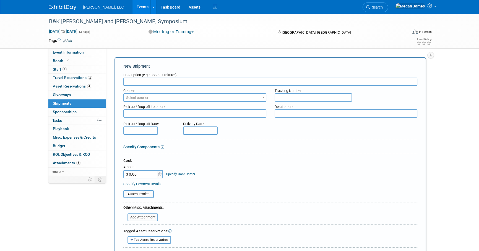
click at [150, 80] on input "text" at bounding box center [270, 82] width 294 height 8
type input "SHIPMENT TO SHOW"
click at [141, 99] on span "Select courier" at bounding box center [137, 98] width 22 height 4
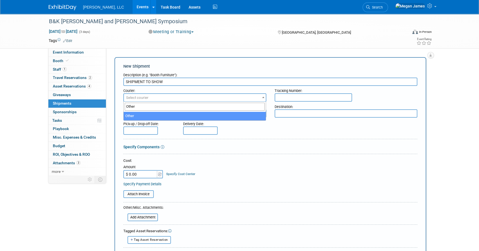
type input "Other"
select select "1"
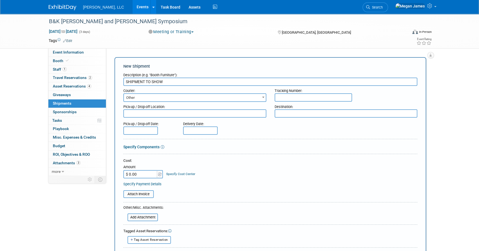
click at [300, 97] on input "text" at bounding box center [312, 97] width 77 height 8
paste input "1795241"
type input "1795241"
click at [182, 115] on textarea at bounding box center [194, 113] width 143 height 8
paste textarea "BOERGER 2860 WATER TOWER PLACE CHANHASSEN, MN 55317, US"
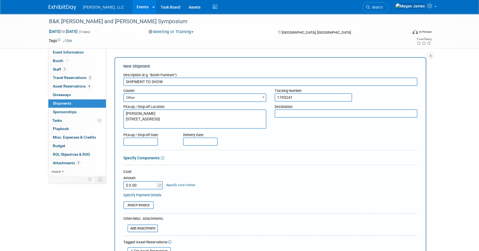
type textarea "BOERGER 2860 WATER TOWER PLACE CHANHASSEN, MN 55317, US"
click at [320, 112] on textarea at bounding box center [345, 113] width 143 height 8
paste textarea "B&K Symposium Beckwith and Kueffle Boerger LLC Booth: N/A N/A 1313 SOUTH 96TH S…"
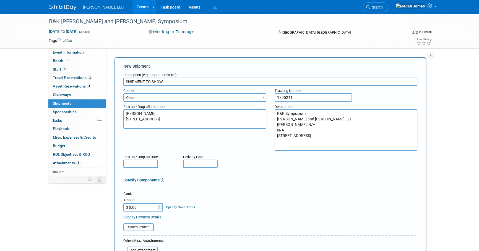
type textarea "B&K Symposium Beckwith and Kueffle Boerger LLC Booth: N/A N/A 1313 SOUTH 96TH S…"
click at [132, 164] on input "text" at bounding box center [140, 164] width 35 height 8
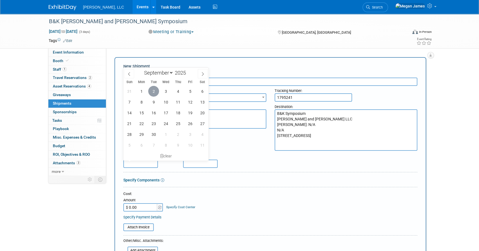
click at [155, 91] on span "2" at bounding box center [153, 91] width 11 height 11
type input "Sep 2, 2025"
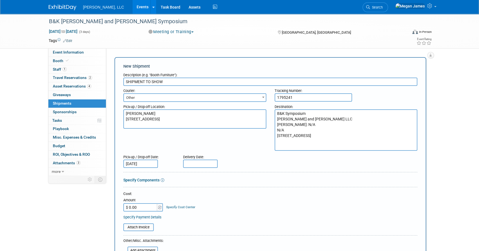
click at [192, 164] on input "text" at bounding box center [200, 164] width 35 height 8
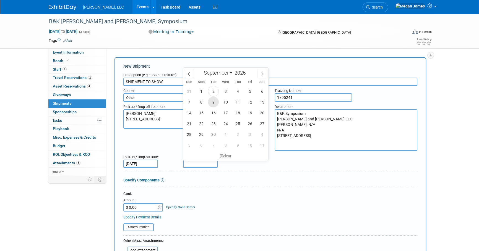
click at [214, 102] on span "9" at bounding box center [213, 102] width 11 height 11
type input "Sep 9, 2025"
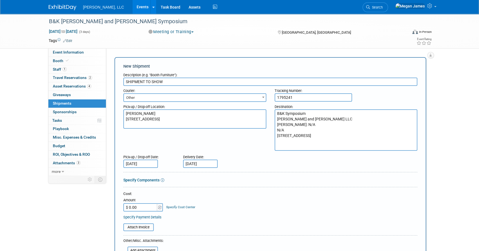
click at [317, 184] on form "Description (e.g. "Booth Furniture"): SHIPMENT TO SHOW Courier: 007EX 17 Post S…" at bounding box center [270, 202] width 294 height 265
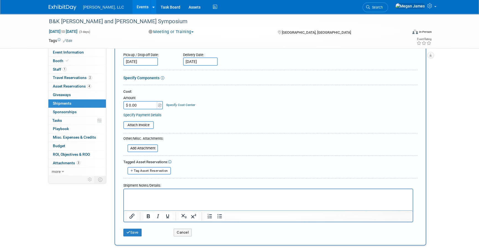
scroll to position [151, 0]
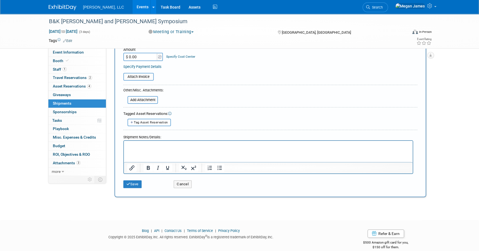
click at [151, 121] on span "Tag Asset Reservation" at bounding box center [151, 123] width 34 height 4
select select
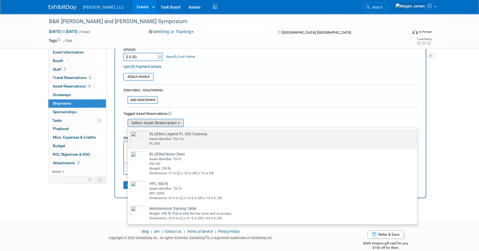
click at [170, 132] on td "BLUEline Legend PL 200 Cutaway Already tagged in this shipment Asset Identifier…" at bounding box center [275, 138] width 259 height 15
click at [128, 132] on input "BLUEline Legend PL 200 Cutaway Already tagged in this shipment Asset Identifier…" at bounding box center [127, 134] width 4 height 4
select select "1_15651451"
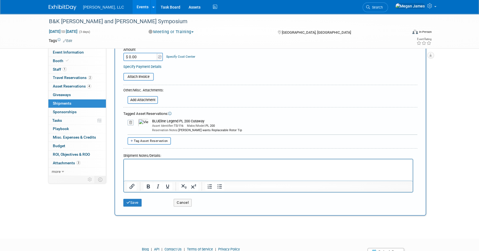
click at [164, 142] on button "Tag Asset Reservation" at bounding box center [148, 140] width 43 height 7
select select
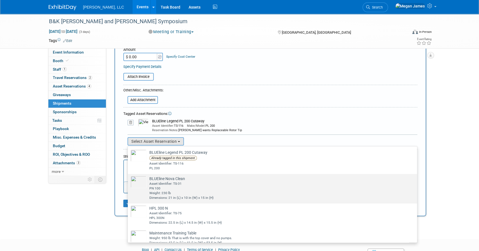
click at [169, 186] on div "PN 100" at bounding box center [277, 188] width 256 height 5
click at [128, 181] on input "BLUEline Nova Clean Already tagged in this shipment Asset Identifier: TS-31 PN …" at bounding box center [127, 179] width 4 height 4
select select "1_15651452"
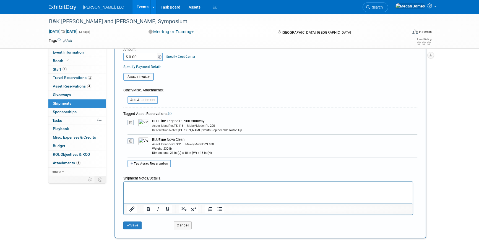
click at [169, 165] on button "Tag Asset Reservation" at bounding box center [148, 163] width 43 height 7
select select
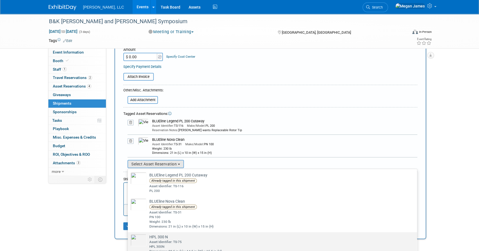
click at [182, 238] on td "HPL 300 N Already tagged in this shipment Asset Identifier: TS-75 HPL 300N Dime…" at bounding box center [275, 244] width 259 height 20
click at [128, 238] on input "HPL 300 N Already tagged in this shipment Asset Identifier: TS-75 HPL 300N Dime…" at bounding box center [127, 237] width 4 height 4
select select "1_15649250"
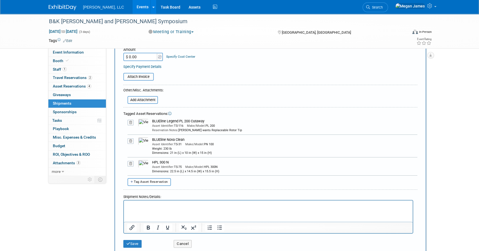
click at [166, 183] on button "Tag Asset Reservation" at bounding box center [148, 181] width 43 height 7
select select
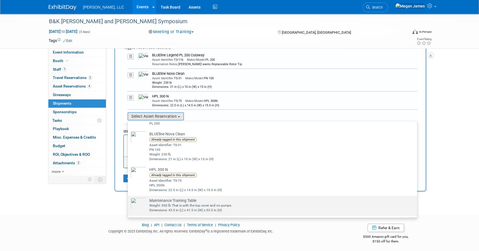
scroll to position [217, 0]
click at [202, 209] on div "Dimensions: 43.5 in (L) x 41.5 in (W) x 53.5 in (H)" at bounding box center [277, 209] width 256 height 5
click at [128, 202] on input "Maintenance Training Table Already tagged in this shipment Weight: 950 lb That …" at bounding box center [127, 200] width 4 height 4
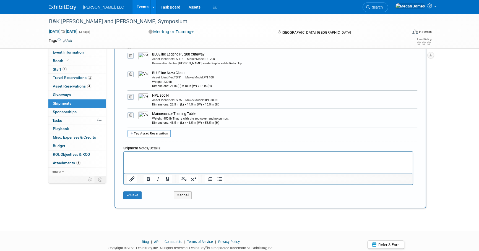
click at [158, 160] on html at bounding box center [268, 156] width 288 height 8
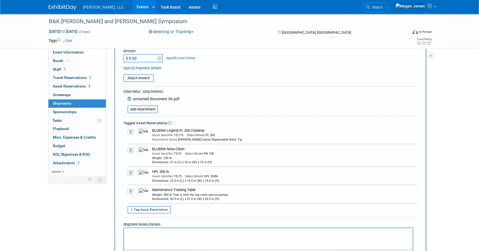
scroll to position [243, 0]
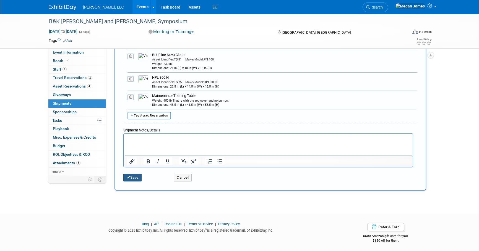
click at [134, 179] on button "Save" at bounding box center [132, 178] width 18 height 8
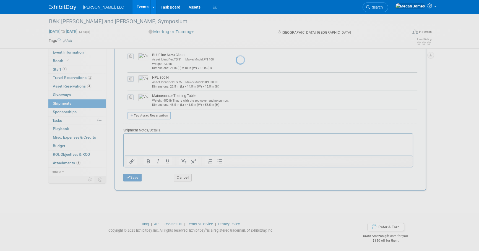
scroll to position [6, 0]
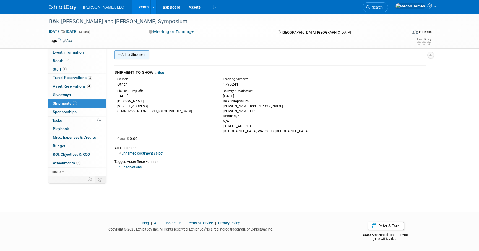
click at [148, 57] on link "Add a Shipment" at bounding box center [131, 54] width 35 height 9
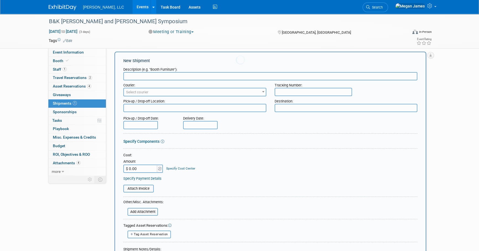
scroll to position [0, 0]
type input "B&K to PNCWA"
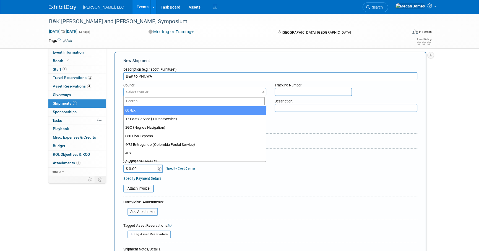
click at [138, 93] on span "Select courier" at bounding box center [137, 92] width 22 height 4
click at [137, 99] on input "search" at bounding box center [195, 101] width 140 height 8
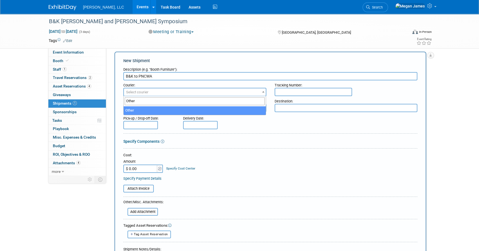
type input "Other"
select select "1"
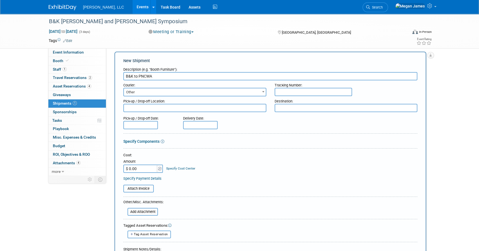
click at [298, 89] on input "text" at bounding box center [312, 92] width 77 height 8
paste input "1795242"
type input "1795242"
click at [146, 108] on textarea at bounding box center [194, 108] width 143 height 8
paste textarea "B&K Symposium Beckwith and Kueffle Boerger LLC Booth: N/A N/A 1313 SOUTH 96TH S…"
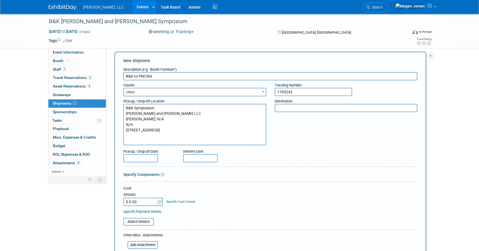
type textarea "B&K Symposium Beckwith and Kueffle Boerger LLC Booth: N/A N/A 1313 SOUTH 96TH S…"
click at [295, 109] on textarea at bounding box center [345, 108] width 143 height 8
paste textarea "PNCWA 2025 FERN EXPO ADVANCED BOERGER Booth: 211 FERN 6700 NE. 59TH PLACE PORTL…"
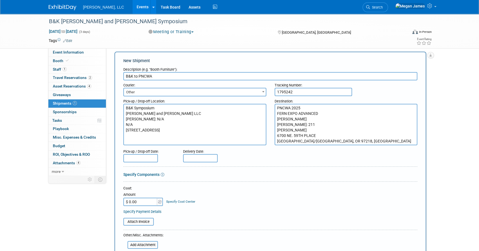
type textarea "PNCWA 2025 FERN EXPO ADVANCED BOERGER Booth: 211 FERN 6700 NE. 59TH PLACE PORTL…"
click at [325, 154] on div "Pick-up / Drop-off Date: Delivery Date:" at bounding box center [270, 155] width 302 height 16
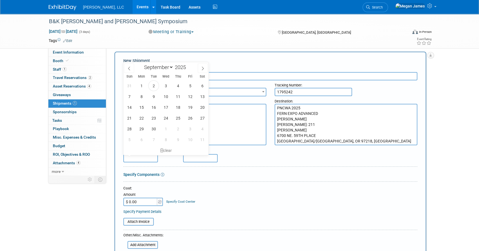
click at [133, 158] on input "text" at bounding box center [140, 158] width 35 height 8
click at [166, 96] on span "10" at bounding box center [165, 96] width 11 height 11
type input "Sep 10, 2025"
drag, startPoint x: 226, startPoint y: 180, endPoint x: 221, endPoint y: 174, distance: 7.5
click at [226, 180] on form "Description (e.g. "Booth Furniture"): B&K to PNCWA Courier: 007EX 17 Post Servi…" at bounding box center [270, 197] width 294 height 265
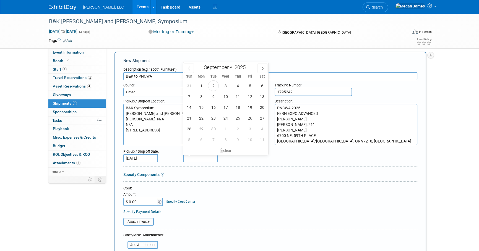
click at [207, 158] on input "text" at bounding box center [200, 158] width 35 height 8
click at [237, 96] on span "11" at bounding box center [237, 96] width 11 height 11
type input "Sep 11, 2025"
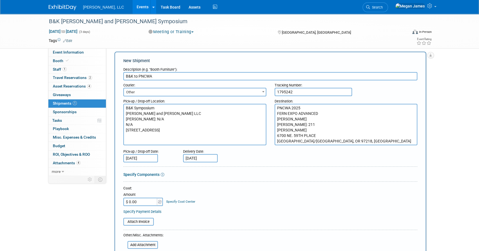
click at [328, 171] on form "Description (e.g. "Booth Furniture"): B&K to PNCWA Courier: 007EX 17 Post Servi…" at bounding box center [270, 197] width 294 height 265
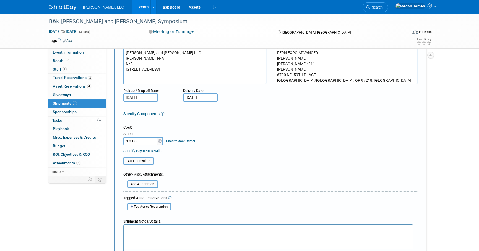
scroll to position [81, 0]
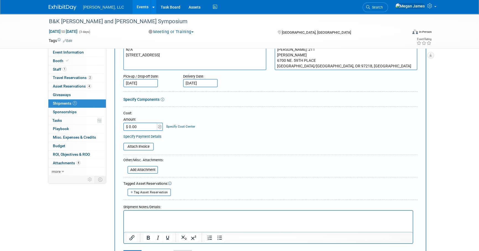
click at [154, 193] on span "Tag Asset Reservation" at bounding box center [151, 193] width 34 height 4
select select
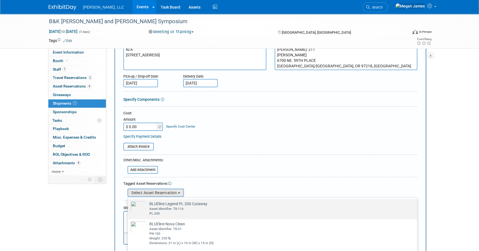
click at [170, 208] on div "Asset Identifier: TS-116" at bounding box center [277, 209] width 256 height 5
click at [128, 206] on input "BLUEline Legend PL 200 Cutaway Already tagged in this shipment Asset Identifier…" at bounding box center [127, 204] width 4 height 4
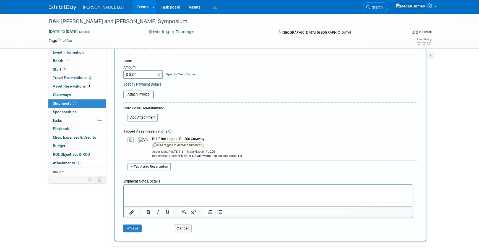
scroll to position [181, 0]
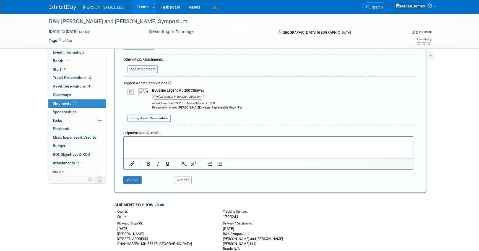
click at [160, 117] on span "Tag Asset Reservation" at bounding box center [151, 119] width 34 height 4
select select
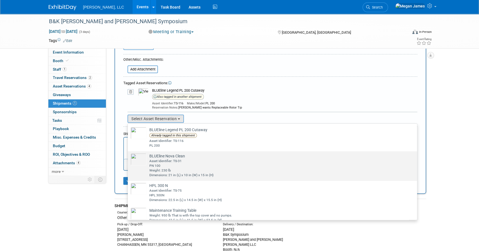
click at [179, 166] on div "PN 100" at bounding box center [277, 166] width 256 height 5
click at [128, 158] on input "BLUEline Nova Clean Already tagged in this shipment Asset Identifier: TS-31 PN …" at bounding box center [127, 156] width 4 height 4
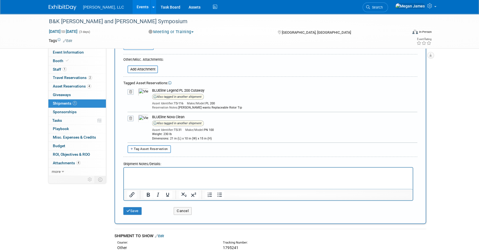
click at [157, 151] on button "Tag Asset Reservation" at bounding box center [148, 148] width 43 height 7
select select
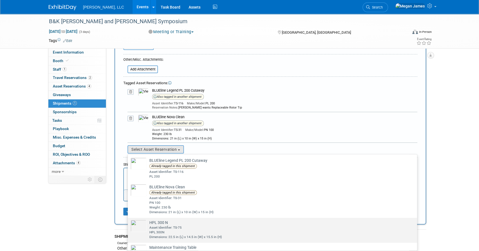
click at [178, 227] on div "Asset Identifier: TS-75" at bounding box center [277, 227] width 256 height 5
click at [128, 225] on input "HPL 300 N Already tagged in this shipment Asset Identifier: TS-75 HPL 300N Dime…" at bounding box center [127, 223] width 4 height 4
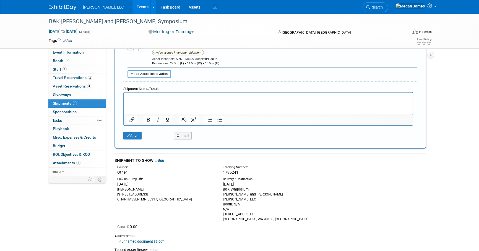
scroll to position [307, 0]
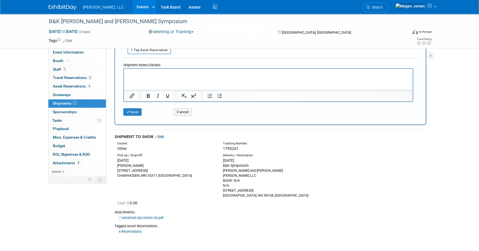
click at [162, 51] on button "Tag Asset Reservation" at bounding box center [148, 49] width 43 height 7
select select
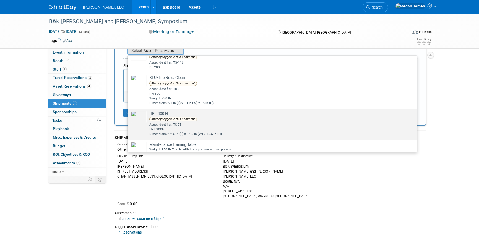
scroll to position [20, 0]
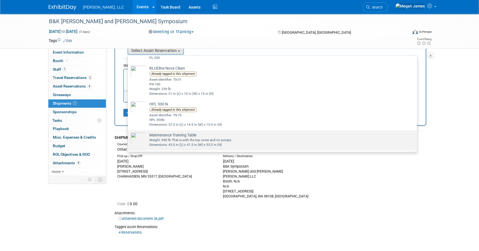
click at [195, 134] on td "Maintenance Training Table Already tagged in this shipment Weight: 950 lb That …" at bounding box center [275, 139] width 259 height 15
click at [128, 134] on input "Maintenance Training Table Already tagged in this shipment Weight: 950 lb That …" at bounding box center [127, 135] width 4 height 4
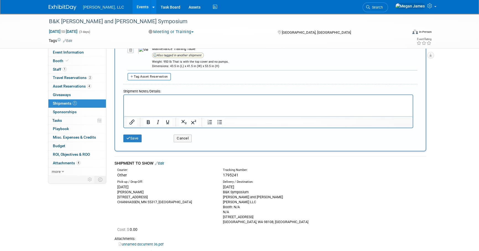
click at [382, 183] on div "Pick-up / Drop-Off: Tue. Sep 2, 2025 BOERGER 2860 WATER TOWER PLACE CHANHASSEN,…" at bounding box center [270, 201] width 320 height 46
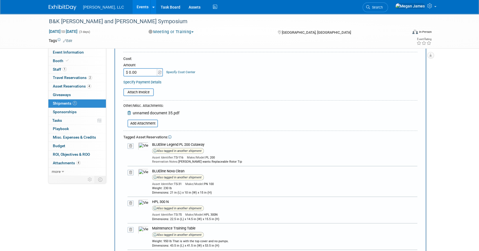
scroll to position [239, 0]
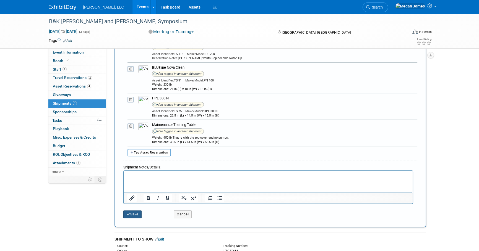
click at [135, 213] on button "Save" at bounding box center [132, 215] width 18 height 8
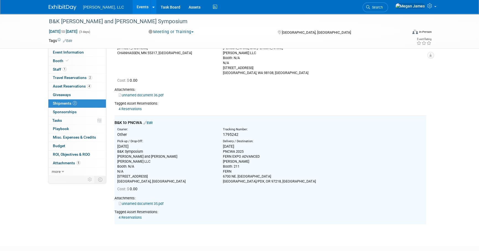
scroll to position [0, 0]
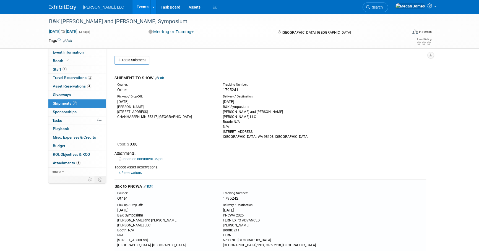
click at [160, 78] on link "Edit" at bounding box center [159, 78] width 9 height 4
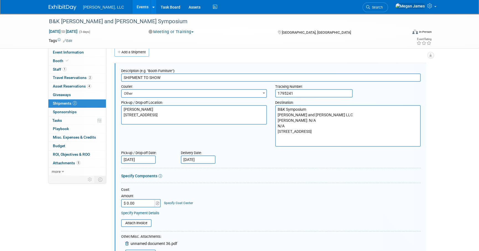
scroll to position [8, 0]
drag, startPoint x: 163, startPoint y: 77, endPoint x: 110, endPoint y: 73, distance: 53.2
click at [185, 80] on input "Boerger to B&K Symposium" at bounding box center [270, 77] width 299 height 8
type input "Boerger to B&K Symposium"
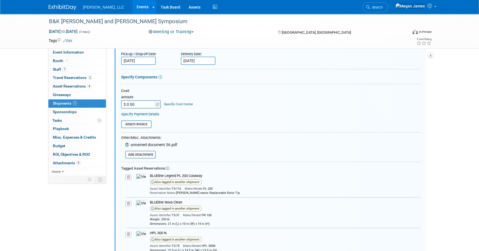
scroll to position [159, 0]
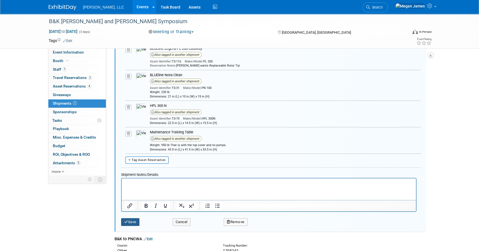
click at [135, 221] on button "Save" at bounding box center [130, 222] width 18 height 8
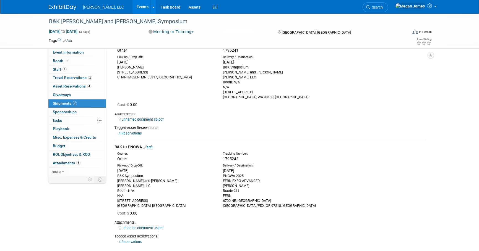
scroll to position [0, 0]
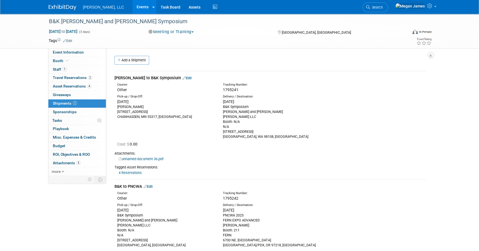
click at [132, 5] on link "Events" at bounding box center [142, 7] width 20 height 14
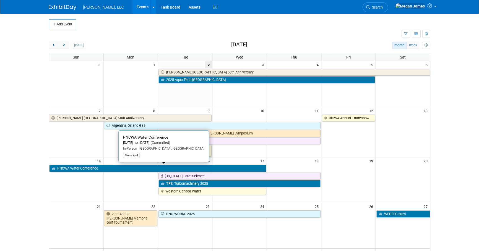
click at [105, 169] on link "PNCWA Water Conference" at bounding box center [157, 168] width 216 height 7
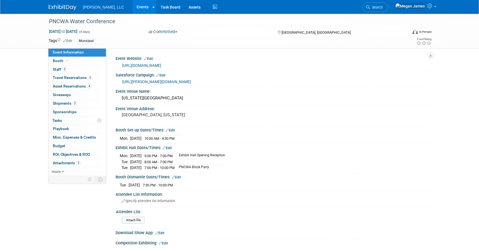
select select "Municipal"
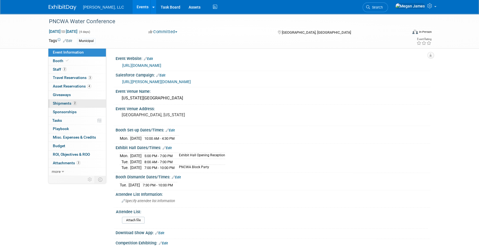
click at [79, 102] on link "2 Shipments 2" at bounding box center [76, 103] width 57 height 8
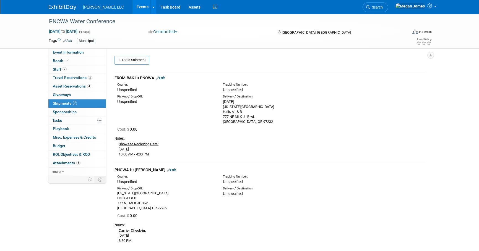
click at [165, 77] on link "Edit" at bounding box center [160, 78] width 9 height 4
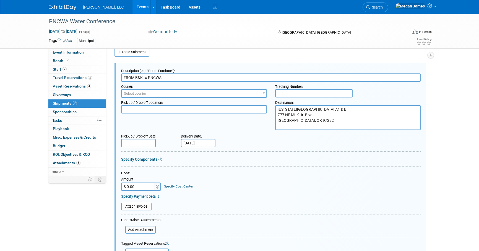
scroll to position [8, 0]
click at [161, 96] on span "Select courier" at bounding box center [194, 94] width 145 height 8
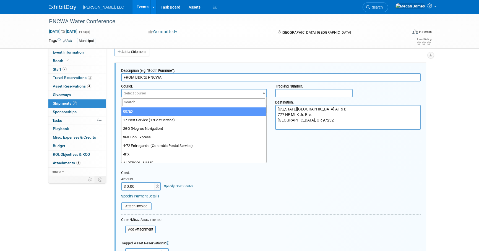
click at [147, 102] on input "search" at bounding box center [193, 102] width 143 height 8
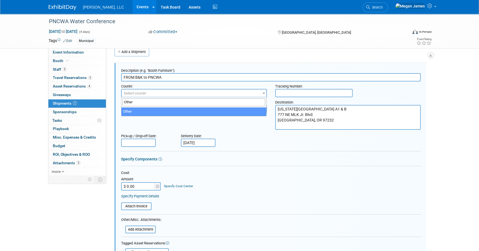
type input "Other"
select select "1"
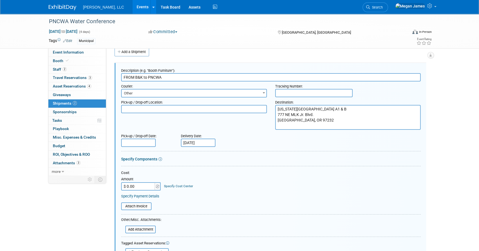
click at [307, 92] on input "text" at bounding box center [313, 93] width 77 height 8
paste input "1795242"
type input "1795242"
click at [380, 95] on div "Tracking Number: 1795242" at bounding box center [348, 90] width 154 height 16
click at [132, 110] on textarea at bounding box center [194, 109] width 146 height 8
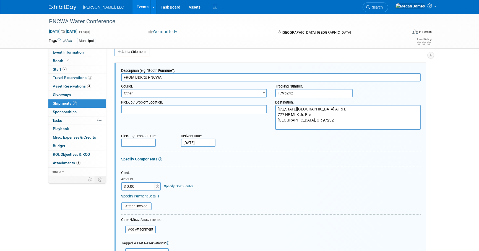
paste textarea "B&K Symposium Beckwith and Kueffle Boerger LLC Booth: N/A N/A 1313 SOUTH 96TH S…"
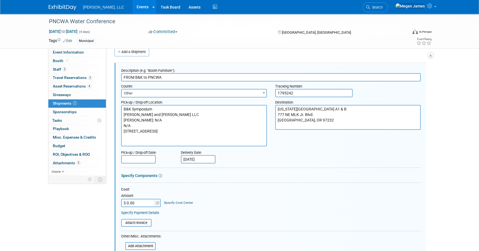
type textarea "B&K Symposium Beckwith and Kueffle Boerger LLC Booth: N/A N/A 1313 SOUTH 96TH S…"
click at [341, 121] on textarea "Oregon Convention Center Halls A1 & B 777 NE MLK Jr. Blvd. Portland, OR 97232" at bounding box center [348, 117] width 146 height 25
paste textarea "PNCWA 2025 FERN EXPO ADVANCED BOERGER Booth: 211 FERN 6700 NE. 59TH PLACE PORTL…"
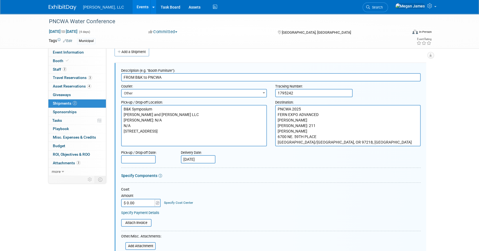
type textarea "PNCWA 2025 FERN EXPO ADVANCED BOERGER Booth: 211 FERN 6700 NE. 59TH PLACE PORTL…"
click at [196, 160] on input "[DATE]" at bounding box center [198, 159] width 35 height 8
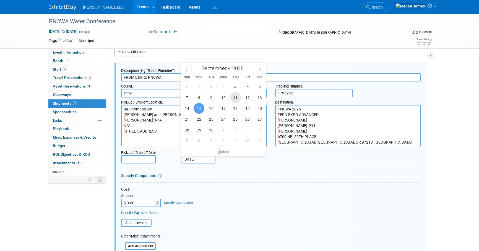
click at [238, 98] on span "11" at bounding box center [235, 97] width 11 height 11
type input "Sep 11, 2025"
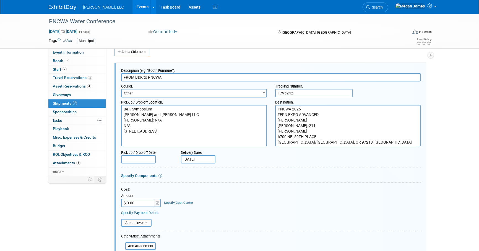
click at [148, 160] on input "text" at bounding box center [138, 159] width 35 height 8
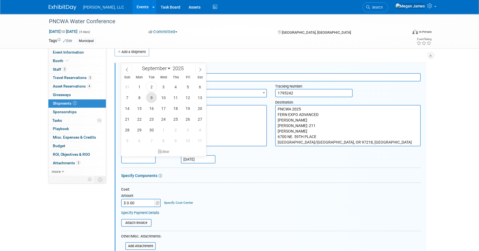
click at [152, 96] on span "9" at bounding box center [151, 97] width 11 height 11
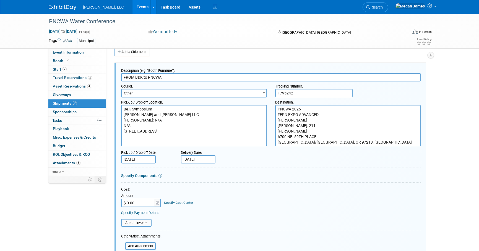
click at [232, 156] on div "Delivery Date: Sep 11, 2025" at bounding box center [215, 156] width 77 height 16
click at [145, 161] on input "Sep 9, 2025" at bounding box center [138, 159] width 35 height 8
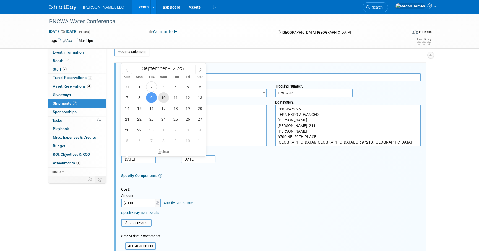
click at [162, 94] on span "10" at bounding box center [163, 97] width 11 height 11
type input "Sep 10, 2025"
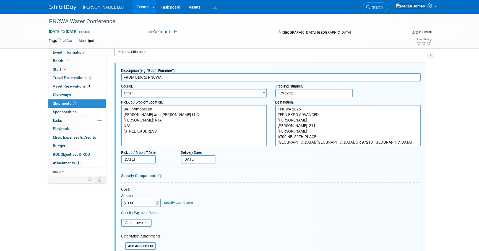
click at [273, 166] on form "Description (e.g. "Booth Furniture"): FROM B&K to PNCWA Courier: 007EX 17 Post …" at bounding box center [270, 203] width 299 height 274
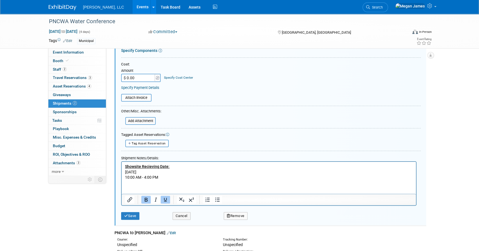
scroll to position [134, 0]
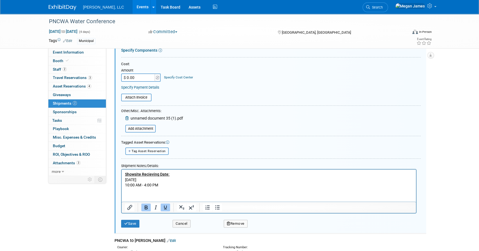
click at [162, 150] on span "Tag Asset Reservation" at bounding box center [149, 151] width 34 height 4
select select
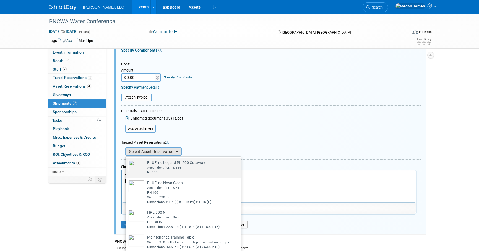
click at [182, 167] on div "Asset Identifier: TS-116" at bounding box center [176, 168] width 58 height 5
click at [126, 165] on input "BLUEline Legend PL 200 Cutaway Already tagged in this shipment Asset Identifier…" at bounding box center [125, 163] width 4 height 4
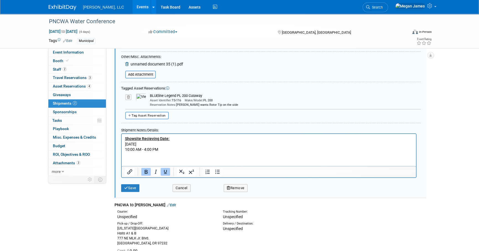
scroll to position [234, 0]
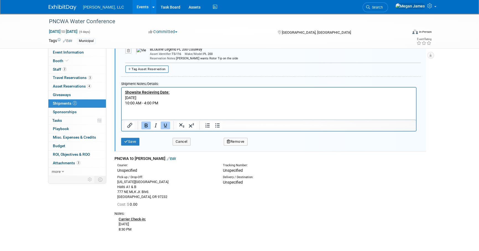
click at [158, 70] on span "Tag Asset Reservation" at bounding box center [149, 69] width 34 height 4
select select
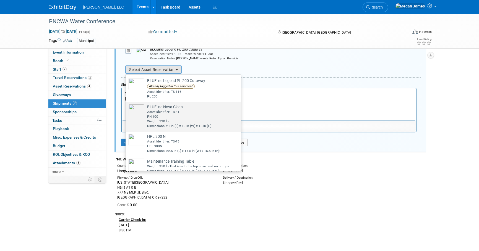
click at [171, 117] on div "PN 100" at bounding box center [179, 116] width 64 height 5
click at [126, 109] on input "BLUEline Nova Clean Already tagged in this shipment Asset Identifier: TS-31 PN …" at bounding box center [125, 107] width 4 height 4
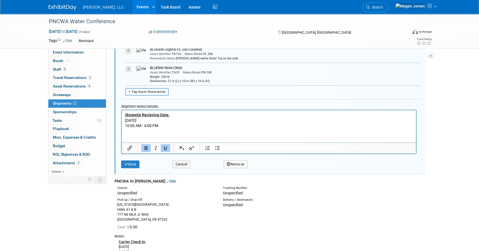
click at [153, 90] on span "Tag Asset Reservation" at bounding box center [149, 92] width 34 height 4
select select
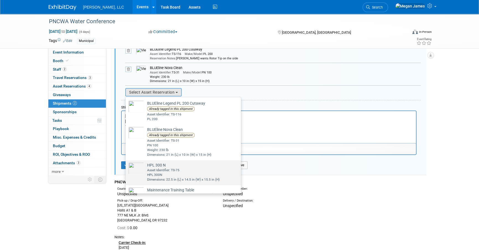
drag, startPoint x: 177, startPoint y: 174, endPoint x: 56, endPoint y: 29, distance: 189.3
click at [177, 174] on div "HPL 300N" at bounding box center [183, 175] width 72 height 5
click at [126, 167] on input "HPL 300 N Already tagged in this shipment Asset Identifier: TS-75 HPL 300N Dime…" at bounding box center [125, 166] width 4 height 4
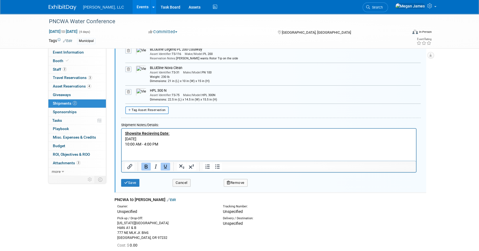
click at [158, 107] on button "Tag Asset Reservation" at bounding box center [146, 109] width 43 height 7
select select
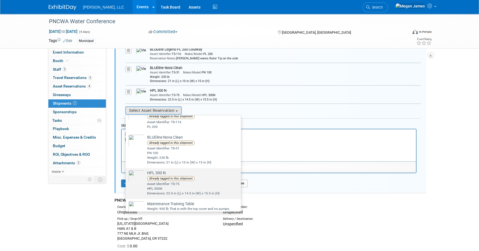
scroll to position [20, 0]
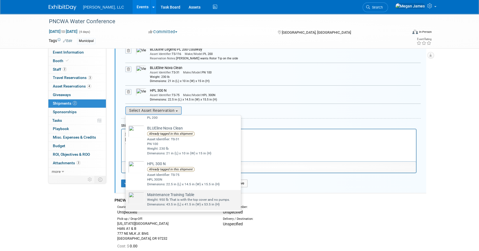
click at [179, 198] on div "Weight: 950 lb That is with the top cover and no pumps." at bounding box center [188, 200] width 83 height 5
click at [126, 197] on input "Maintenance Training Table Already tagged in this shipment Weight: 950 lb That …" at bounding box center [125, 195] width 4 height 4
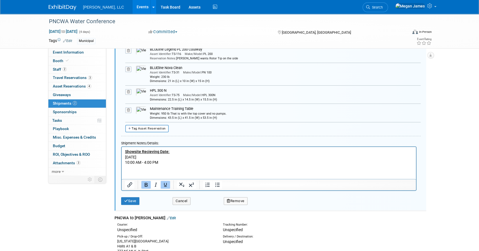
click at [164, 166] on html "Showsite Recieving Date: Monday, September 15, 2025 10:00 AM - 4:00 PM" at bounding box center [269, 156] width 294 height 19
drag, startPoint x: 173, startPoint y: 164, endPoint x: 110, endPoint y: 146, distance: 65.4
click at [122, 147] on html "Showsite Recieving Date: Monday, September 15, 2025 10:00 AM - 4:00 PM" at bounding box center [269, 156] width 294 height 19
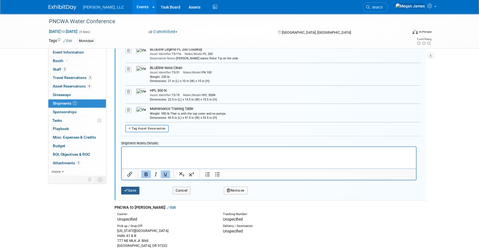
click at [134, 190] on button "Save" at bounding box center [130, 191] width 18 height 8
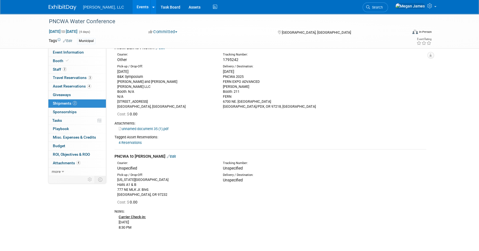
scroll to position [58, 0]
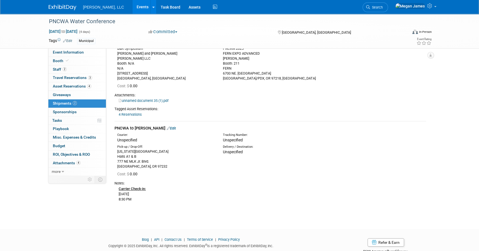
click at [167, 129] on link "Edit" at bounding box center [171, 128] width 9 height 4
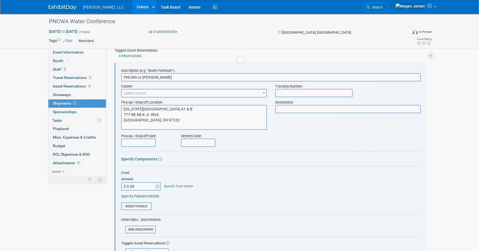
scroll to position [0, 0]
click at [152, 92] on span "Select courier" at bounding box center [194, 94] width 145 height 8
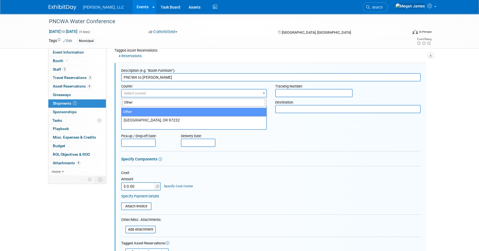
type input "Other"
select select "1"
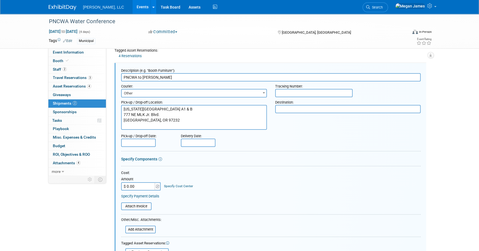
click at [324, 89] on input "text" at bounding box center [313, 93] width 77 height 8
paste input "1795246"
type input "1795246"
click at [145, 124] on textarea "Oregon Convention Center Halls A1 & B 777 NE MLK Jr. Blvd. Portland, OR 97232" at bounding box center [194, 117] width 146 height 25
paste textarea "PNCWA 2025 Oregon Convention Center BOERGER Booth: 211 FERN 777 NE MLK Jr. Blvd…"
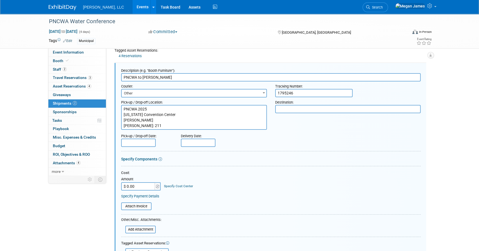
scroll to position [4, 0]
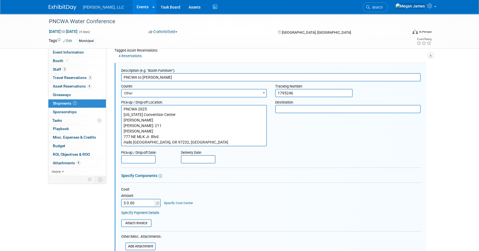
type textarea "PNCWA 2025 Oregon Convention Center BOERGER Booth: 211 FERN 777 NE MLK Jr. Blvd…"
click at [316, 112] on textarea at bounding box center [348, 109] width 146 height 8
paste textarea "BOERGER 2860 WATER TOWER PLACE CHANHASSEN, MN 55317, US"
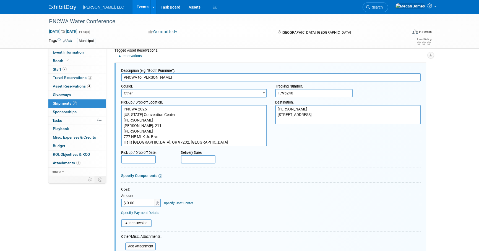
type textarea "BOERGER 2860 WATER TOWER PLACE CHANHASSEN, MN 55317, US"
click at [128, 158] on input "text" at bounding box center [138, 159] width 35 height 8
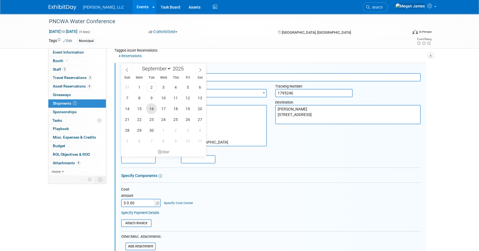
click at [150, 108] on span "16" at bounding box center [151, 108] width 11 height 11
type input "Sep 16, 2025"
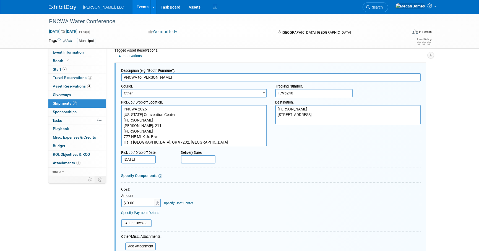
click at [276, 153] on div "Pick-up / Drop-off Date: Sep 16, 2025 Delivery Date:" at bounding box center [271, 156] width 308 height 16
click at [209, 163] on input "text" at bounding box center [198, 159] width 35 height 8
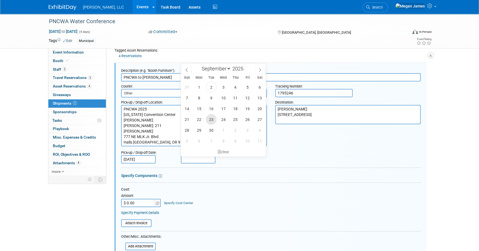
click at [213, 119] on span "23" at bounding box center [211, 119] width 11 height 11
type input "[DATE]"
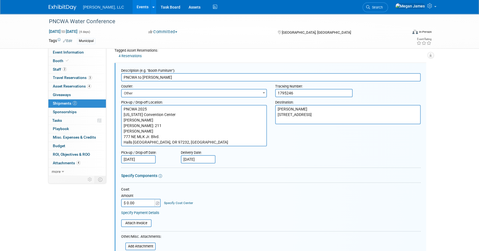
click at [289, 157] on div "Pick-up / Drop-off Date: Sep 16, 2025 Delivery Date: Sep 23, 2025" at bounding box center [271, 156] width 308 height 16
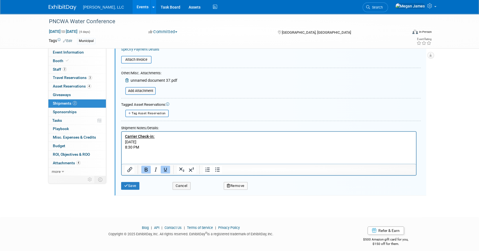
scroll to position [284, 0]
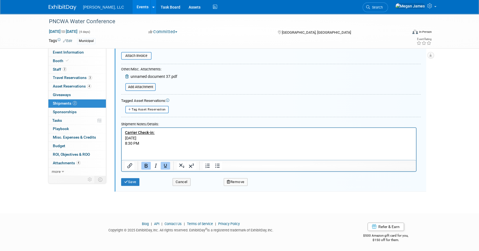
click at [154, 145] on p "Carrier Check-in: Tuesday, September 16, 2025 8:30 PM" at bounding box center [269, 138] width 288 height 16
click at [136, 182] on button "Save" at bounding box center [130, 183] width 18 height 8
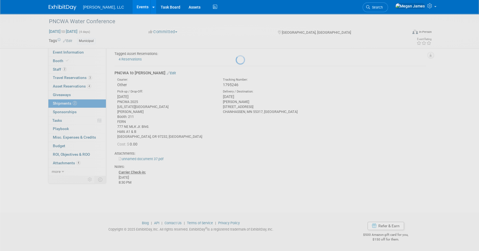
scroll to position [113, 0]
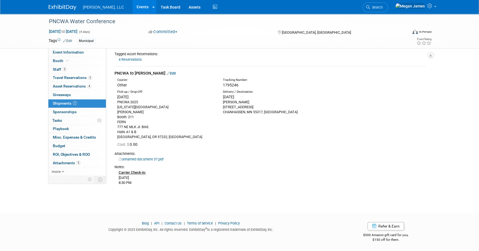
drag, startPoint x: 306, startPoint y: 183, endPoint x: 303, endPoint y: 178, distance: 6.0
click at [306, 183] on div "Carrier Check-in: Tuesday, September 16, 2025 8:30 PM" at bounding box center [269, 178] width 311 height 16
click at [132, 6] on link "Events" at bounding box center [142, 7] width 20 height 14
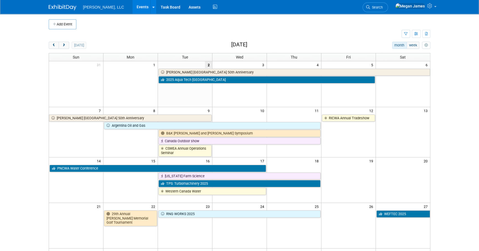
click at [459, 130] on body "[PERSON_NAME], LLC Events Add Event Bulk Upload Events Shareable Event Boards R…" at bounding box center [239, 125] width 479 height 251
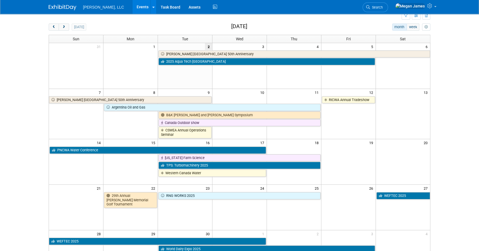
scroll to position [18, 0]
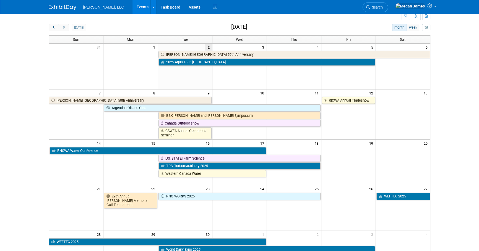
click at [30, 152] on body "[PERSON_NAME], LLC Events Add Event Bulk Upload Events Shareable Event Boards R…" at bounding box center [239, 107] width 479 height 251
click at [447, 117] on body "[PERSON_NAME], LLC Events Add Event Bulk Upload Events Shareable Event Boards R…" at bounding box center [239, 107] width 479 height 251
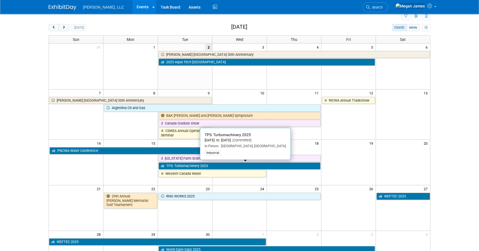
click at [186, 166] on link "TPS: Turbomachinery 2025" at bounding box center [239, 165] width 162 height 7
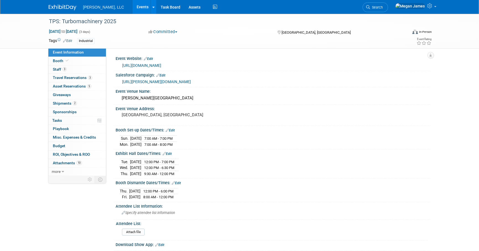
select select "Industrial"
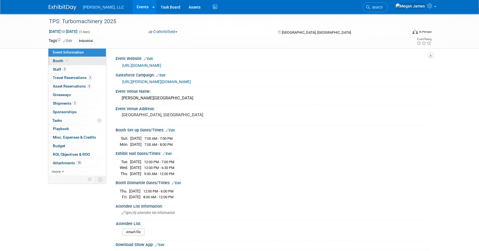
click at [66, 62] on span at bounding box center [67, 61] width 5 height 4
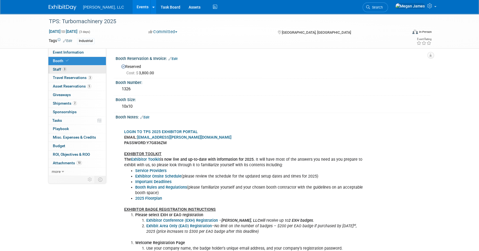
click at [85, 68] on link "3 Staff 3" at bounding box center [76, 69] width 57 height 8
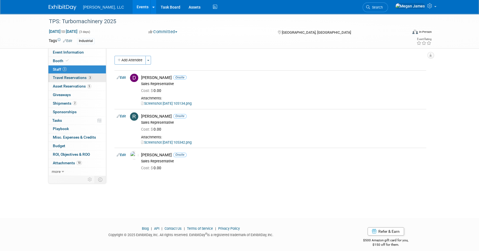
click at [89, 76] on span "3" at bounding box center [90, 78] width 4 height 4
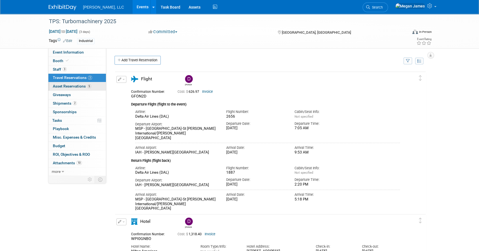
click at [92, 86] on link "5 Asset Reservations 5" at bounding box center [76, 86] width 57 height 8
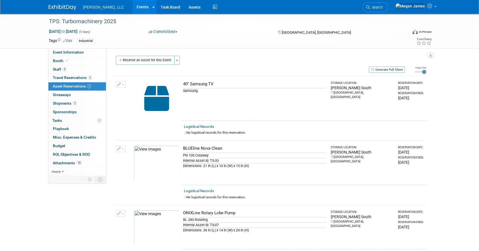
drag, startPoint x: 185, startPoint y: 85, endPoint x: 222, endPoint y: 85, distance: 36.8
click at [222, 85] on div "40" Samsung TV" at bounding box center [254, 84] width 143 height 6
click at [446, 98] on div "TPS: Turbomachinery 2025 [DATE] to [DATE] (3 days) [DATE] to [DATE] Committed C…" at bounding box center [239, 211] width 479 height 395
click at [74, 51] on span "Event Information" at bounding box center [68, 52] width 31 height 4
select select "Industrial"
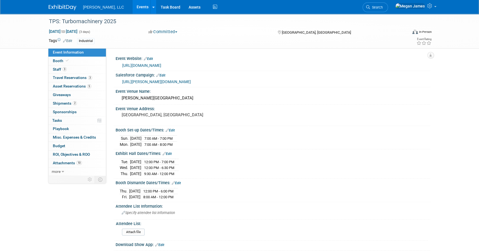
click at [132, 6] on link "Events" at bounding box center [142, 7] width 20 height 14
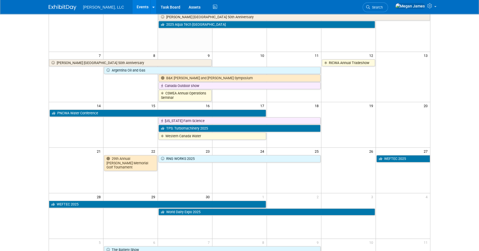
scroll to position [75, 0]
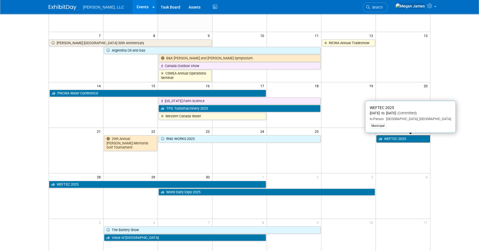
click at [391, 139] on link "WEFTEC 2025" at bounding box center [403, 138] width 54 height 7
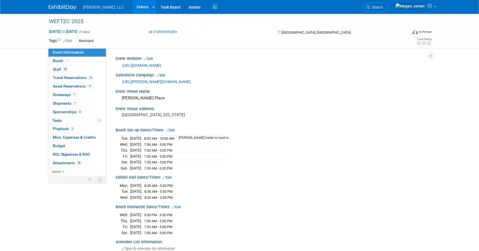
select select "Municipal"
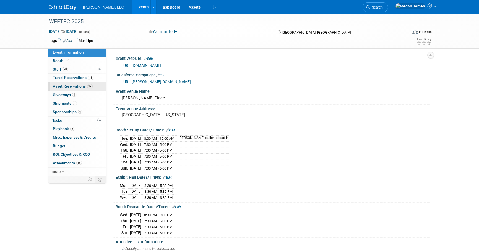
click at [97, 86] on link "17 Asset Reservations 17" at bounding box center [76, 86] width 57 height 8
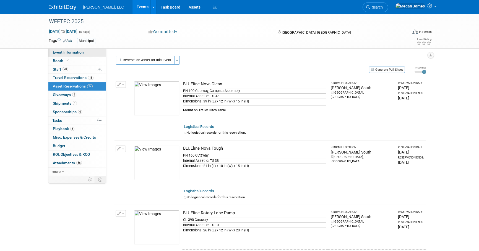
click at [85, 51] on link "Event Information" at bounding box center [76, 52] width 57 height 8
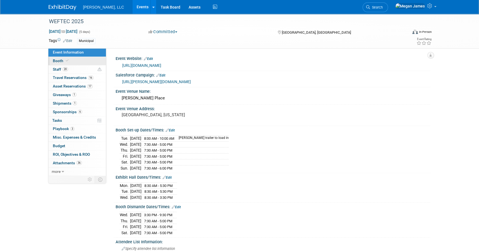
click at [77, 63] on link "Booth" at bounding box center [76, 61] width 57 height 8
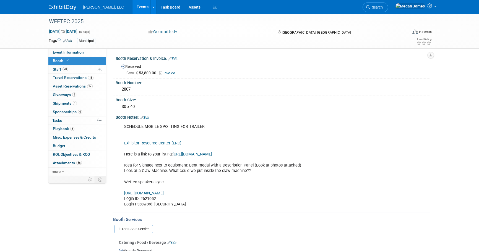
click at [132, 3] on link "Events" at bounding box center [142, 7] width 20 height 14
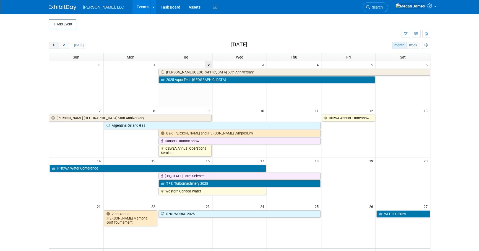
click at [56, 46] on button "prev" at bounding box center [54, 45] width 10 height 7
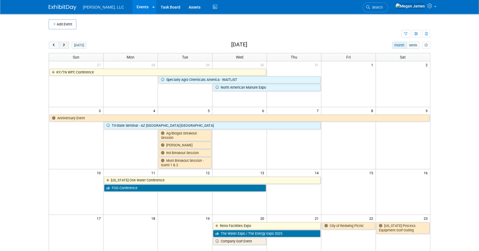
click at [66, 44] on button "next" at bounding box center [64, 45] width 10 height 7
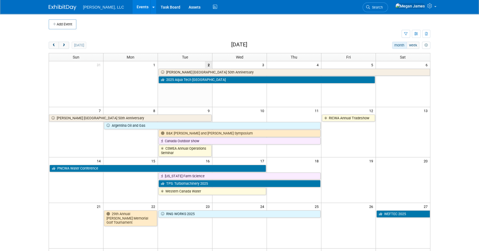
click at [459, 93] on body "Boerger, LLC Events Add Event Bulk Upload Events Shareable Event Boards Recentl…" at bounding box center [239, 125] width 479 height 251
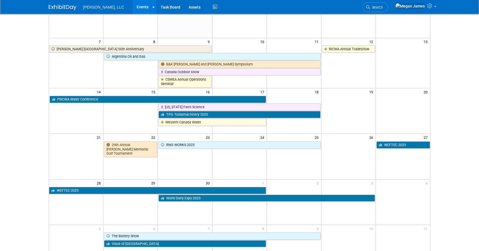
scroll to position [125, 0]
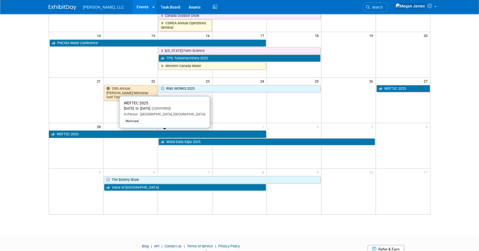
click at [93, 134] on link "WEFTEC 2025" at bounding box center [157, 134] width 217 height 7
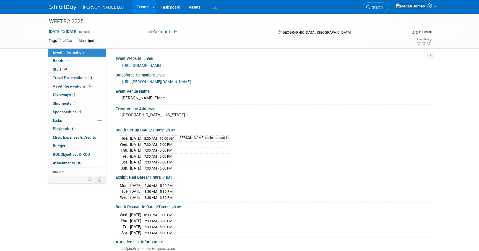
select select "Municipal"
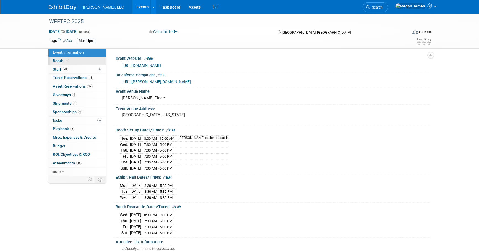
click at [77, 64] on link "Booth" at bounding box center [76, 61] width 57 height 8
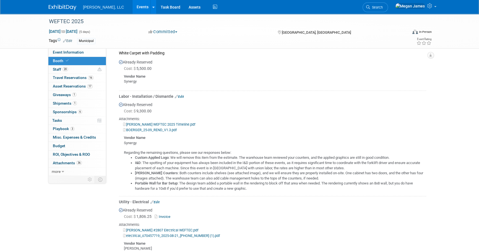
scroll to position [176, 0]
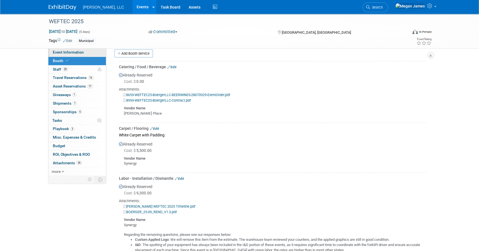
click at [87, 50] on link "Event Information" at bounding box center [76, 52] width 57 height 8
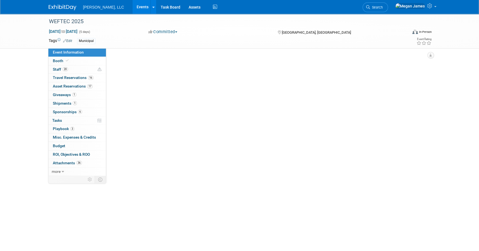
scroll to position [0, 0]
select select "Municipal"
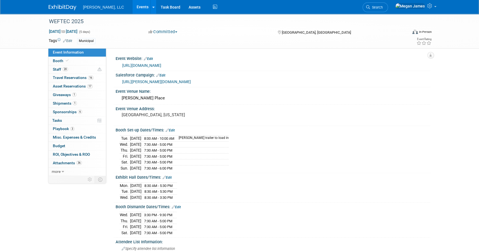
drag, startPoint x: 227, startPoint y: 137, endPoint x: 111, endPoint y: 136, distance: 115.8
click at [111, 136] on div "Event Website: Edit https://www.weftec.org/about/about-weftec/ Salesforce Campa…" at bounding box center [268, 111] width 324 height 127
click at [211, 144] on td at bounding box center [201, 144] width 53 height 6
drag, startPoint x: 122, startPoint y: 138, endPoint x: 226, endPoint y: 137, distance: 104.7
click at [226, 137] on tr "Tue. Sep 23, 2025 8:00 AM - 10:00 AM Boerger trailer to load in" at bounding box center [174, 138] width 109 height 6
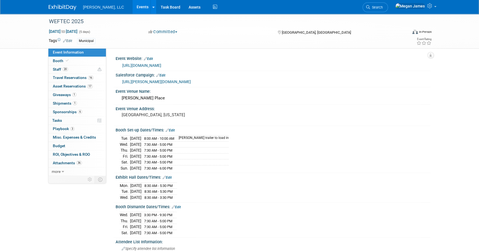
click at [394, 163] on div "Tue. Sep 23, 2025 8:00 AM - 10:00 AM Boerger trailer to load in Wed. Sep 24, 20…" at bounding box center [273, 152] width 306 height 37
click at [87, 64] on link "Booth" at bounding box center [76, 61] width 57 height 8
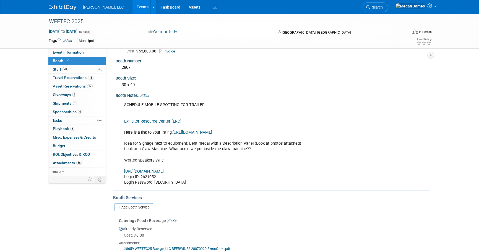
scroll to position [151, 0]
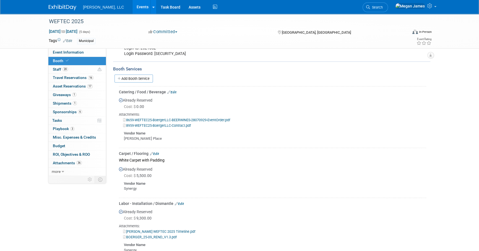
click at [132, 7] on link "Events" at bounding box center [142, 7] width 20 height 14
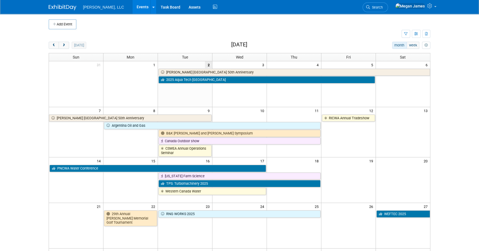
drag, startPoint x: 68, startPoint y: 44, endPoint x: 83, endPoint y: 42, distance: 14.9
click at [68, 44] on button "next" at bounding box center [64, 45] width 10 height 7
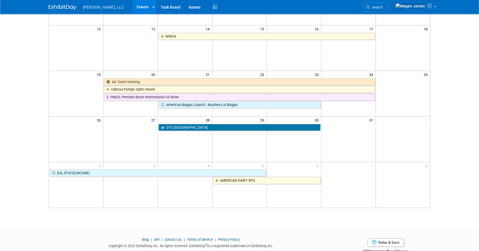
scroll to position [93, 0]
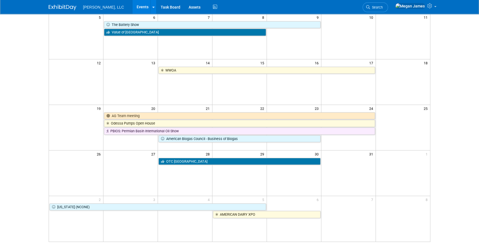
click at [456, 158] on html "[PERSON_NAME], LLC Events Add Event Bulk Upload Events Shareable Event Boards R…" at bounding box center [239, 32] width 479 height 251
click at [457, 158] on html "[PERSON_NAME], LLC Events Add Event Bulk Upload Events Shareable Event Boards R…" at bounding box center [239, 32] width 479 height 251
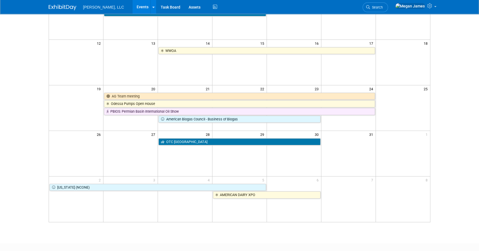
scroll to position [113, 0]
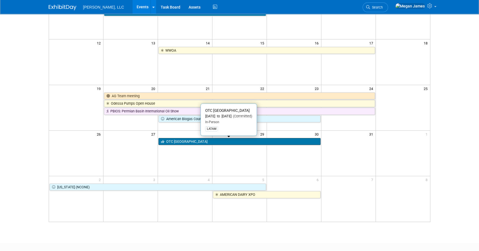
click at [262, 142] on link "OTC [GEOGRAPHIC_DATA]" at bounding box center [239, 141] width 162 height 7
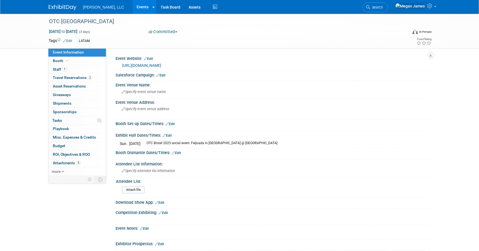
select select "Industrial"
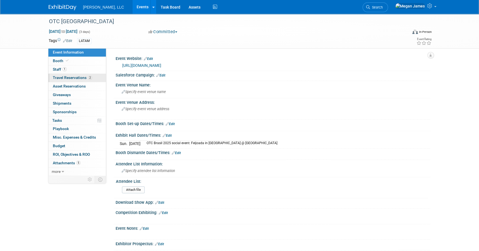
click at [99, 78] on link "2 Travel Reservations 2" at bounding box center [76, 78] width 57 height 8
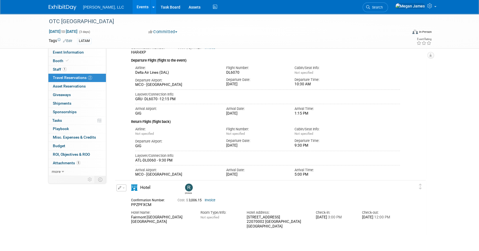
scroll to position [89, 0]
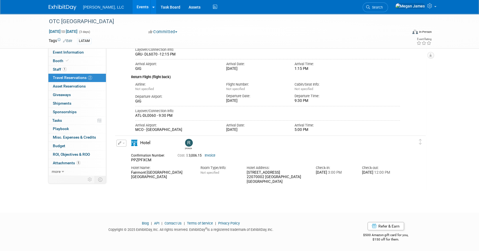
click at [462, 182] on div "OTC [GEOGRAPHIC_DATA] [DATE] to [DATE] (3 days) [DATE] to [DATE] Committed Comm…" at bounding box center [239, 64] width 479 height 278
click at [446, 174] on div "OTC [GEOGRAPHIC_DATA] [DATE] to [DATE] (3 days) [DATE] to [DATE] Committed Comm…" at bounding box center [239, 64] width 479 height 278
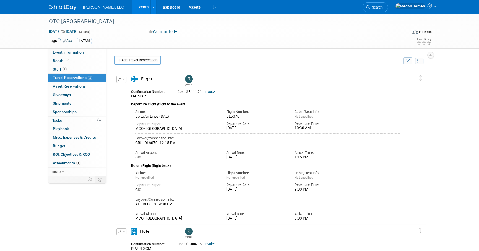
drag, startPoint x: 282, startPoint y: 156, endPoint x: 313, endPoint y: 156, distance: 31.2
click at [313, 156] on div "Arrival Airport: GIG Arrival Date: Mon. Oct 20, 2025 Arrival Time: 1:15 PM" at bounding box center [267, 153] width 273 height 14
drag, startPoint x: 313, startPoint y: 156, endPoint x: 320, endPoint y: 156, distance: 7.5
click at [320, 156] on div "1:15 PM" at bounding box center [324, 157] width 60 height 5
click at [208, 93] on link "Invoice" at bounding box center [209, 92] width 11 height 4
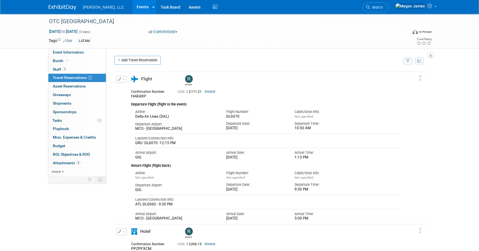
click at [126, 79] on div "Edit Reservation Delete Reservation" at bounding box center [121, 81] width 12 height 10
click at [121, 83] on div "Edit Reservation Delete Reservation" at bounding box center [119, 81] width 6 height 10
click at [125, 82] on button "button" at bounding box center [121, 79] width 10 height 7
click at [127, 86] on button "Edit Reservation" at bounding box center [140, 89] width 47 height 8
select select "9"
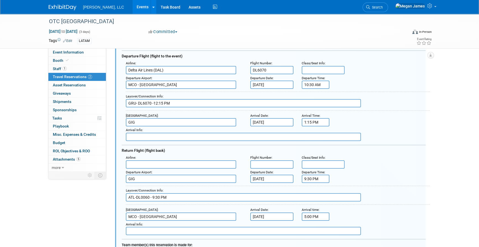
scroll to position [59, 0]
click at [278, 119] on input "Oct 20, 2025" at bounding box center [271, 122] width 43 height 8
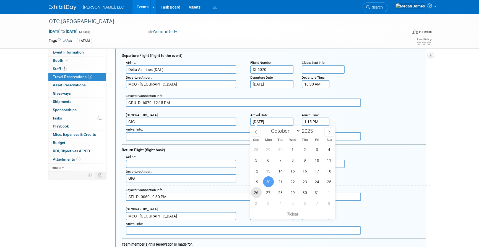
click at [254, 194] on span "26" at bounding box center [256, 192] width 11 height 11
type input "Oct 26, 2025"
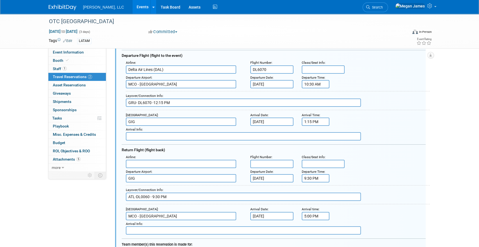
click at [135, 121] on input "GIG" at bounding box center [181, 122] width 110 height 8
drag, startPoint x: 135, startPoint y: 121, endPoint x: 124, endPoint y: 123, distance: 10.7
click at [124, 123] on div "Arrival Airport : GIG" at bounding box center [184, 119] width 124 height 15
click at [372, 148] on div "Return Flight (flight back)" at bounding box center [274, 149] width 304 height 9
click at [408, 123] on div "Arrival Airport : GIG Arrival Date : Oct 26, 2025 Arrival Time : 1:15 PM" at bounding box center [276, 119] width 308 height 15
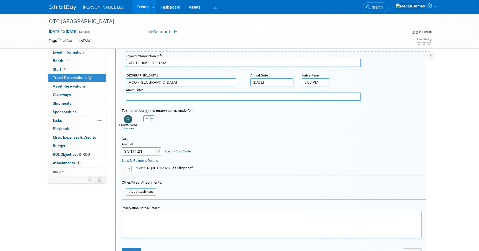
scroll to position [235, 0]
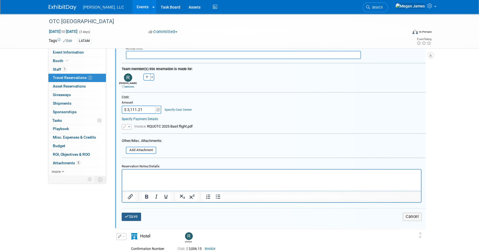
click at [125, 216] on icon "submit" at bounding box center [127, 217] width 4 height 4
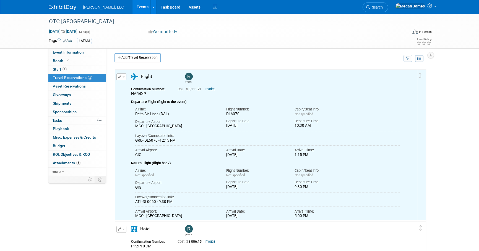
scroll to position [2, 0]
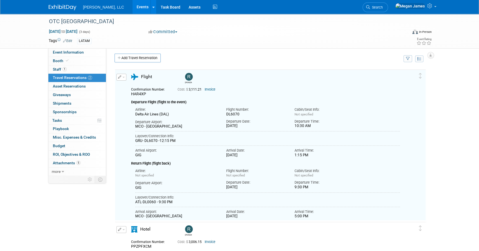
click at [419, 149] on td at bounding box center [421, 145] width 8 height 151
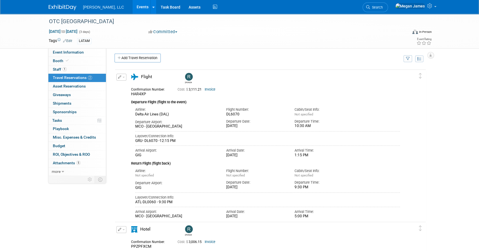
click at [132, 9] on link "Events" at bounding box center [142, 7] width 20 height 14
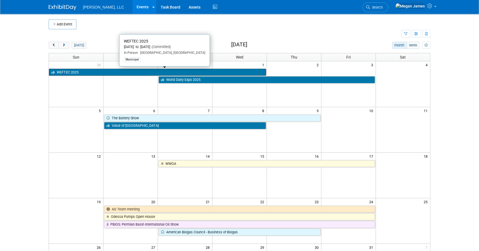
click at [111, 72] on link "WEFTEC 2025" at bounding box center [157, 72] width 217 height 7
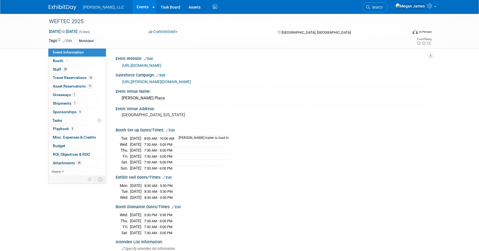
select select "Municipal"
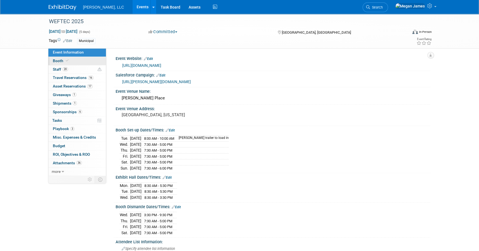
click at [87, 61] on link "Booth" at bounding box center [76, 61] width 57 height 8
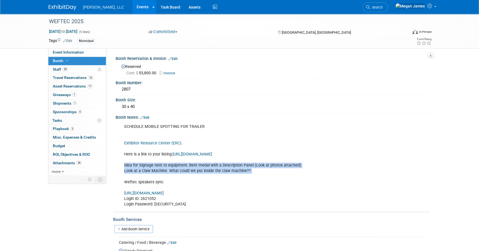
drag, startPoint x: 124, startPoint y: 166, endPoint x: 272, endPoint y: 175, distance: 148.4
click at [272, 175] on div "SCHEDULE MOBILE SPOTTING FOR TRAILER Exhibitor Resource Center (ERC) . Here is …" at bounding box center [244, 165] width 249 height 89
drag, startPoint x: 272, startPoint y: 175, endPoint x: 253, endPoint y: 172, distance: 19.0
click at [253, 172] on div "SCHEDULE MOBILE SPOTTING FOR TRAILER Exhibitor Resource Center (ERC) . Here is …" at bounding box center [244, 165] width 249 height 89
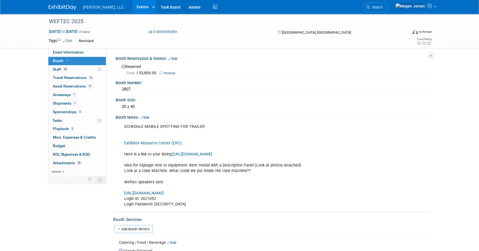
click at [164, 191] on link "[URL][DOMAIN_NAME]" at bounding box center [144, 193] width 40 height 5
drag, startPoint x: 213, startPoint y: 194, endPoint x: 123, endPoint y: 194, distance: 90.4
click at [123, 194] on div "SCHEDULE MOBILE SPOTTING FOR TRAILER Exhibitor Resource Center (ERC) . Here is …" at bounding box center [244, 165] width 249 height 89
copy link "[URL][DOMAIN_NAME]"
drag, startPoint x: 172, startPoint y: 204, endPoint x: 155, endPoint y: 204, distance: 16.9
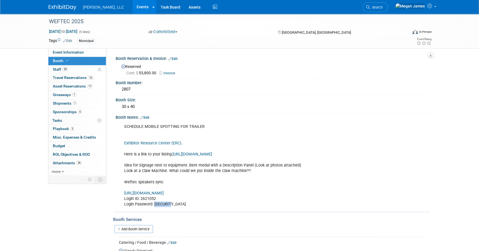
click at [155, 204] on div "SCHEDULE MOBILE SPOTTING FOR TRAILER Exhibitor Resource Center (ERC) . Here is …" at bounding box center [244, 165] width 249 height 89
copy div "EUjkS8St"
click at [159, 143] on link "Exhibitor Resource Center (ERC)" at bounding box center [152, 143] width 57 height 5
click at [88, 76] on span "16" at bounding box center [91, 78] width 6 height 4
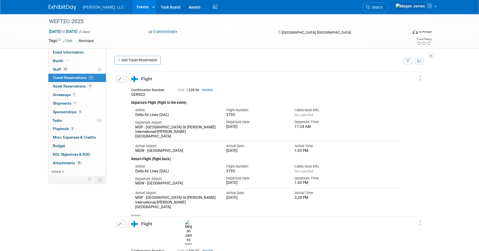
click at [417, 172] on td at bounding box center [421, 148] width 8 height 153
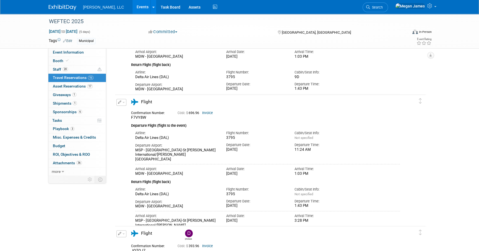
scroll to position [251, 0]
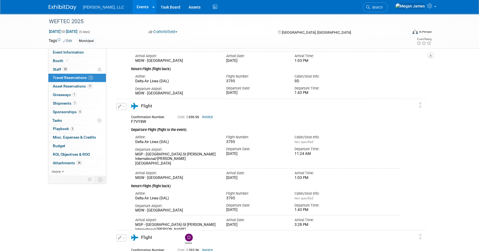
click at [209, 116] on link "Invoice" at bounding box center [207, 117] width 11 height 4
drag, startPoint x: 119, startPoint y: 104, endPoint x: 129, endPoint y: 107, distance: 10.1
click at [119, 104] on button "button" at bounding box center [121, 106] width 10 height 7
click at [133, 113] on button "Edit Reservation" at bounding box center [140, 116] width 47 height 8
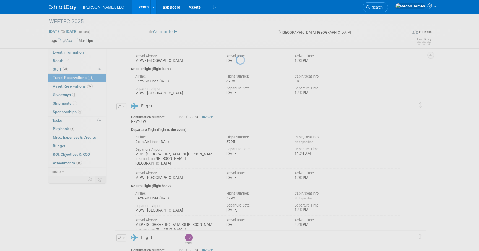
select select "71594240-711a-43ad-8f17-6b3889caccd4"
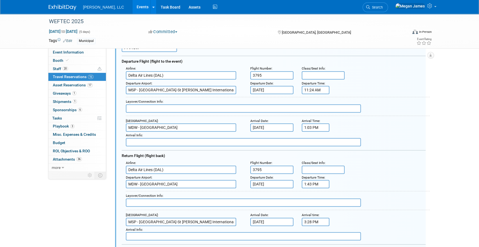
scroll to position [388, 0]
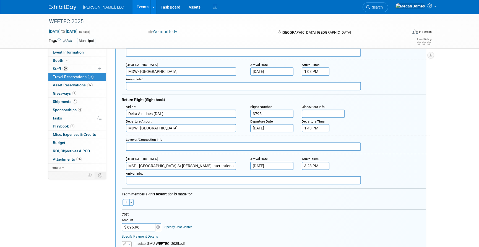
click at [125, 201] on icon "button" at bounding box center [126, 202] width 3 height 3
select select
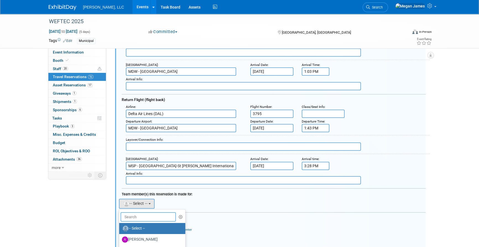
click at [136, 213] on input "text" at bounding box center [147, 216] width 55 height 9
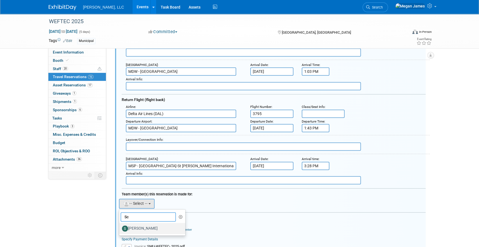
type input "Sc"
click at [144, 226] on label "Scott Mulinix" at bounding box center [151, 228] width 58 height 9
click at [120, 226] on input "Scott Mulinix" at bounding box center [118, 228] width 4 height 4
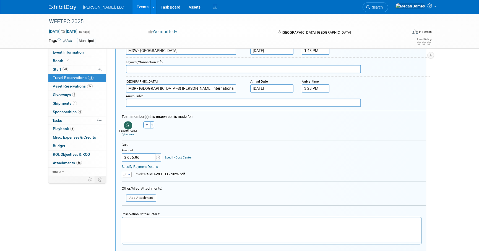
scroll to position [513, 0]
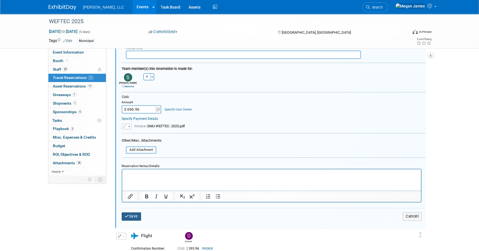
click at [136, 214] on button "Save" at bounding box center [131, 216] width 19 height 8
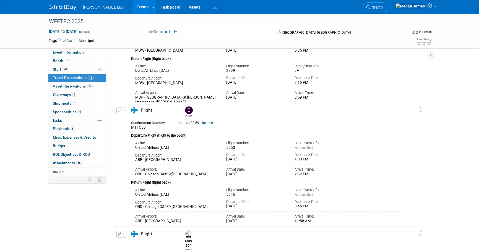
scroll to position [287, 0]
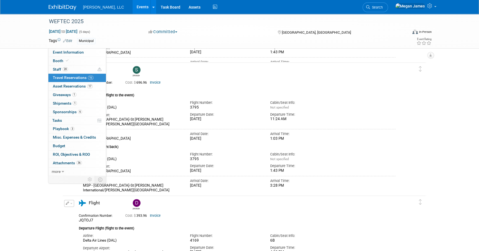
click at [132, 9] on link "Events" at bounding box center [142, 7] width 20 height 14
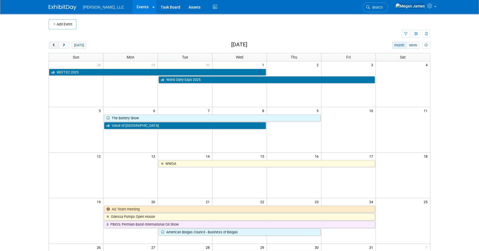
click at [56, 46] on button "prev" at bounding box center [54, 45] width 10 height 7
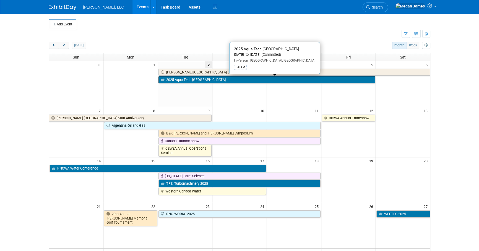
click at [199, 79] on link "2025 Aqua Tech [GEOGRAPHIC_DATA]" at bounding box center [266, 79] width 216 height 7
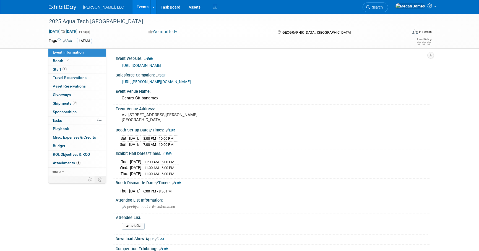
select select "Municipal"
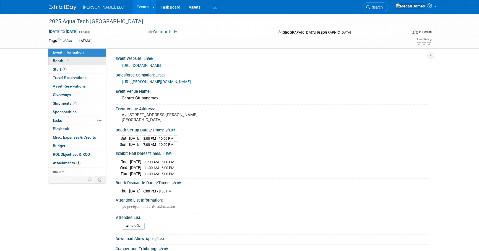
click at [63, 61] on span "Booth" at bounding box center [61, 61] width 17 height 4
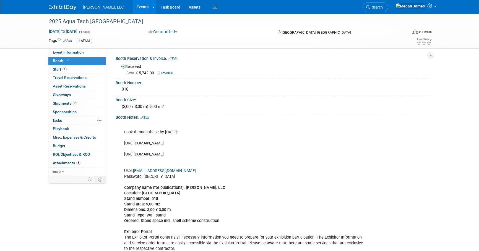
click at [132, 5] on link "Events" at bounding box center [142, 7] width 20 height 14
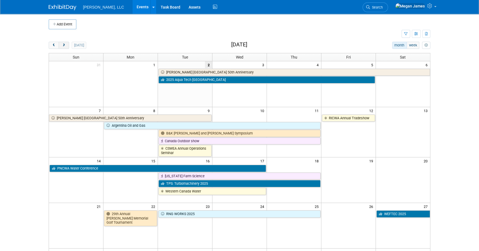
click at [66, 46] on button "next" at bounding box center [64, 45] width 10 height 7
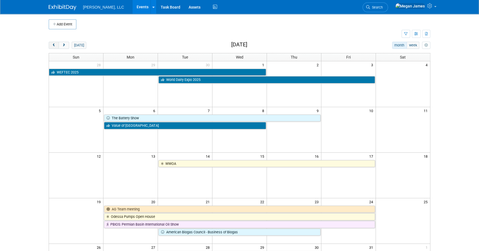
click at [53, 46] on span "prev" at bounding box center [54, 46] width 4 height 4
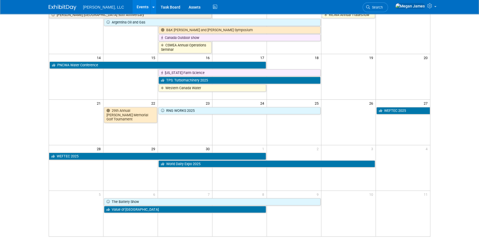
scroll to position [125, 0]
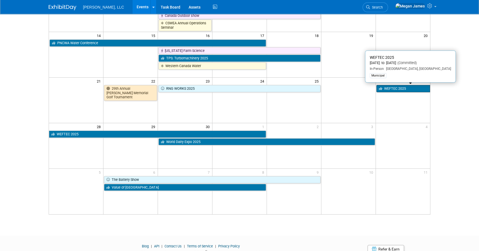
click at [399, 88] on link "WEFTEC 2025" at bounding box center [403, 88] width 54 height 7
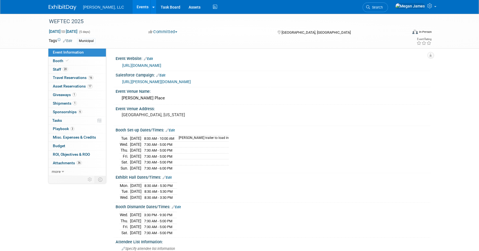
select select "Municipal"
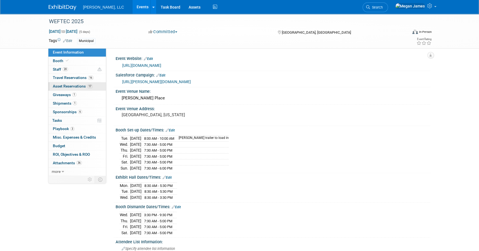
click at [77, 84] on span "Asset Reservations 17" at bounding box center [73, 86] width 40 height 4
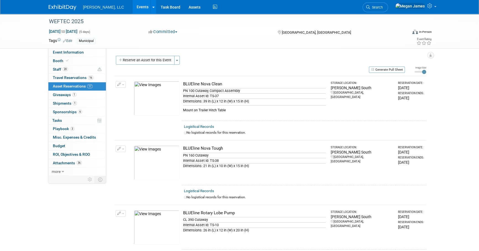
drag, startPoint x: 186, startPoint y: 82, endPoint x: 240, endPoint y: 109, distance: 60.7
click at [240, 109] on td "BLUEline Nova Clean PN 100 Cutaway, Compact Assembly Internal Asset Id: TS-37 D…" at bounding box center [255, 98] width 146 height 45
drag, startPoint x: 240, startPoint y: 109, endPoint x: 238, endPoint y: 114, distance: 5.6
click at [238, 114] on td "BLUEline Nova Clean PN 100 Cutaway, Compact Assembly Internal Asset Id: TS-37 D…" at bounding box center [255, 98] width 146 height 45
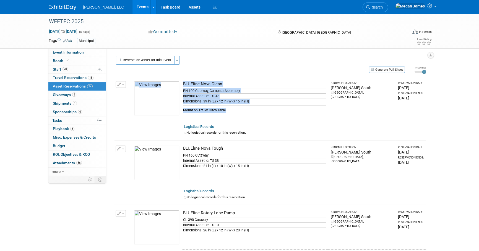
drag, startPoint x: 238, startPoint y: 114, endPoint x: 174, endPoint y: 81, distance: 72.2
click at [174, 81] on tr "Change Reservation Manage Logistical Records Cancel Reservation" at bounding box center [269, 98] width 311 height 45
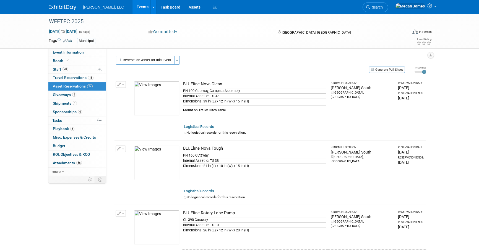
click at [257, 121] on td "Logistical Records No logistical records for this reservation." at bounding box center [304, 131] width 244 height 20
click at [124, 85] on span "button" at bounding box center [123, 84] width 2 height 1
click at [138, 94] on button "Change Reservation" at bounding box center [142, 93] width 47 height 7
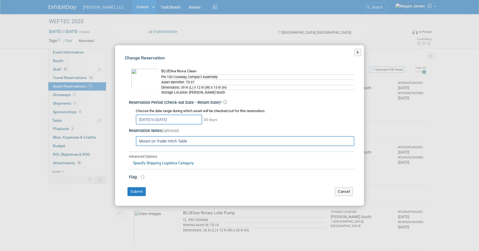
click at [172, 144] on input "Mount on Trailer Hitch Table" at bounding box center [245, 141] width 218 height 10
click at [199, 141] on input "Mount on Trailer Hitch Table" at bounding box center [245, 141] width 218 height 10
click at [347, 194] on button "Cancel" at bounding box center [344, 191] width 18 height 9
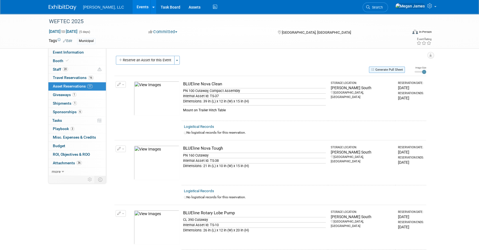
click at [396, 72] on button "Generate Pull Sheet" at bounding box center [387, 70] width 36 height 6
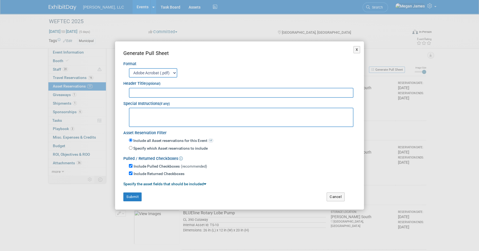
click at [190, 95] on input "text" at bounding box center [241, 93] width 224 height 10
type input "WEFTEC 2025"
click at [133, 122] on textarea at bounding box center [241, 117] width 224 height 19
type textarea "Can we label the Tables? Or I can label the tables if we can set them out."
click at [135, 195] on button "Submit" at bounding box center [132, 197] width 18 height 9
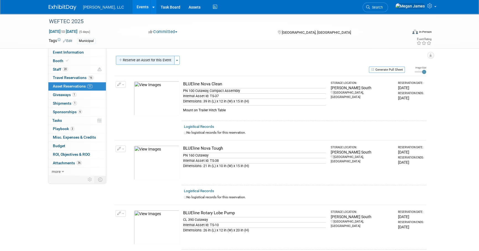
click at [163, 62] on button "Reserve an Asset for this Event" at bounding box center [145, 60] width 59 height 9
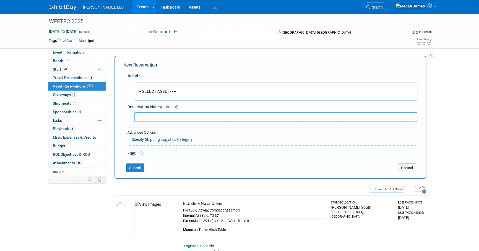
scroll to position [5, 0]
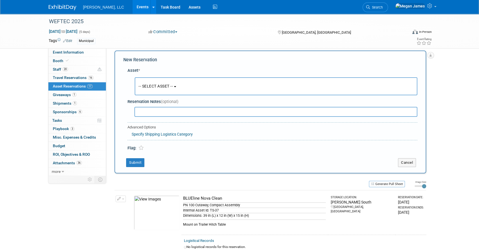
drag, startPoint x: 169, startPoint y: 84, endPoint x: 174, endPoint y: 88, distance: 6.7
click at [169, 85] on span "-- SELECT ASSET --" at bounding box center [155, 86] width 34 height 4
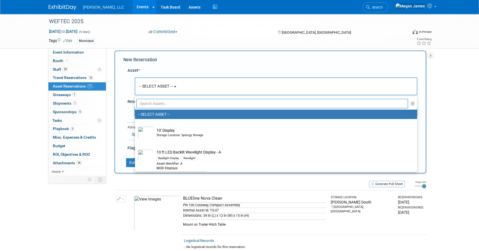
click at [172, 102] on input "text" at bounding box center [271, 103] width 271 height 9
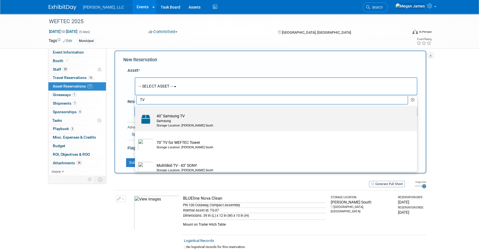
scroll to position [0, 0]
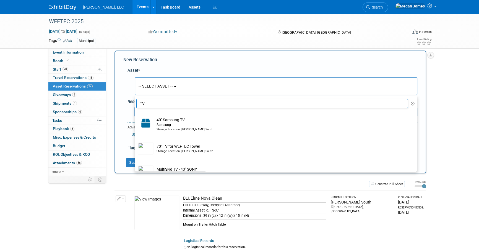
drag, startPoint x: 148, startPoint y: 101, endPoint x: 132, endPoint y: 101, distance: 16.0
click at [132, 101] on div "Asset * -- SELECT ASSET -- <table style='display: inline-block; border-style:no…" at bounding box center [270, 108] width 294 height 86
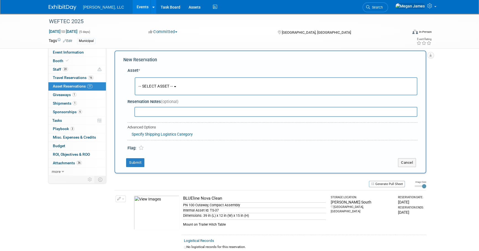
click at [164, 86] on span "-- SELECT ASSET --" at bounding box center [155, 86] width 34 height 4
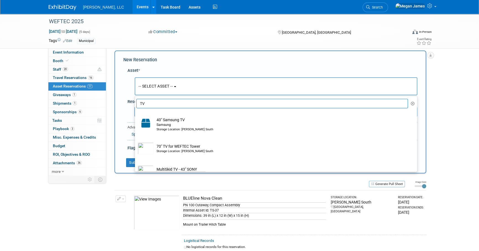
click at [160, 102] on input "TV" at bounding box center [271, 103] width 271 height 9
type input "T"
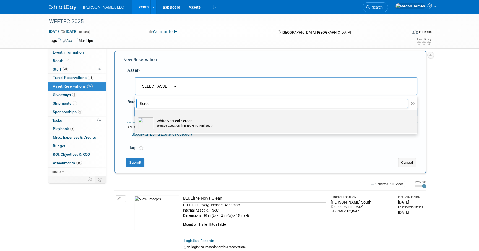
type input "Scree"
click at [162, 119] on td "White Vertical Screen Storage Location: Boerger South" at bounding box center [280, 123] width 252 height 12
click at [136, 116] on input "White Vertical Screen Storage Location: Boerger South" at bounding box center [134, 115] width 4 height 4
select select "10722863"
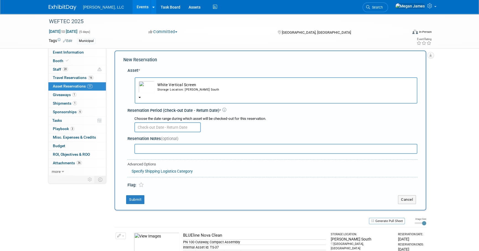
click at [158, 127] on input "text" at bounding box center [167, 127] width 66 height 10
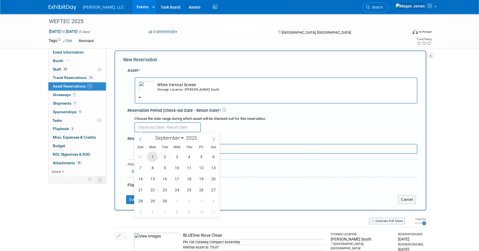
click at [151, 156] on span "1" at bounding box center [152, 156] width 11 height 11
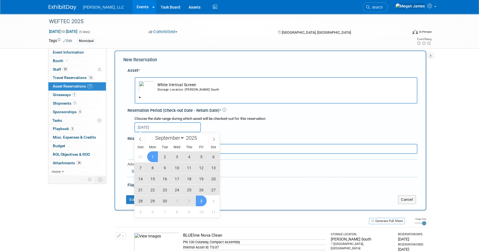
click at [200, 201] on span "3" at bounding box center [201, 201] width 11 height 11
type input "Sep 1, 2025 to Oct 3, 2025"
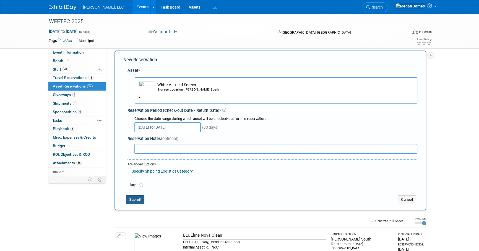
click at [138, 199] on button "Submit" at bounding box center [135, 199] width 18 height 9
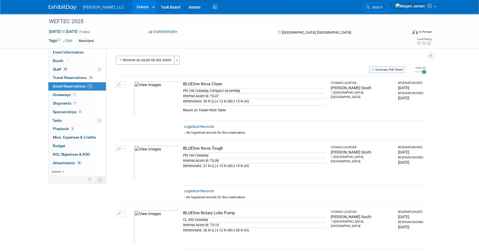
click at [322, 169] on td "BLUEline Nova Tough PN 160 Cutaway Internal Asset Id: TS-38 Dimensions: 21 in (…" at bounding box center [255, 162] width 146 height 45
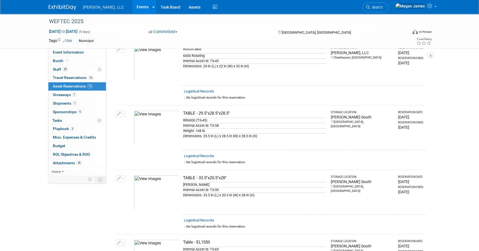
scroll to position [553, 0]
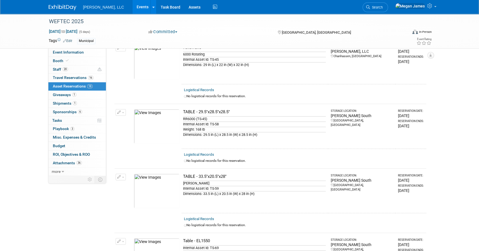
click at [122, 112] on span "button" at bounding box center [123, 112] width 2 height 1
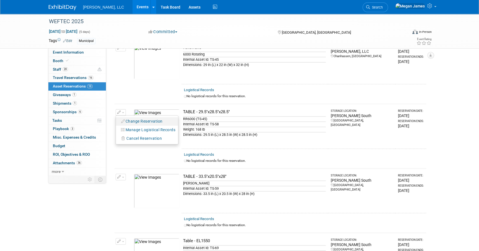
click at [124, 120] on icon "button" at bounding box center [123, 121] width 4 height 4
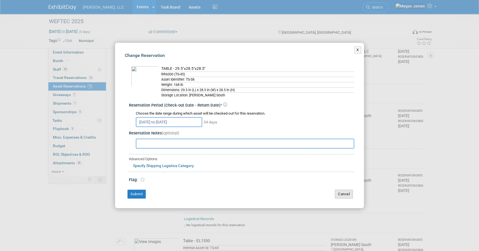
click at [341, 193] on button "Cancel" at bounding box center [344, 194] width 18 height 9
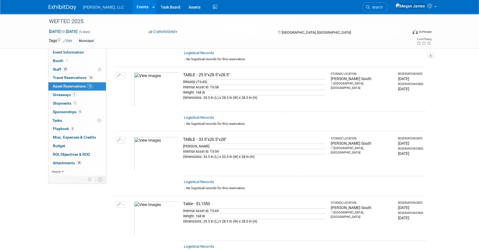
scroll to position [578, 0]
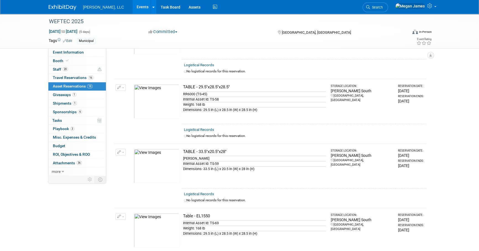
click at [206, 128] on link "Logistical Records" at bounding box center [199, 130] width 30 height 4
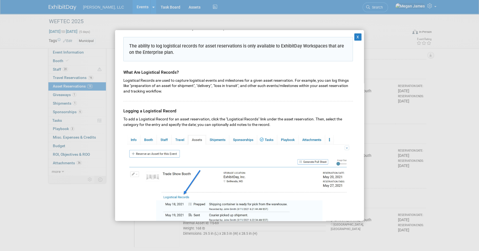
scroll to position [125, 0]
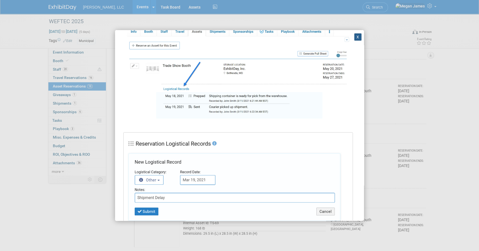
click at [355, 38] on button "X" at bounding box center [357, 36] width 7 height 7
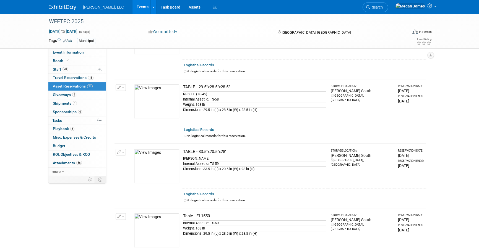
drag, startPoint x: 180, startPoint y: 82, endPoint x: 251, endPoint y: 83, distance: 71.3
click at [251, 83] on tr "Change Reservation Manage Logistical Records Cancel Reservation" at bounding box center [269, 101] width 311 height 45
click at [207, 91] on div "RR6000 (TS-45)" at bounding box center [254, 93] width 143 height 5
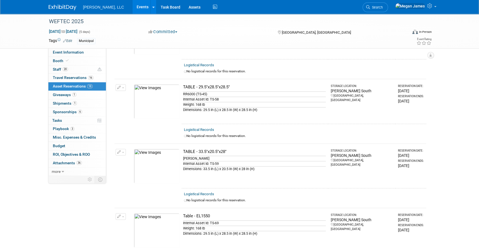
click at [217, 152] on td "TABLE - 33.5"x20.5"x28" BJ Bareshafts Internal Asset Id: TS-59 Dimensions: 33.5…" at bounding box center [255, 166] width 146 height 45
click at [190, 156] on div "BJ Bareshafts" at bounding box center [254, 158] width 143 height 5
drag, startPoint x: 190, startPoint y: 154, endPoint x: 238, endPoint y: 172, distance: 50.7
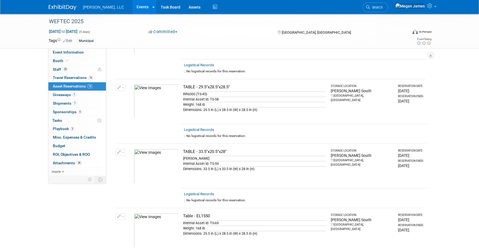
click at [238, 172] on td "TABLE - 33.5"x20.5"x28" BJ Bareshafts Internal Asset Id: TS-59 Dimensions: 33.5…" at bounding box center [255, 166] width 146 height 45
click at [119, 86] on icon "button" at bounding box center [119, 88] width 4 height 4
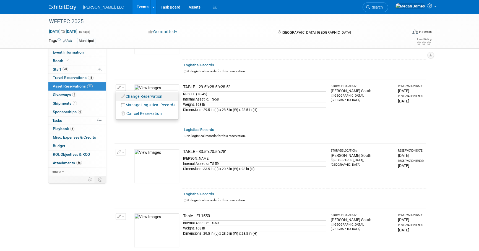
click at [144, 96] on button "Change Reservation" at bounding box center [142, 96] width 47 height 7
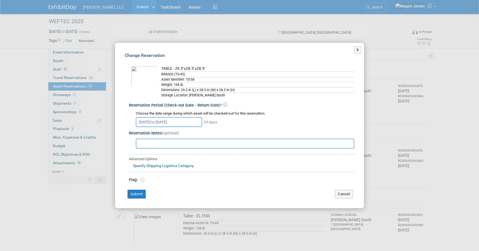
click at [162, 146] on input "text" at bounding box center [245, 144] width 218 height 10
type input "Rotorrake Rotating"
click at [132, 196] on button "Submit" at bounding box center [136, 194] width 18 height 9
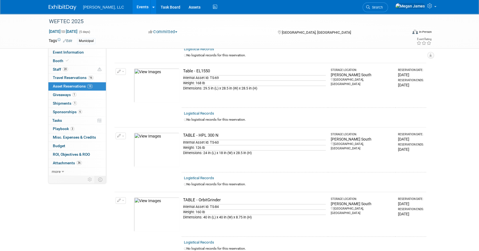
scroll to position [728, 0]
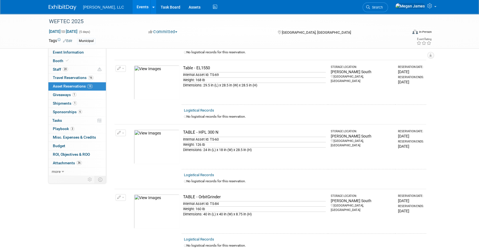
click at [120, 131] on icon "button" at bounding box center [119, 133] width 4 height 4
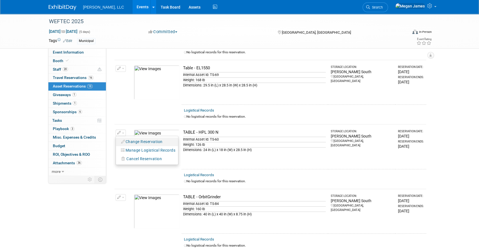
click at [133, 138] on button "Change Reservation" at bounding box center [142, 141] width 47 height 7
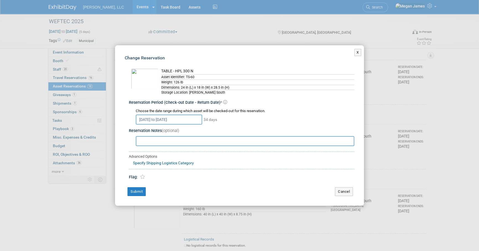
click at [160, 142] on input "text" at bounding box center [245, 141] width 218 height 10
type input "CL 390 Cutaway"
click at [142, 191] on button "Submit" at bounding box center [136, 191] width 18 height 9
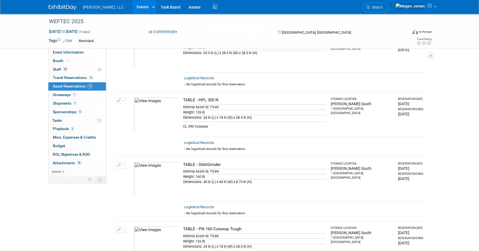
scroll to position [804, 0]
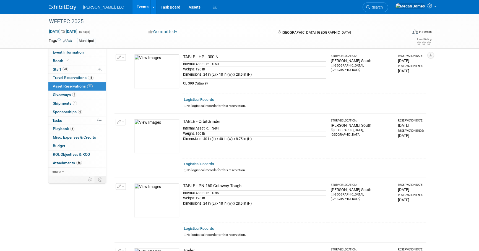
click at [123, 186] on span "button" at bounding box center [123, 186] width 2 height 1
click at [135, 192] on button "Change Reservation" at bounding box center [142, 195] width 47 height 7
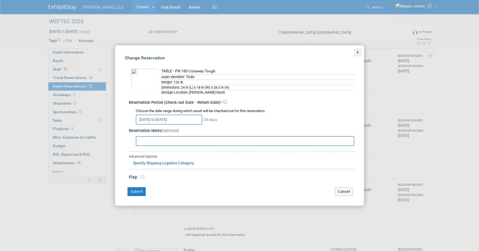
click at [157, 142] on input "text" at bounding box center [245, 141] width 218 height 10
type input "Nova Tough Cutaway"
click at [137, 189] on button "Submit" at bounding box center [136, 191] width 18 height 9
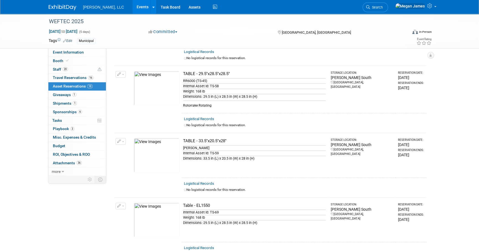
scroll to position [628, 0]
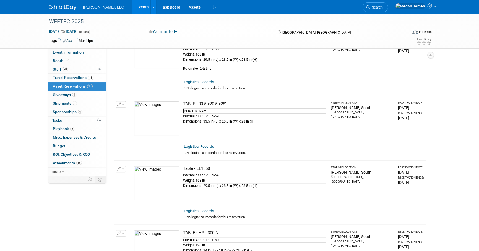
click at [121, 166] on button "button" at bounding box center [121, 169] width 10 height 7
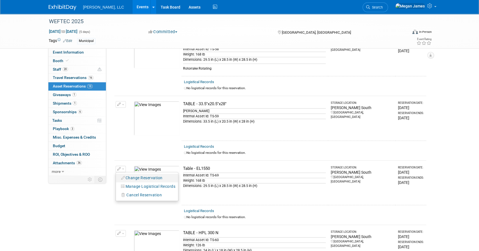
click at [168, 175] on li "Change Reservation" at bounding box center [147, 178] width 62 height 9
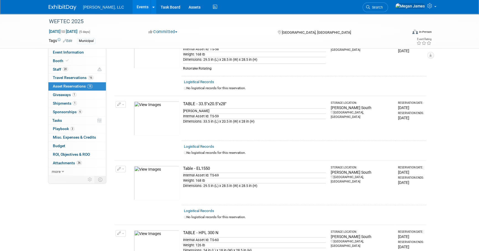
click at [119, 167] on icon "button" at bounding box center [119, 169] width 4 height 4
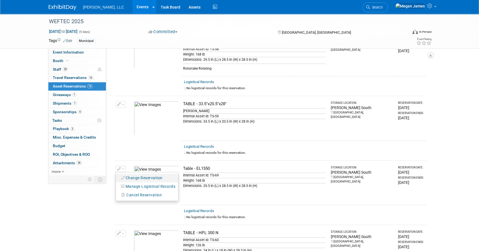
click at [128, 175] on button "Change Reservation" at bounding box center [142, 177] width 47 height 7
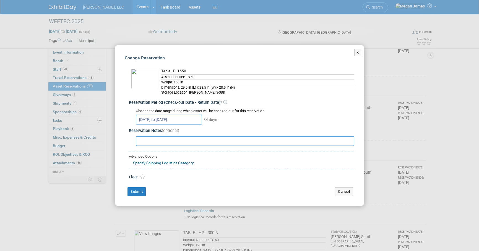
click at [161, 142] on input "text" at bounding box center [245, 141] width 218 height 10
type input "EL 1550 Rotating"
click at [141, 193] on button "Submit" at bounding box center [136, 191] width 18 height 9
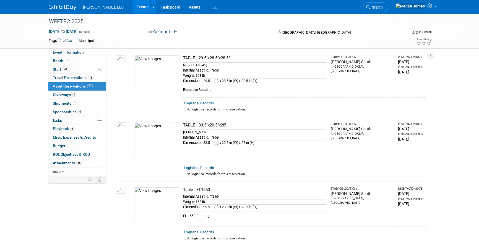
scroll to position [578, 0]
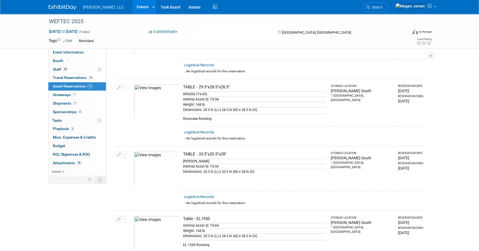
click at [121, 151] on button "button" at bounding box center [121, 154] width 10 height 7
click at [130, 160] on button "Change Reservation" at bounding box center [142, 163] width 47 height 7
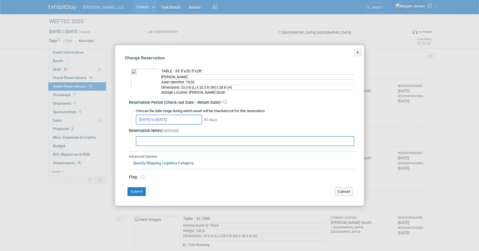
click at [169, 141] on input "text" at bounding box center [245, 141] width 218 height 10
type input "Multicrusher HFL 776"
click at [142, 193] on button "Submit" at bounding box center [136, 191] width 18 height 9
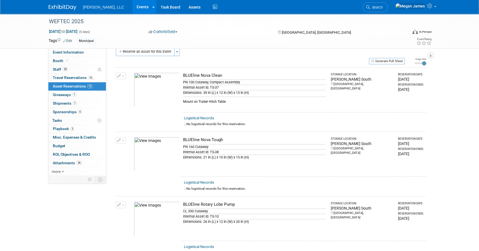
scroll to position [0, 0]
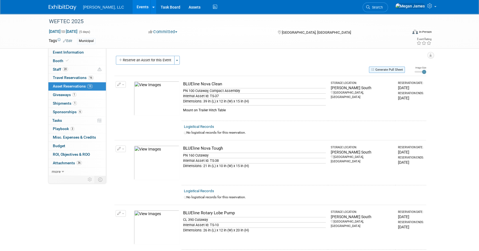
click at [400, 69] on button "Generate Pull Sheet" at bounding box center [387, 70] width 36 height 6
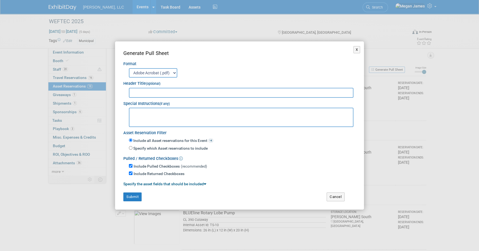
click at [153, 90] on input "text" at bounding box center [241, 93] width 224 height 10
type input "WEFTEC 2025"
click at [134, 195] on button "Submit" at bounding box center [132, 197] width 18 height 9
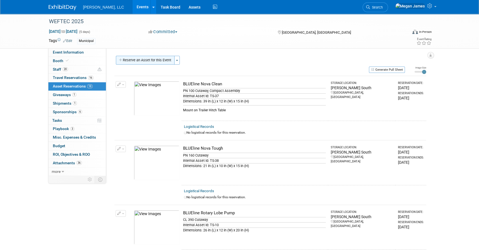
click at [148, 60] on button "Reserve an Asset for this Event" at bounding box center [145, 60] width 59 height 9
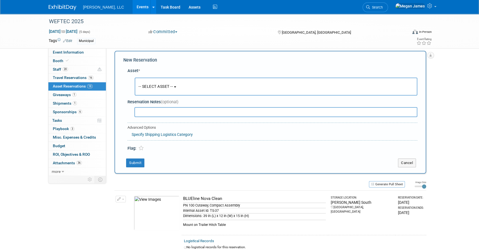
scroll to position [5, 0]
click at [162, 82] on button "-- SELECT ASSET --" at bounding box center [276, 86] width 282 height 18
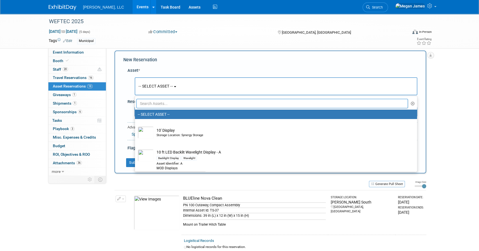
click at [164, 102] on input "text" at bounding box center [271, 103] width 271 height 9
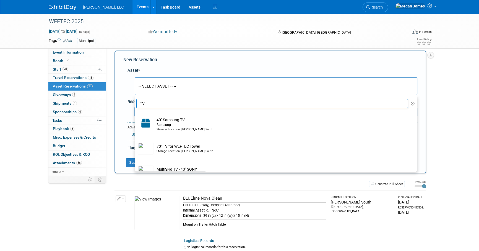
type input "TV"
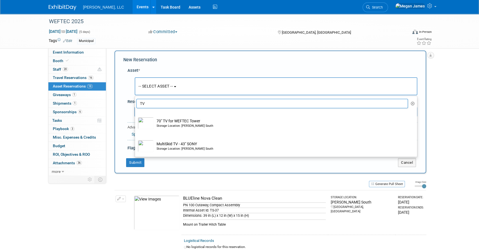
drag, startPoint x: 183, startPoint y: 102, endPoint x: 126, endPoint y: 103, distance: 56.7
click at [126, 103] on div "Asset * -- SELECT ASSET -- <table style='display: inline-block; border-style:no…" at bounding box center [270, 108] width 294 height 86
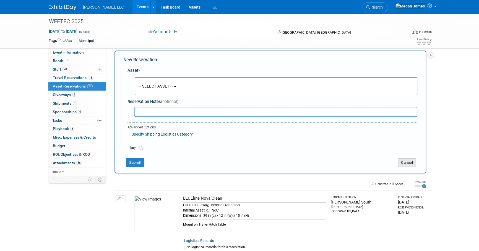
click at [405, 163] on button "Cancel" at bounding box center [407, 162] width 18 height 9
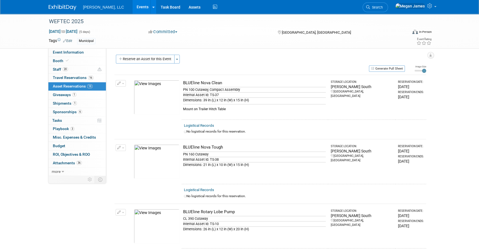
scroll to position [0, 0]
click at [77, 51] on span "Event Information" at bounding box center [68, 52] width 31 height 4
select select "Municipal"
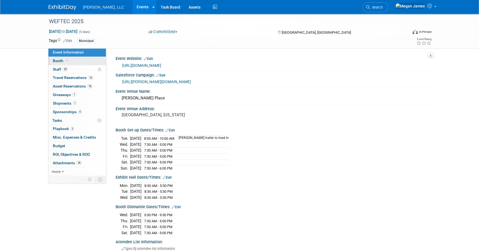
click at [78, 62] on link "Booth" at bounding box center [76, 61] width 57 height 8
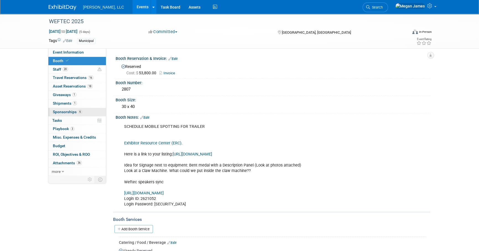
click at [73, 112] on span "Sponsorships 6" at bounding box center [67, 112] width 29 height 4
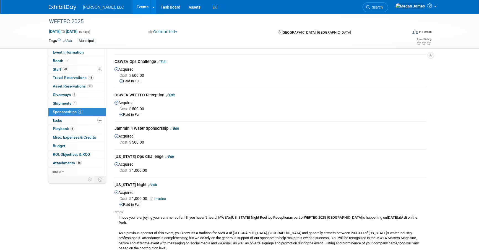
scroll to position [25, 0]
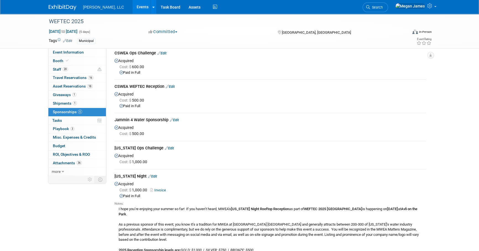
click at [132, 8] on link "Events" at bounding box center [142, 7] width 20 height 14
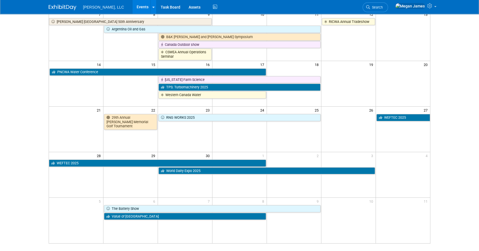
scroll to position [100, 0]
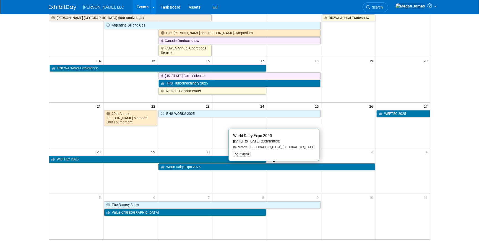
click at [190, 168] on link "World Dairy Expo 2025" at bounding box center [266, 167] width 216 height 7
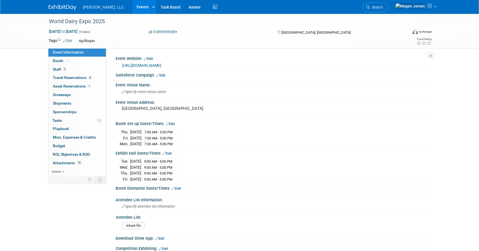
select select "Ag/Biogas"
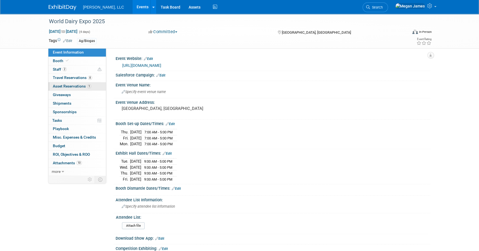
click at [92, 88] on link "1 Asset Reservations 1" at bounding box center [76, 86] width 57 height 8
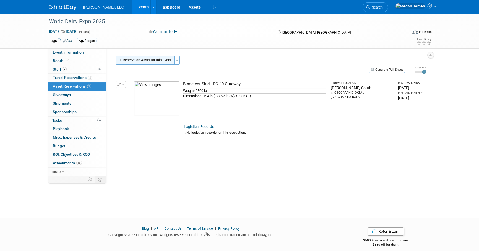
click at [155, 59] on button "Reserve an Asset for this Event" at bounding box center [145, 60] width 59 height 9
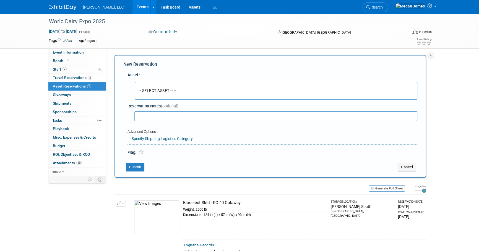
scroll to position [5, 0]
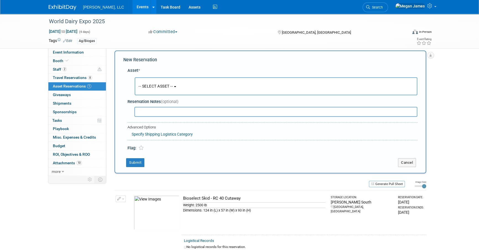
click at [170, 84] on span "-- SELECT ASSET --" at bounding box center [155, 86] width 34 height 4
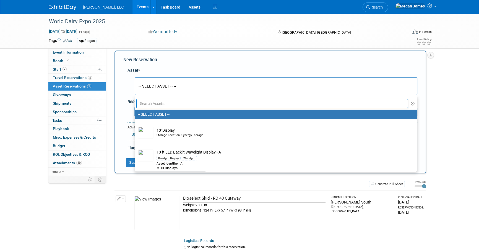
click at [163, 106] on input "text" at bounding box center [271, 103] width 271 height 9
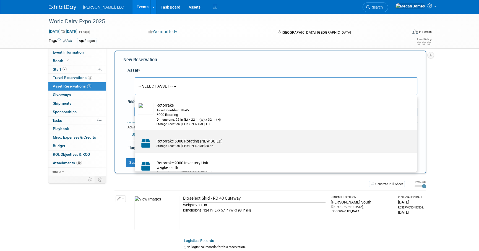
scroll to position [22, 0]
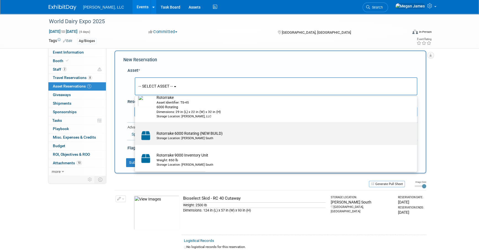
type input "Rotorrake"
click at [170, 136] on div "Storage Location: Boerger South" at bounding box center [280, 138] width 249 height 4
click at [136, 129] on input "Rotorrake 6000 Rotating (NEW BUILD) Storage Location: Boerger South" at bounding box center [134, 127] width 4 height 4
select select "10728511"
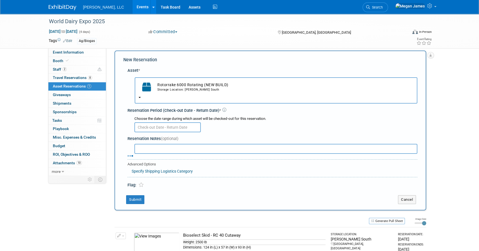
click at [179, 129] on input "text" at bounding box center [167, 127] width 66 height 10
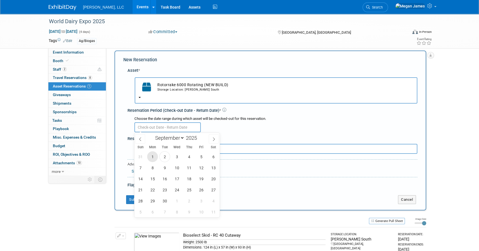
click at [156, 156] on span "1" at bounding box center [152, 156] width 11 height 11
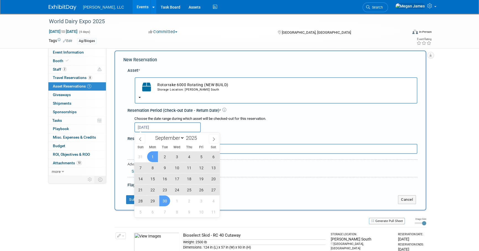
click at [168, 203] on span "30" at bounding box center [164, 201] width 11 height 11
type input "Sep 1, 2025 to Sep 30, 2025"
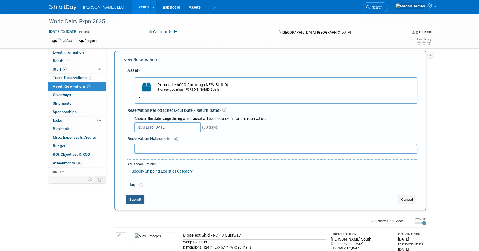
click at [140, 202] on button "Submit" at bounding box center [135, 199] width 18 height 9
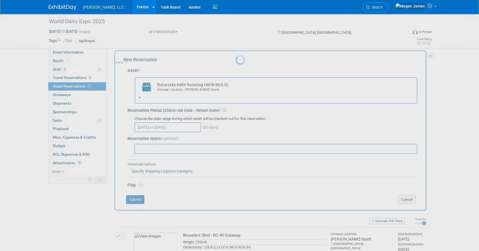
scroll to position [12, 0]
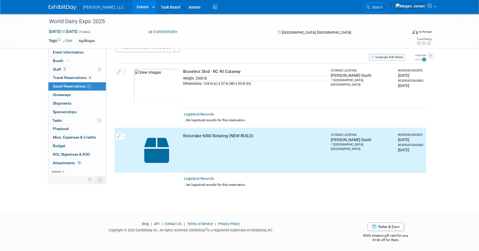
click at [447, 158] on div "World Dairy Expo 2025 Sep 30, 2025 to Oct 3, 2025 (4 days) Sep 30, 2025 to Oct …" at bounding box center [239, 102] width 479 height 202
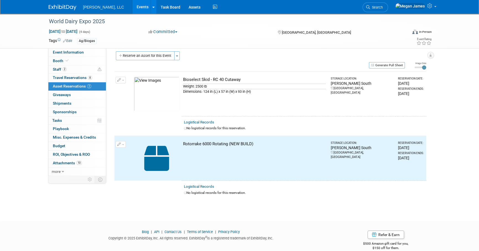
scroll to position [0, 0]
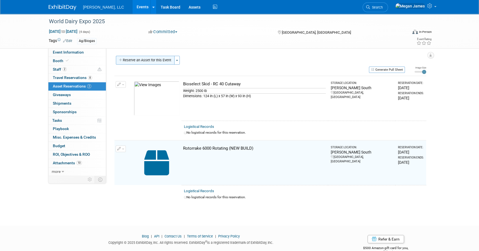
click at [156, 59] on button "Reserve an Asset for this Event" at bounding box center [145, 60] width 59 height 9
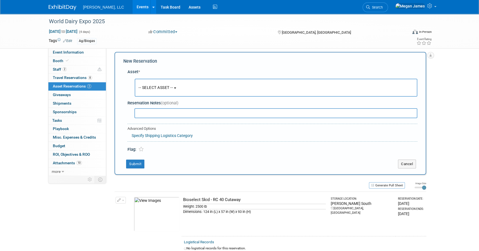
scroll to position [5, 0]
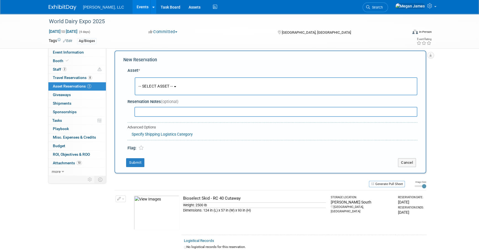
click at [155, 91] on button "-- SELECT ASSET --" at bounding box center [276, 86] width 282 height 18
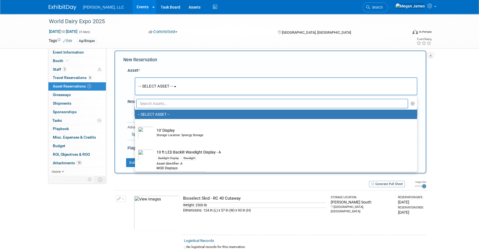
click at [152, 102] on input "text" at bounding box center [271, 103] width 271 height 9
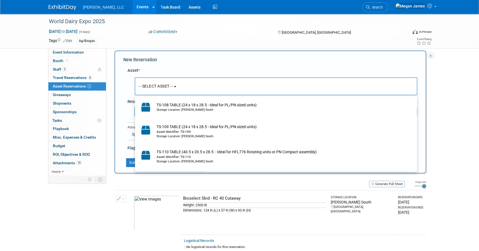
scroll to position [712, 0]
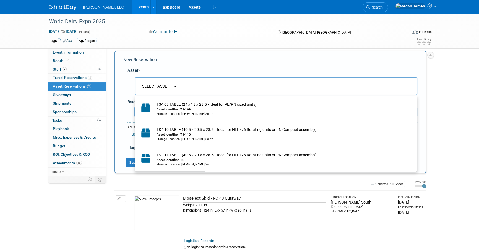
click at [90, 193] on div "Event Information Event Info Booth Booth 2 Staff 2 Staff 8 Travel Reservations …" at bounding box center [239, 164] width 390 height 311
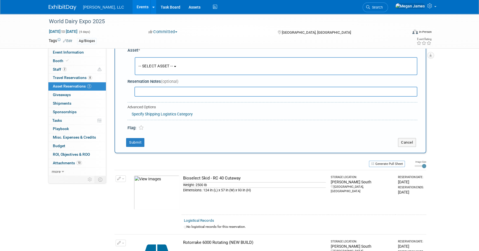
scroll to position [0, 0]
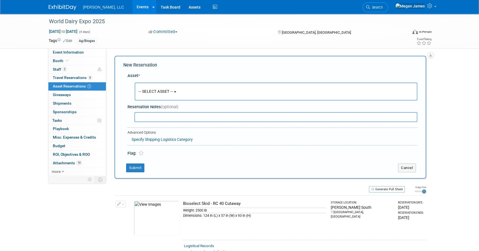
click at [176, 93] on button "-- SELECT ASSET --" at bounding box center [276, 92] width 282 height 18
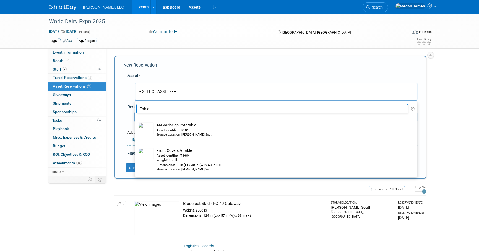
click at [176, 110] on input "Table" at bounding box center [271, 108] width 271 height 9
type input "rotor"
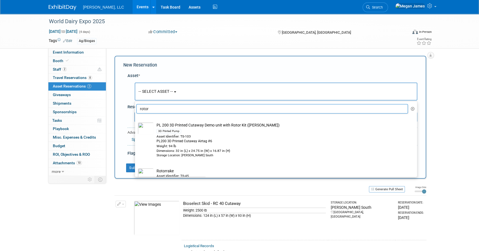
drag, startPoint x: 159, startPoint y: 105, endPoint x: 127, endPoint y: 102, distance: 32.2
click at [127, 102] on div "Asset * -- SELECT ASSET -- <table style='display: inline-block; border-style:no…" at bounding box center [270, 113] width 294 height 86
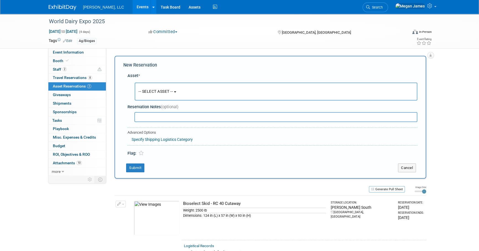
click at [165, 80] on div "-- SELECT ASSET -- <table style='display: inline-block; border-style:none;'><tr…" at bounding box center [273, 90] width 287 height 23
drag, startPoint x: 179, startPoint y: 103, endPoint x: 171, endPoint y: 87, distance: 18.0
click at [179, 102] on div "Reservation Notes (optional)" at bounding box center [272, 113] width 290 height 22
click at [171, 87] on button "-- SELECT ASSET --" at bounding box center [276, 92] width 282 height 18
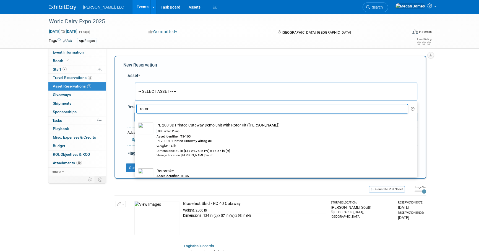
drag, startPoint x: 172, startPoint y: 112, endPoint x: 123, endPoint y: 109, distance: 48.7
click at [123, 109] on div "Asset * -- SELECT ASSET -- <table style='display: inline-block; border-style:no…" at bounding box center [270, 113] width 294 height 86
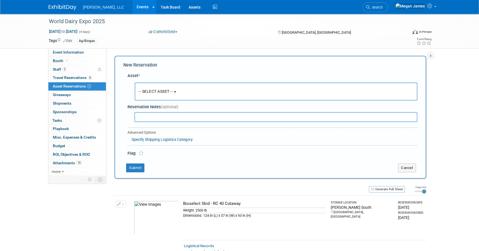
click at [146, 99] on button "-- SELECT ASSET --" at bounding box center [276, 92] width 282 height 18
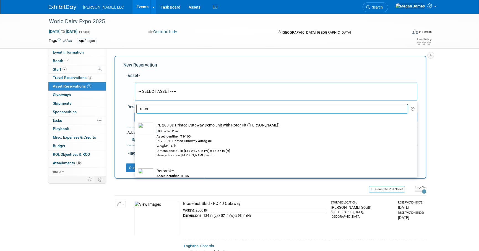
click at [188, 112] on input "rotor" at bounding box center [271, 108] width 271 height 9
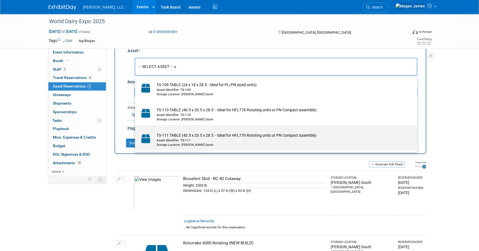
scroll to position [687, 0]
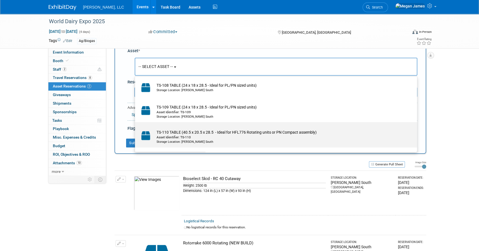
type input "table"
click at [219, 135] on td "TS-110 TABLE (40.5 x 20.5 x 28.5 - Ideal for HFL776 Rotating units or PN Compac…" at bounding box center [280, 137] width 252 height 15
click at [136, 129] on input "TS-110 TABLE (40.5 x 20.5 x 28.5 - Ideal for HFL776 Rotating units or PN Compac…" at bounding box center [134, 127] width 4 height 4
select select "10728507"
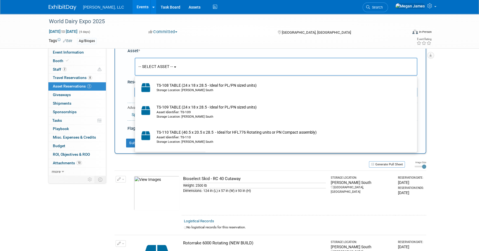
select select "8"
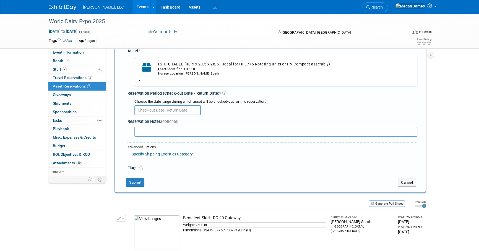
click at [167, 108] on input "text" at bounding box center [167, 110] width 66 height 10
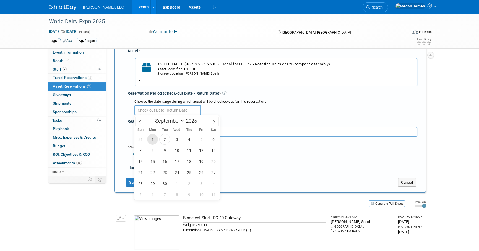
click at [154, 138] on span "1" at bounding box center [152, 139] width 11 height 11
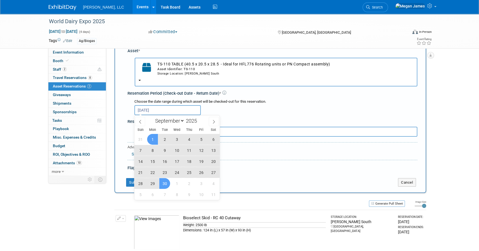
click at [164, 179] on span "30" at bounding box center [164, 183] width 11 height 11
type input "Sep 1, 2025 to Sep 30, 2025"
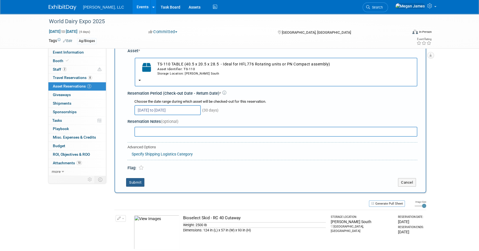
click at [142, 182] on button "Submit" at bounding box center [135, 182] width 18 height 9
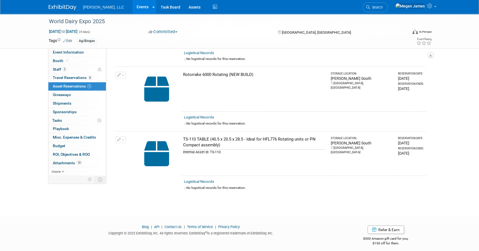
scroll to position [75, 0]
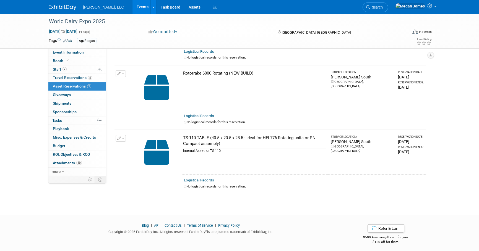
click at [116, 138] on button "button" at bounding box center [121, 138] width 10 height 7
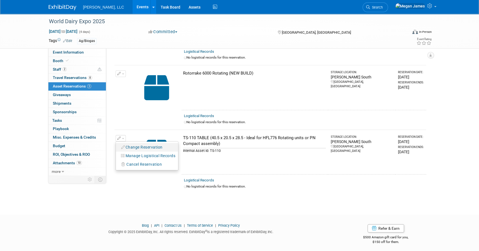
click at [125, 145] on button "Change Reservation" at bounding box center [142, 147] width 47 height 7
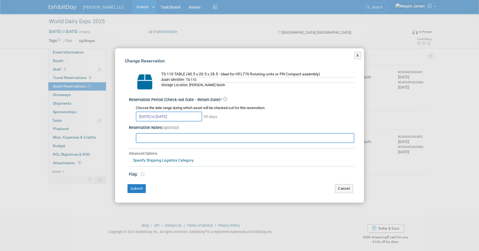
click at [161, 138] on input "text" at bounding box center [245, 138] width 218 height 10
type input "OR SIMILAR TO FIT ROTORRAKE"
click at [146, 186] on td "Submit" at bounding box center [226, 188] width 202 height 9
click at [143, 189] on button "Submit" at bounding box center [136, 188] width 18 height 9
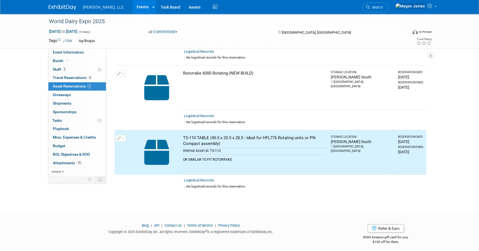
click at [408, 195] on div "World Dairy Expo 2025 Sep 30, 2025 to Oct 3, 2025 (4 days) Sep 30, 2025 to Oct …" at bounding box center [239, 72] width 479 height 266
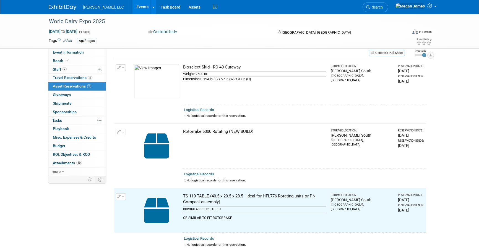
scroll to position [0, 0]
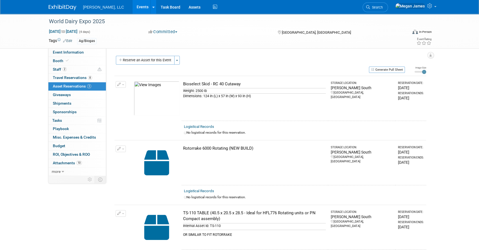
click at [115, 83] on td "Change Reservation Manage Logistical Records" at bounding box center [120, 98] width 13 height 45
click at [119, 83] on icon "button" at bounding box center [119, 85] width 4 height 4
click at [135, 92] on button "Change Reservation" at bounding box center [142, 93] width 47 height 7
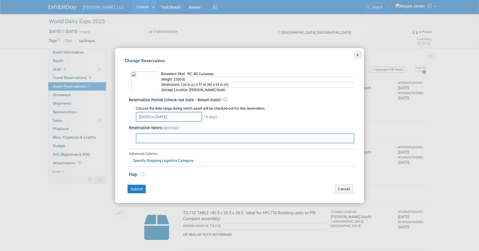
click at [174, 137] on input "text" at bounding box center [245, 138] width 218 height 10
type input "[PERSON_NAME] WOULD LIKE TO PUT THE BIOSELECT BACK ON THE SKID"
click at [141, 189] on button "Submit" at bounding box center [136, 189] width 18 height 9
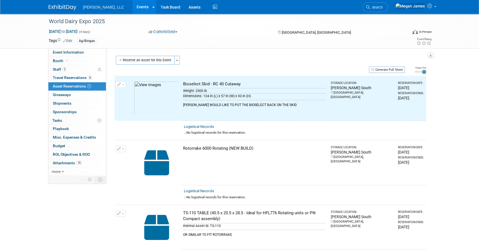
click at [446, 117] on div "World Dairy Expo 2025 Sep 30, 2025 to Oct 3, 2025 (4 days) Sep 30, 2025 to Oct …" at bounding box center [239, 147] width 479 height 266
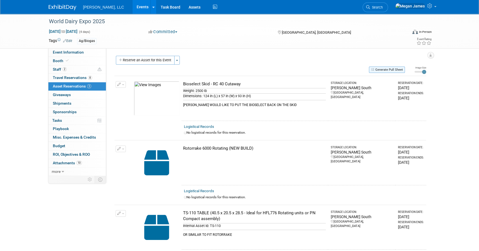
click at [377, 69] on button "Generate Pull Sheet" at bounding box center [387, 70] width 36 height 6
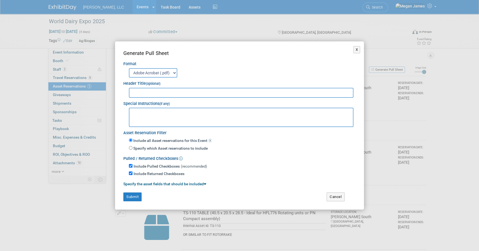
click at [146, 91] on input "text" at bounding box center [241, 93] width 224 height 10
type input "World Dairy Expo"
click at [135, 194] on button "Submit" at bounding box center [132, 197] width 18 height 9
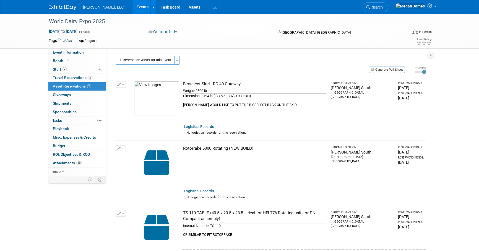
click at [134, 59] on button "Reserve an Asset for this Event" at bounding box center [145, 60] width 59 height 9
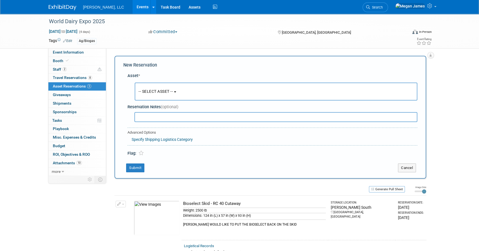
scroll to position [5, 0]
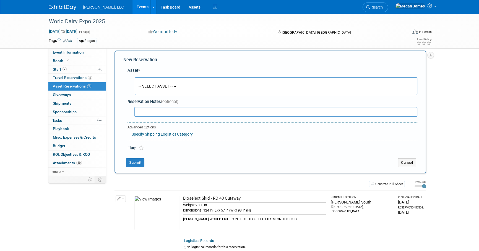
click at [153, 84] on span "-- SELECT ASSET --" at bounding box center [155, 86] width 34 height 4
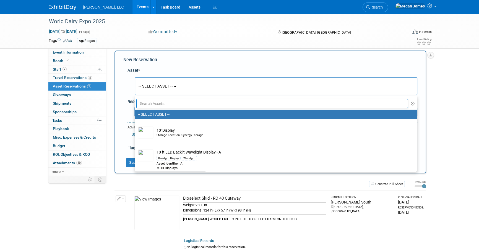
click at [152, 102] on input "text" at bounding box center [271, 103] width 271 height 9
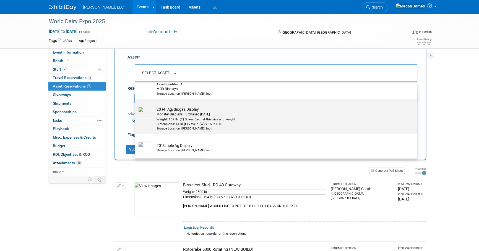
scroll to position [30, 0]
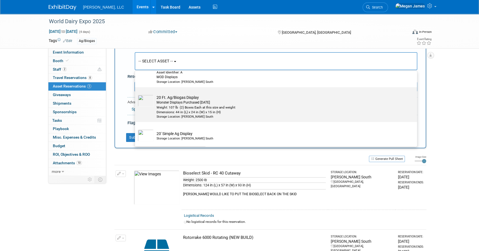
type input "Display"
click at [178, 103] on div "Monster Displays Purchased January 2024" at bounding box center [280, 102] width 249 height 5
click at [136, 94] on input "20 Ft. Ag/Biogas Display Monster Displays Purchased January 2024 Weight: 107 lb…" at bounding box center [134, 92] width 4 height 4
radio input "true"
select select "10720389"
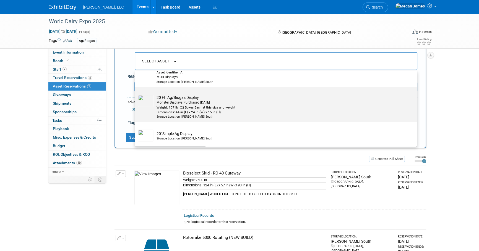
type input "Display"
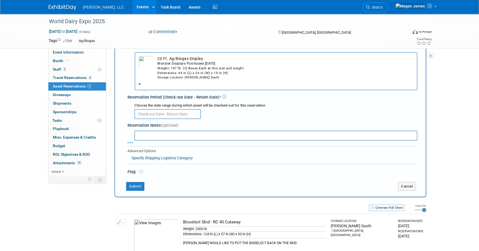
click at [159, 73] on div "Dimensions: 44 in (L) x 24 in (W) x 15 in (H)" at bounding box center [285, 73] width 256 height 5
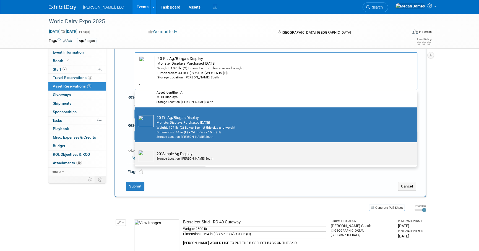
click at [160, 152] on td "20' Simple Ag Display Storage Location: Boerger South" at bounding box center [280, 156] width 252 height 12
click at [136, 149] on input "20' Simple Ag Display Storage Location: Boerger South" at bounding box center [134, 147] width 4 height 4
select select "10725633"
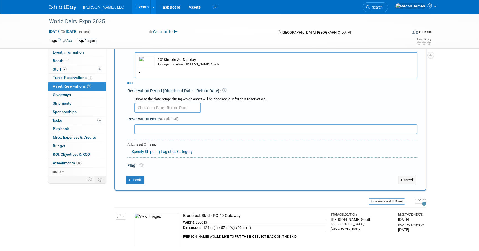
click at [150, 61] on img "button" at bounding box center [146, 62] width 16 height 12
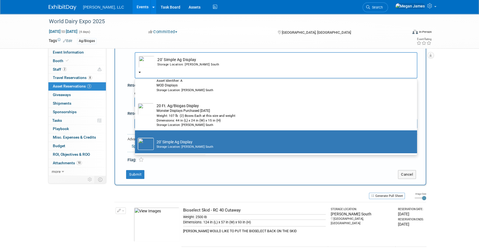
click at [150, 61] on img "button" at bounding box center [146, 62] width 16 height 12
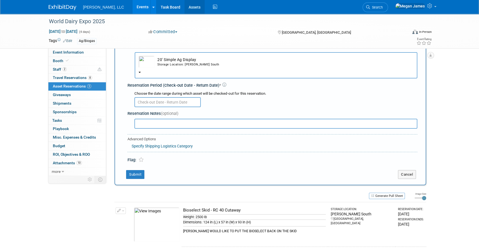
click at [184, 3] on link "Assets" at bounding box center [194, 7] width 20 height 14
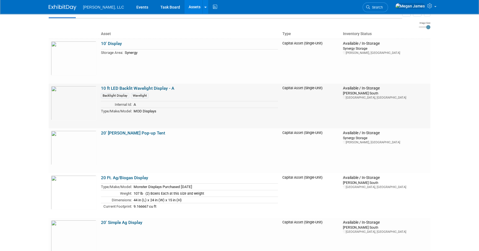
scroll to position [100, 0]
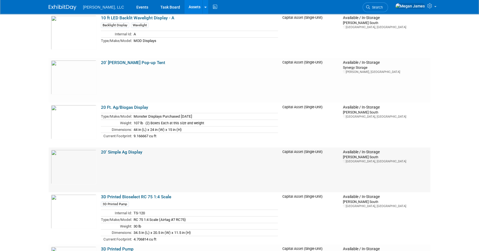
click at [123, 151] on link "20' Simple Ag Display" at bounding box center [121, 152] width 41 height 5
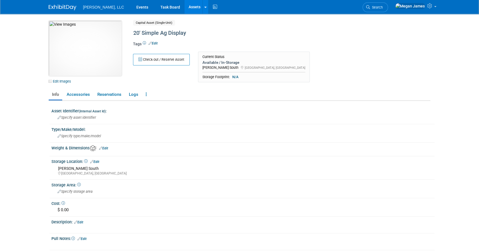
click at [91, 54] on img at bounding box center [85, 48] width 73 height 55
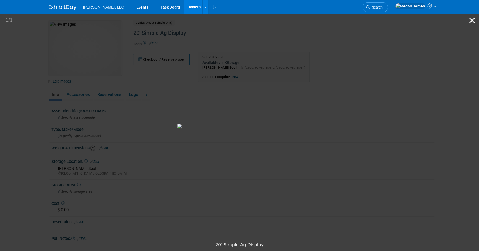
click at [470, 22] on button "Close gallery" at bounding box center [472, 20] width 14 height 13
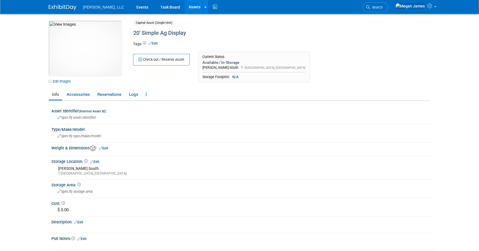
click at [184, 6] on link "Assets" at bounding box center [194, 7] width 20 height 14
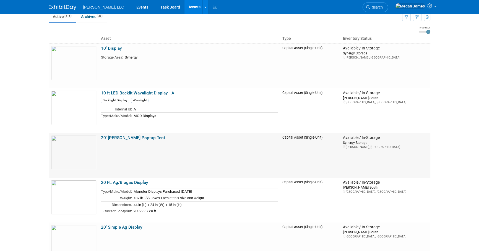
scroll to position [100, 0]
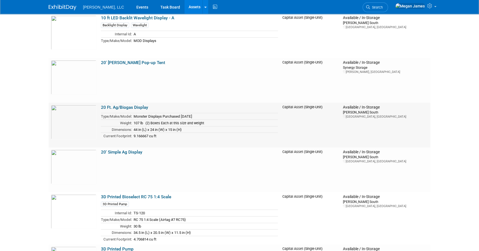
click at [109, 106] on link "20 Ft. Ag/Biogas Display" at bounding box center [124, 107] width 47 height 5
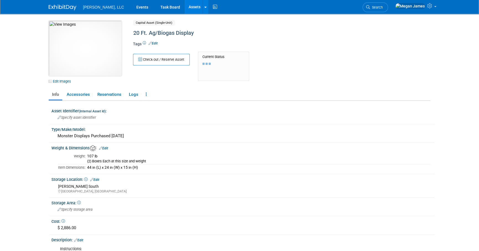
click at [110, 63] on img at bounding box center [85, 48] width 73 height 55
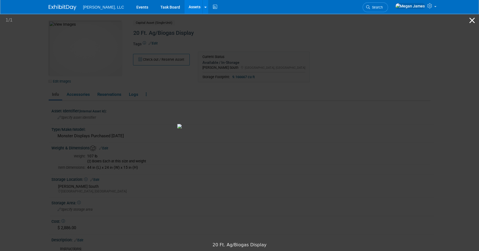
click at [471, 20] on button "Close gallery" at bounding box center [472, 20] width 14 height 13
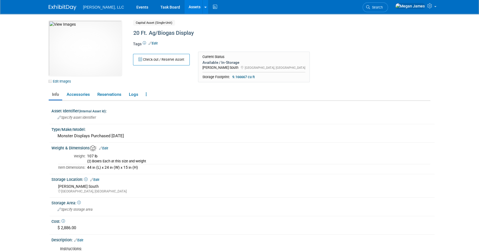
click at [184, 6] on link "Assets" at bounding box center [194, 7] width 20 height 14
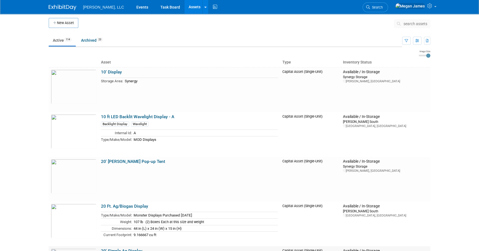
scroll to position [75, 0]
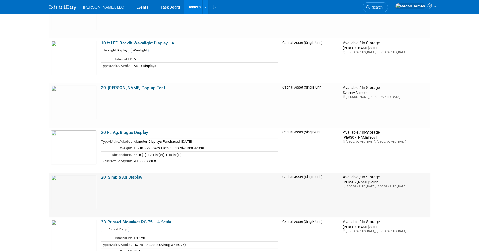
click at [112, 176] on link "20' Simple Ag Display" at bounding box center [121, 177] width 41 height 5
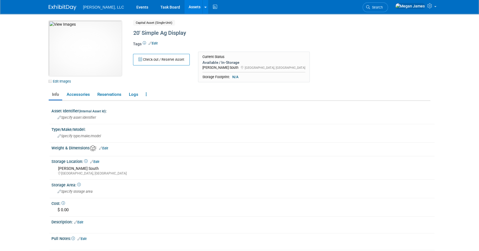
click at [99, 42] on img at bounding box center [85, 48] width 73 height 55
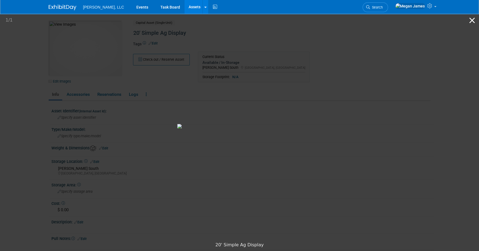
click at [472, 20] on button "Close gallery" at bounding box center [472, 20] width 14 height 13
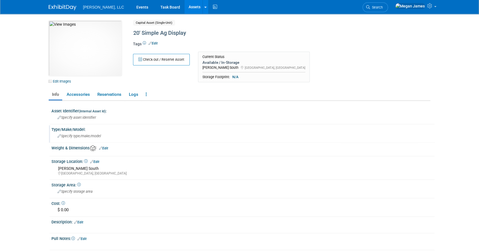
click at [420, 141] on div "Type/Make/Model: Specify type/make/model" at bounding box center [241, 133] width 385 height 17
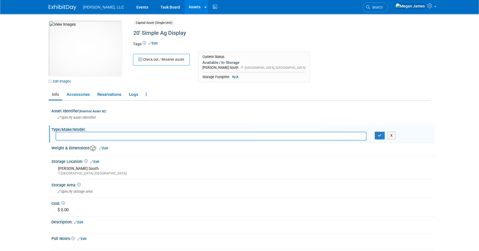
click at [429, 90] on ul "Info Accessories Reservations Logs Reservation Policy Copy/Duplicate Asset Arch…" at bounding box center [239, 95] width 381 height 12
click at [132, 7] on link "Events" at bounding box center [142, 7] width 20 height 14
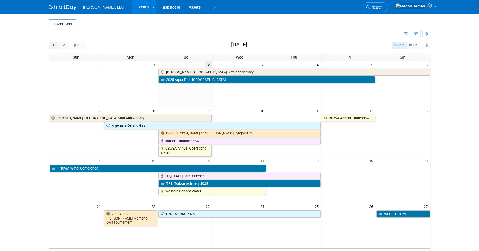
click at [55, 45] on span "prev" at bounding box center [54, 46] width 4 height 4
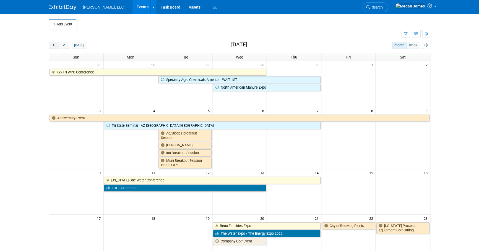
click at [55, 45] on span "prev" at bounding box center [54, 46] width 4 height 4
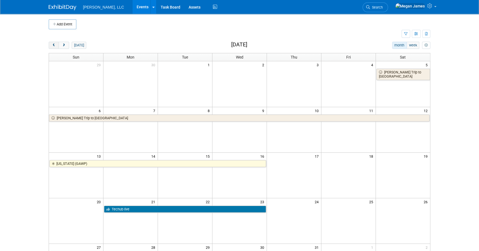
click at [55, 45] on span "prev" at bounding box center [54, 46] width 4 height 4
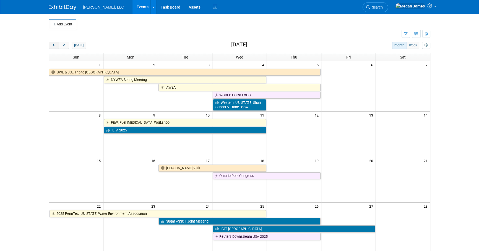
click at [55, 45] on span "prev" at bounding box center [54, 46] width 4 height 4
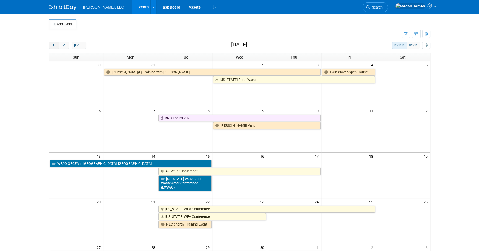
click at [55, 45] on span "prev" at bounding box center [54, 46] width 4 height 4
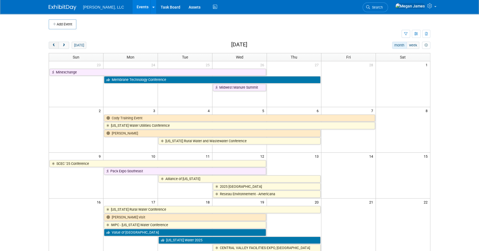
click at [55, 45] on span "prev" at bounding box center [54, 46] width 4 height 4
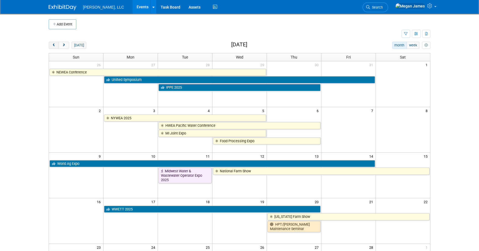
click at [55, 45] on span "prev" at bounding box center [54, 46] width 4 height 4
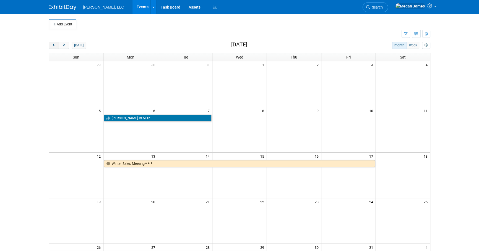
click at [55, 45] on span "prev" at bounding box center [54, 46] width 4 height 4
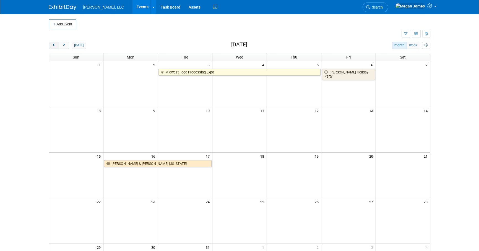
click at [55, 45] on span "prev" at bounding box center [54, 46] width 4 height 4
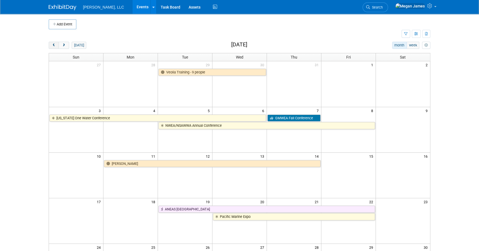
click at [55, 45] on span "prev" at bounding box center [54, 46] width 4 height 4
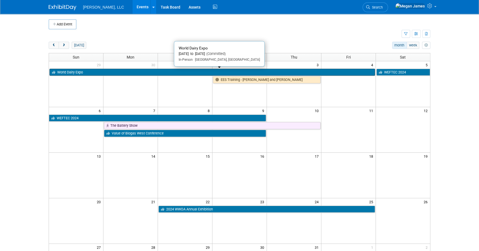
click at [242, 72] on link "World Dairy Expo" at bounding box center [211, 72] width 325 height 7
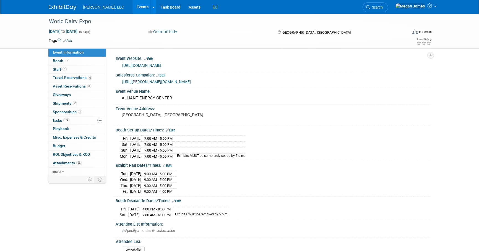
select select "Ag/Biogas"
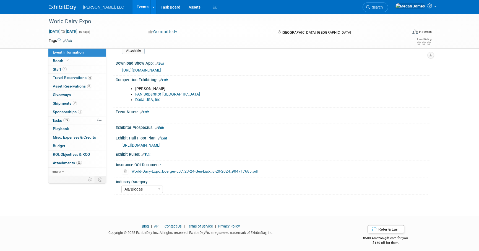
scroll to position [200, 0]
click at [88, 57] on link "Booth" at bounding box center [76, 61] width 57 height 8
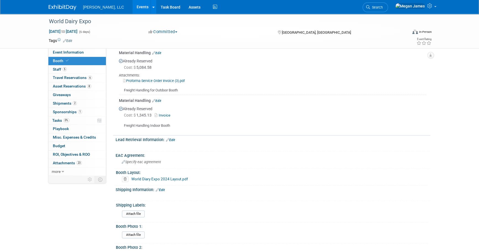
scroll to position [442, 0]
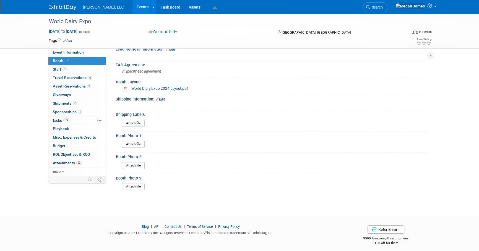
click at [145, 86] on link "World Diary Expo 2024 Layout.pdf" at bounding box center [159, 88] width 57 height 4
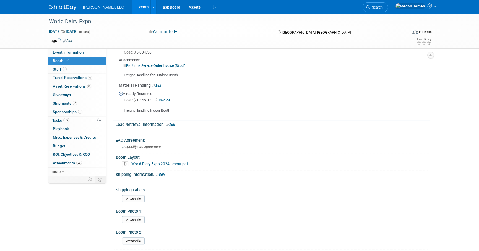
scroll to position [417, 0]
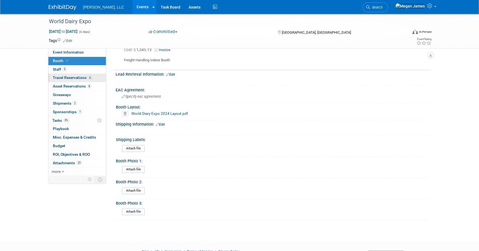
click at [73, 78] on span "Travel Reservations 6" at bounding box center [72, 77] width 39 height 4
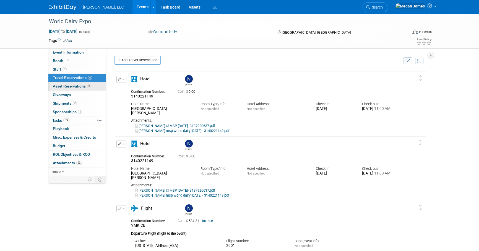
click at [75, 88] on span "Asset Reservations 8" at bounding box center [72, 86] width 38 height 4
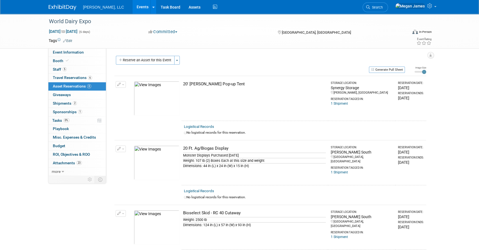
scroll to position [50, 0]
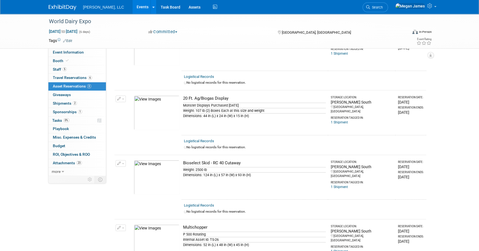
click at [165, 185] on img at bounding box center [157, 177] width 46 height 35
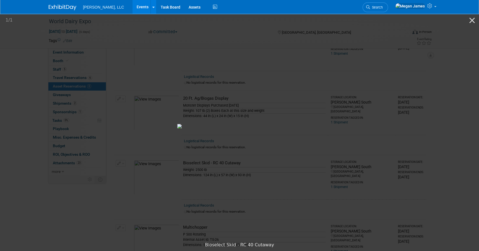
click at [74, 208] on picture at bounding box center [239, 126] width 479 height 226
click at [474, 19] on button "Close gallery" at bounding box center [472, 20] width 14 height 13
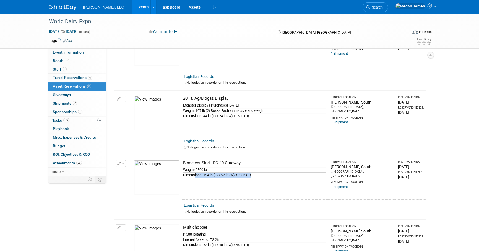
drag, startPoint x: 195, startPoint y: 173, endPoint x: 256, endPoint y: 173, distance: 61.1
click at [256, 173] on div "Dimensions: 124 in (L) x 57 in (W) x 93 in (H)" at bounding box center [254, 174] width 143 height 5
drag, startPoint x: 256, startPoint y: 173, endPoint x: 237, endPoint y: 183, distance: 21.3
click at [237, 183] on td "Bioselect Skid - RC 40 Cutaway Weight: 2500 lb Dimensions: 124 in (L) x 57 in (…" at bounding box center [255, 177] width 146 height 45
click at [132, 9] on link "Events" at bounding box center [142, 7] width 20 height 14
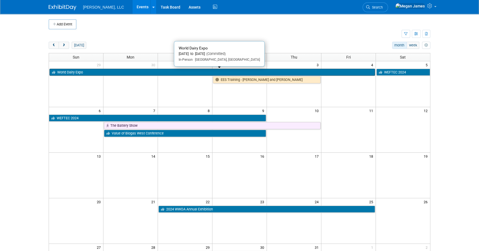
click at [75, 70] on link "World Dairy Expo" at bounding box center [211, 72] width 325 height 7
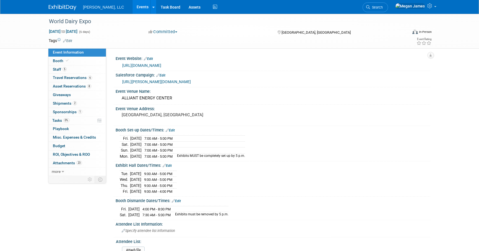
select select "Ag/Biogas"
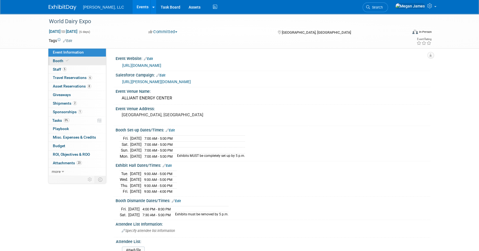
click at [77, 60] on link "Booth" at bounding box center [76, 61] width 57 height 8
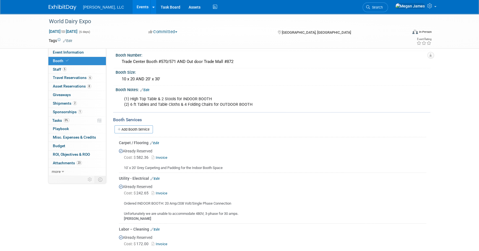
scroll to position [75, 0]
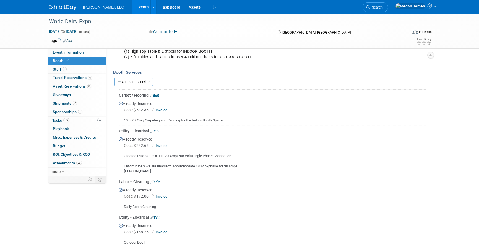
click at [158, 144] on link "Invoice" at bounding box center [160, 146] width 18 height 4
click at [132, 1] on link "Events" at bounding box center [142, 7] width 20 height 14
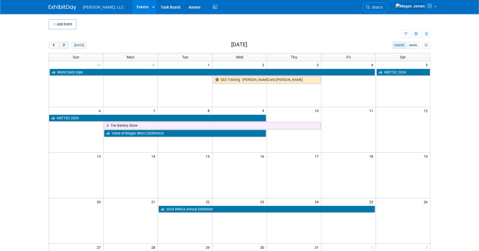
click at [64, 44] on span "next" at bounding box center [64, 46] width 4 height 4
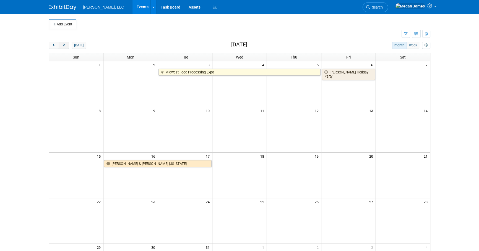
click at [64, 44] on span "next" at bounding box center [64, 46] width 4 height 4
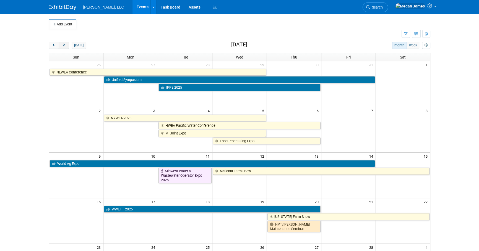
click at [64, 44] on span "next" at bounding box center [64, 46] width 4 height 4
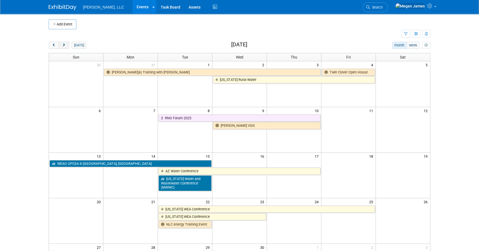
click at [64, 44] on span "next" at bounding box center [64, 46] width 4 height 4
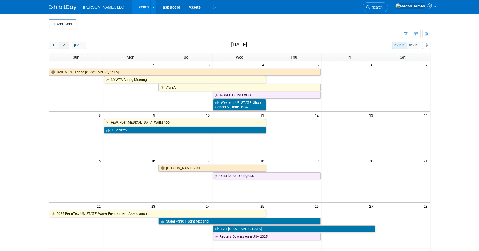
click at [64, 44] on span "next" at bounding box center [64, 46] width 4 height 4
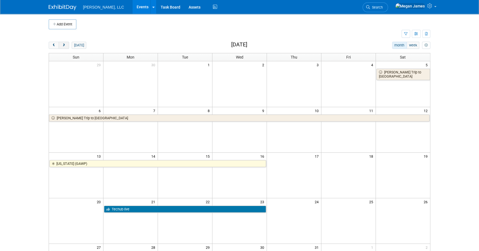
click at [64, 44] on span "next" at bounding box center [64, 46] width 4 height 4
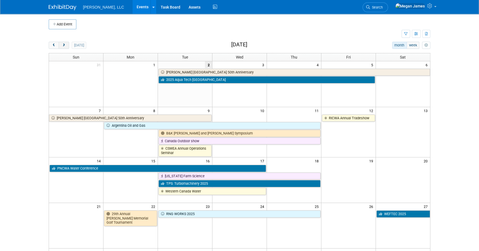
click at [64, 44] on span "next" at bounding box center [64, 46] width 4 height 4
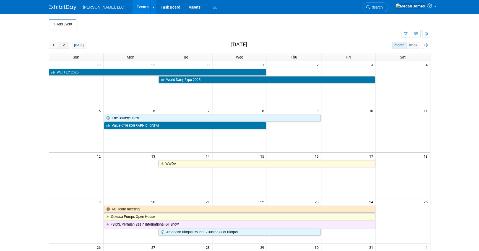
click at [64, 44] on span "next" at bounding box center [64, 46] width 4 height 4
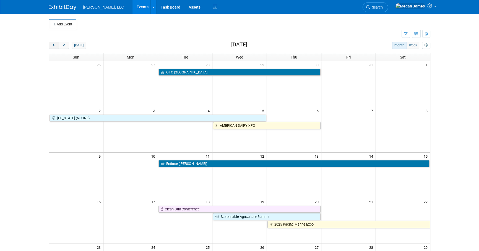
click at [54, 45] on span "prev" at bounding box center [54, 46] width 4 height 4
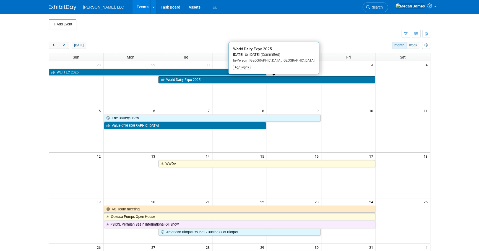
click at [188, 81] on link "World Dairy Expo 2025" at bounding box center [266, 79] width 216 height 7
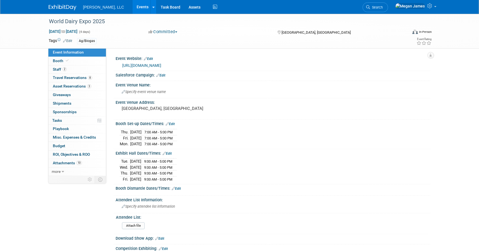
select select "Ag/Biogas"
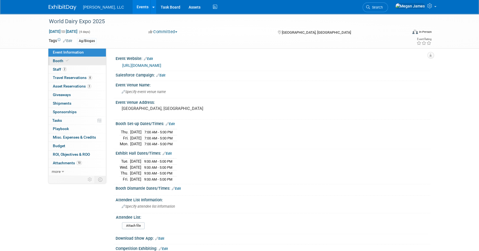
click at [78, 63] on link "Booth" at bounding box center [76, 61] width 57 height 8
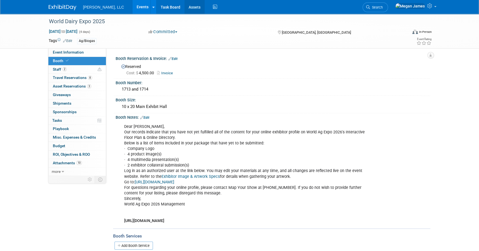
click at [184, 6] on link "Assets" at bounding box center [194, 7] width 20 height 14
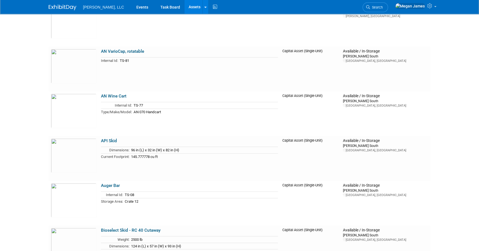
scroll to position [553, 0]
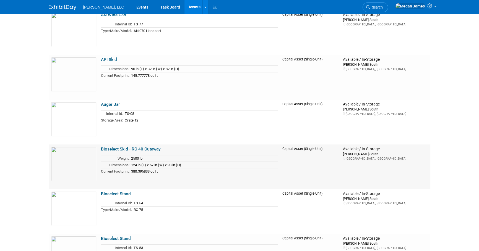
click at [127, 147] on link "Bioselect Skid - RC 40 Cutaway" at bounding box center [131, 149] width 60 height 5
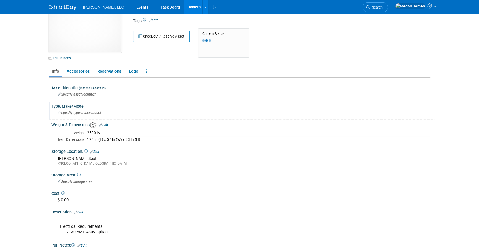
scroll to position [50, 0]
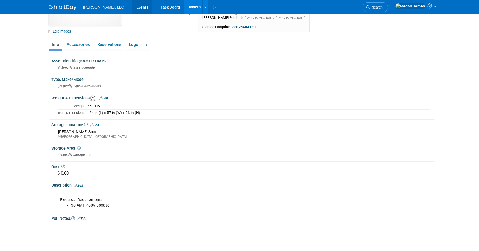
drag, startPoint x: 123, startPoint y: 6, endPoint x: 163, endPoint y: 19, distance: 41.9
click at [132, 6] on link "Events" at bounding box center [142, 7] width 20 height 14
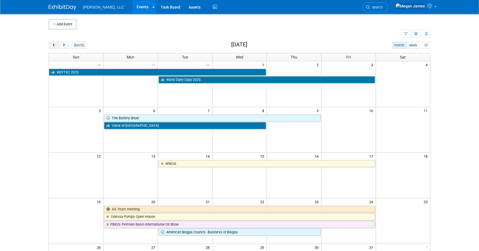
click at [52, 45] on span "prev" at bounding box center [54, 46] width 4 height 4
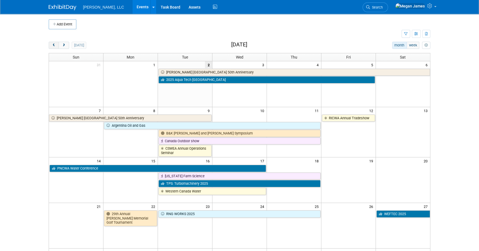
click at [52, 45] on span "prev" at bounding box center [54, 46] width 4 height 4
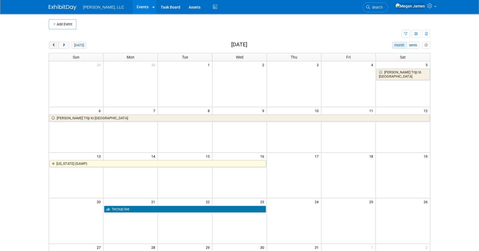
click at [52, 45] on span "prev" at bounding box center [54, 46] width 4 height 4
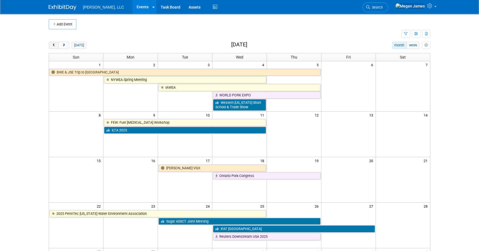
click at [52, 45] on span "prev" at bounding box center [54, 46] width 4 height 4
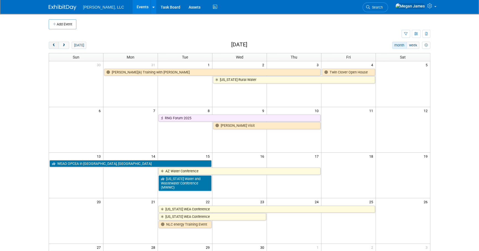
click at [52, 45] on span "prev" at bounding box center [54, 46] width 4 height 4
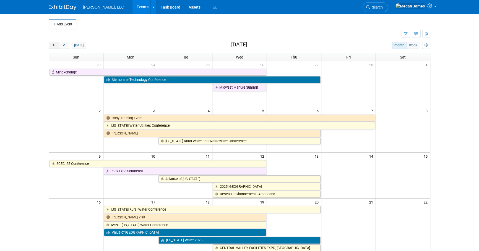
click at [52, 45] on span "prev" at bounding box center [54, 46] width 4 height 4
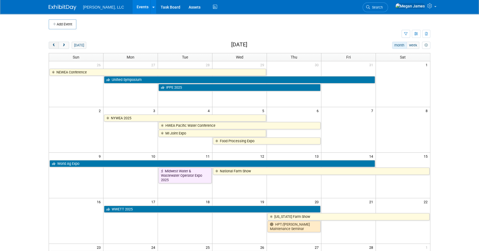
click at [52, 45] on span "prev" at bounding box center [54, 46] width 4 height 4
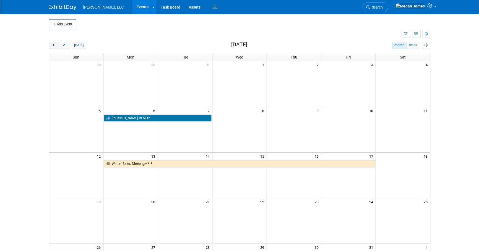
click at [52, 45] on span "prev" at bounding box center [54, 46] width 4 height 4
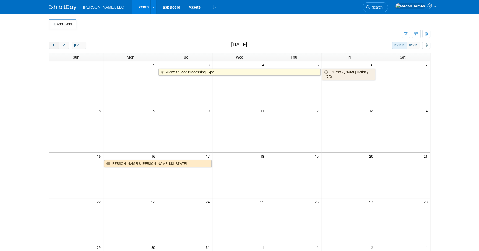
click at [52, 45] on span "prev" at bounding box center [54, 46] width 4 height 4
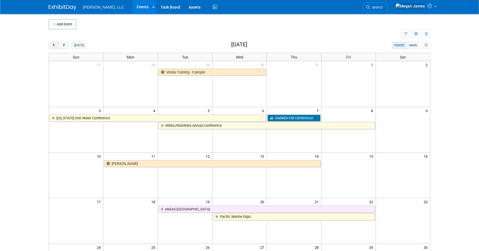
click at [52, 45] on span "prev" at bounding box center [54, 46] width 4 height 4
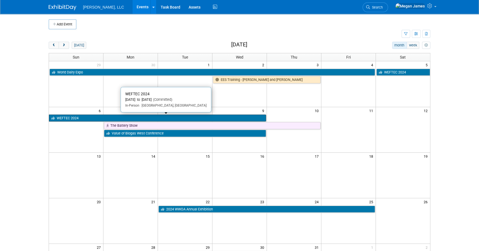
click at [74, 116] on link "WEFTEC 2024" at bounding box center [157, 118] width 217 height 7
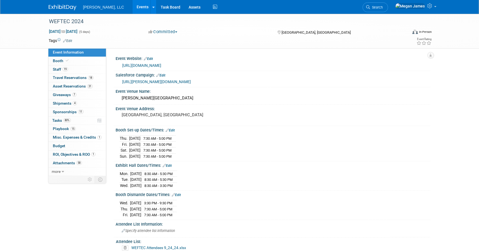
select select "Municipal"
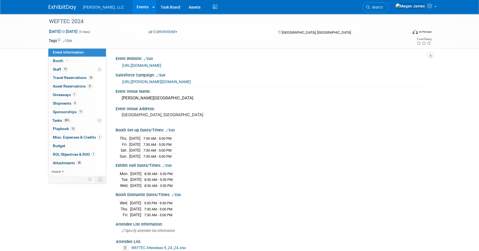
click at [132, 6] on link "Events" at bounding box center [142, 7] width 20 height 14
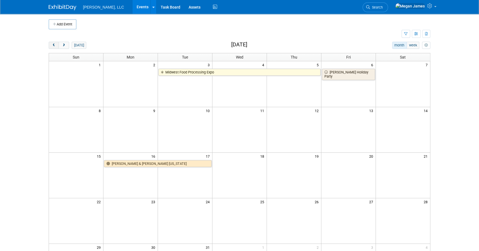
click at [54, 44] on span "prev" at bounding box center [54, 46] width 4 height 4
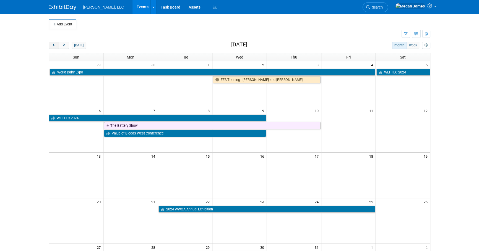
click at [54, 44] on span "prev" at bounding box center [54, 46] width 4 height 4
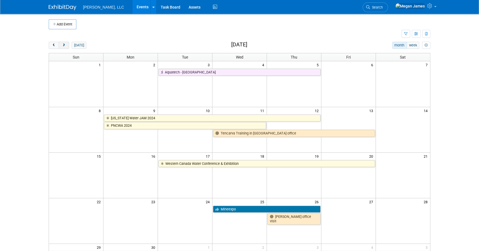
click at [65, 46] on span "next" at bounding box center [64, 46] width 4 height 4
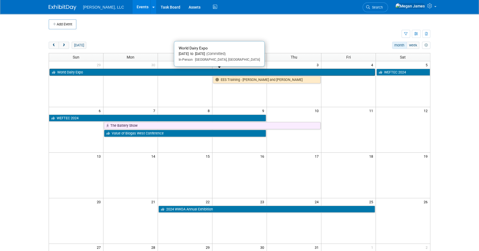
click at [83, 73] on link "World Dairy Expo" at bounding box center [211, 72] width 325 height 7
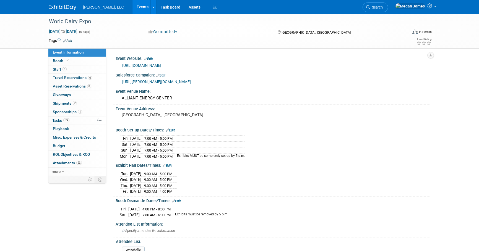
select select "Ag/Biogas"
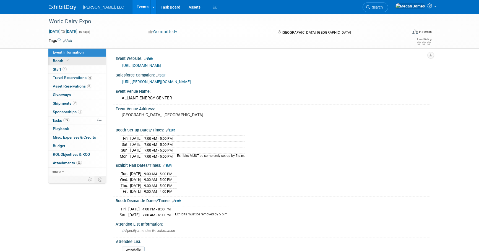
click at [74, 59] on link "Booth" at bounding box center [76, 61] width 57 height 8
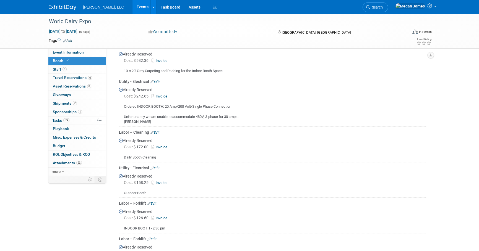
scroll to position [125, 0]
drag, startPoint x: 240, startPoint y: 105, endPoint x: 121, endPoint y: 103, distance: 119.4
click at [121, 103] on div "Ordered INDOOR BOOTH: 20 Amp/208 Volt/Single Phase Connection Unfortunately we …" at bounding box center [272, 111] width 307 height 25
drag, startPoint x: 121, startPoint y: 103, endPoint x: 154, endPoint y: 109, distance: 33.1
click at [154, 109] on div "Ordered INDOOR BOOTH: 20 Amp/208 Volt/Single Phase Connection Unfortunately we …" at bounding box center [272, 111] width 307 height 25
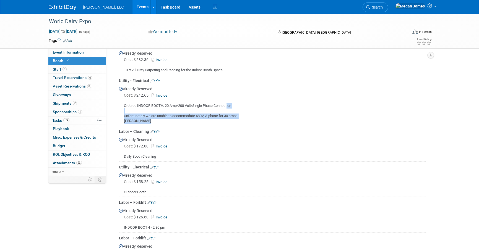
drag, startPoint x: 145, startPoint y: 103, endPoint x: 241, endPoint y: 118, distance: 96.5
click at [241, 118] on div "Ordered INDOOR BOOTH: 20 Amp/208 Volt/Single Phase Connection Unfortunately we …" at bounding box center [272, 111] width 307 height 25
click at [151, 116] on div "Ordered INDOOR BOOTH: 20 Amp/208 Volt/Single Phase Connection Unfortunately we …" at bounding box center [272, 111] width 307 height 25
click at [201, 115] on div "Ordered INDOOR BOOTH: 20 Amp/208 Volt/Single Phase Connection Unfortunately we …" at bounding box center [272, 111] width 307 height 25
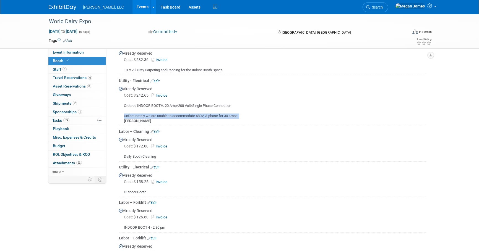
click at [201, 115] on div "Ordered INDOOR BOOTH: 20 Amp/208 Volt/Single Phase Connection Unfortunately we …" at bounding box center [272, 111] width 307 height 25
drag, startPoint x: 201, startPoint y: 115, endPoint x: 164, endPoint y: 119, distance: 37.5
click at [173, 119] on div "Ordered INDOOR BOOTH: 20 Amp/208 Volt/Single Phase Connection Unfortunately we …" at bounding box center [272, 111] width 307 height 25
drag, startPoint x: 144, startPoint y: 119, endPoint x: 122, endPoint y: 80, distance: 44.4
click at [122, 80] on td "Utility - Electrical Edit Already Reserved Cost: $ 242.65 Invoice Ordered INDOO…" at bounding box center [272, 100] width 307 height 51
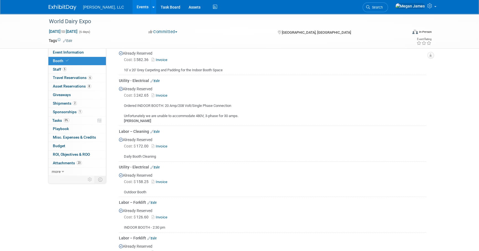
drag, startPoint x: 122, startPoint y: 80, endPoint x: 203, endPoint y: 107, distance: 85.7
click at [207, 109] on div "Ordered INDOOR BOOTH: 20 Amp/208 Volt/Single Phase Connection Unfortunately we …" at bounding box center [272, 111] width 307 height 25
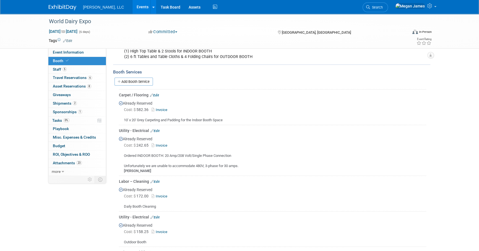
scroll to position [75, 0]
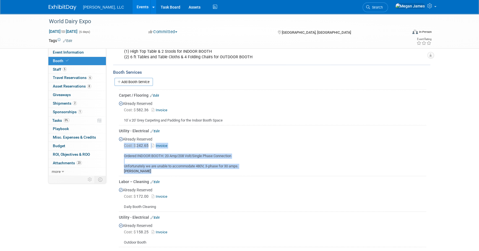
drag, startPoint x: 123, startPoint y: 141, endPoint x: 218, endPoint y: 169, distance: 98.9
click at [218, 169] on div "Already Reserved Cost: $ 242.65 Invoice Ordered INDOOR BOOTH: 20 Amp/208 Volt/S…" at bounding box center [272, 154] width 307 height 40
click at [218, 169] on div "Ordered INDOOR BOOTH: 20 Amp/208 Volt/Single Phase Connection Unfortunately we …" at bounding box center [272, 161] width 307 height 25
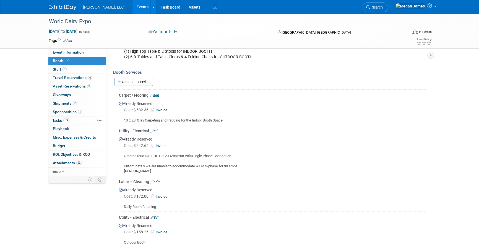
click at [221, 168] on div "Ordered INDOOR BOOTH: 20 Amp/208 Volt/Single Phase Connection Unfortunately we …" at bounding box center [272, 161] width 307 height 25
click at [132, 5] on link "Events" at bounding box center [142, 7] width 20 height 14
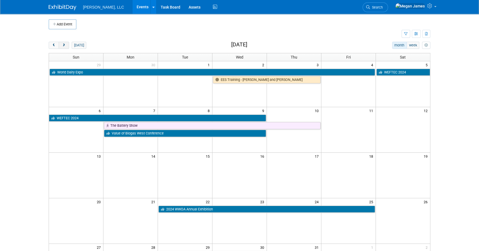
click at [64, 45] on span "next" at bounding box center [64, 46] width 4 height 4
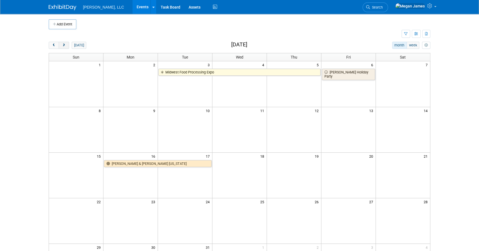
click at [64, 45] on span "next" at bounding box center [64, 46] width 4 height 4
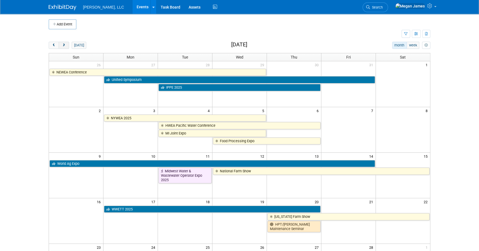
click at [64, 45] on span "next" at bounding box center [64, 46] width 4 height 4
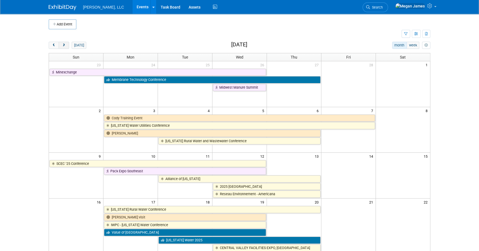
click at [64, 45] on span "next" at bounding box center [64, 46] width 4 height 4
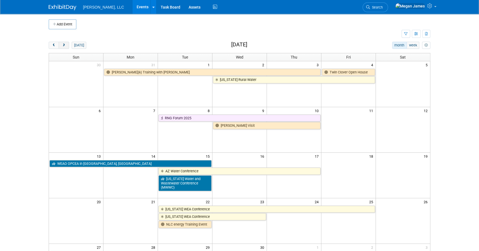
click at [64, 45] on span "next" at bounding box center [64, 46] width 4 height 4
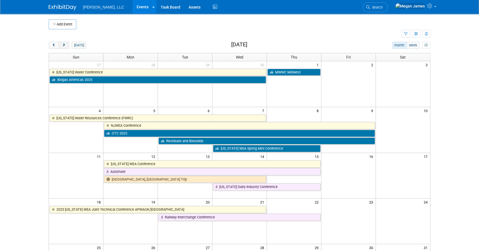
click at [64, 45] on span "next" at bounding box center [64, 46] width 4 height 4
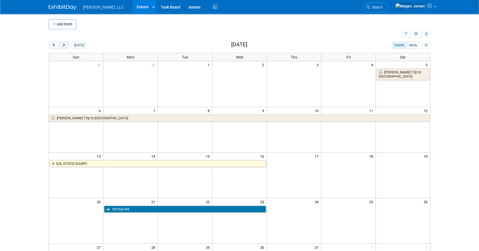
click at [64, 45] on span "next" at bounding box center [64, 46] width 4 height 4
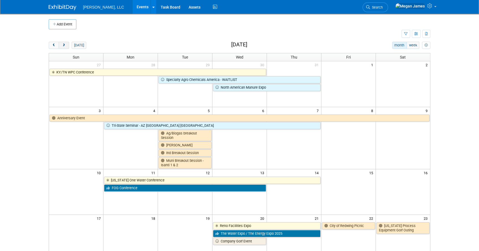
click at [64, 45] on span "next" at bounding box center [64, 46] width 4 height 4
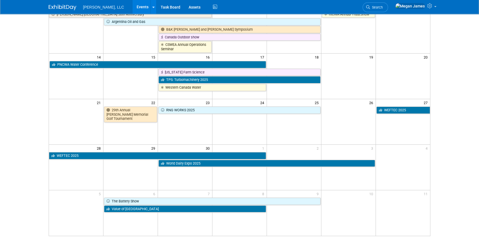
scroll to position [148, 0]
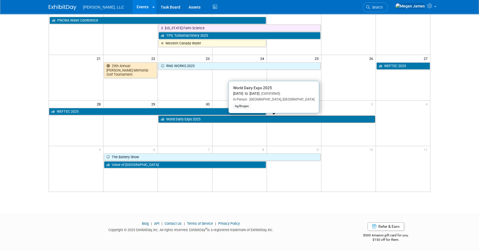
click at [204, 121] on link "World Dairy Expo 2025" at bounding box center [266, 119] width 216 height 7
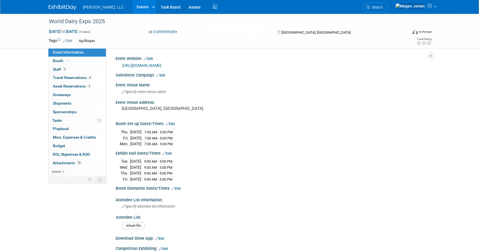
select select "Ag/Biogas"
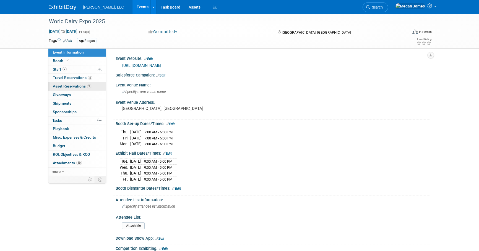
click at [94, 85] on link "3 Asset Reservations 3" at bounding box center [76, 86] width 57 height 8
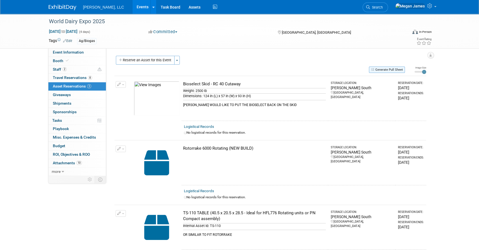
click at [392, 69] on button "Generate Pull Sheet" at bounding box center [387, 70] width 36 height 6
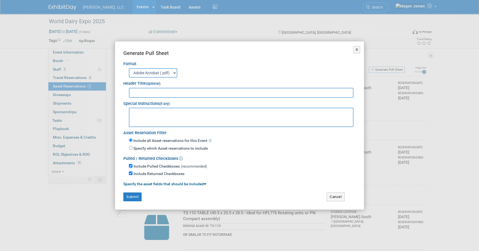
click at [140, 93] on input "text" at bounding box center [241, 93] width 224 height 10
type input "World Dairy Expo"
click at [135, 197] on button "Submit" at bounding box center [132, 197] width 18 height 9
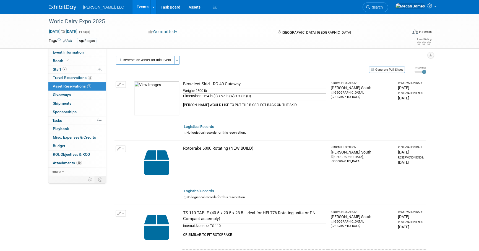
drag, startPoint x: 466, startPoint y: 28, endPoint x: 460, endPoint y: 2, distance: 26.1
click at [466, 27] on div "World Dairy Expo 2025 [DATE] to [DATE] (4 days) [DATE] to [DATE] Committed Comm…" at bounding box center [239, 31] width 479 height 35
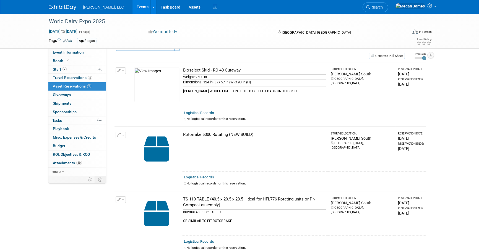
scroll to position [25, 0]
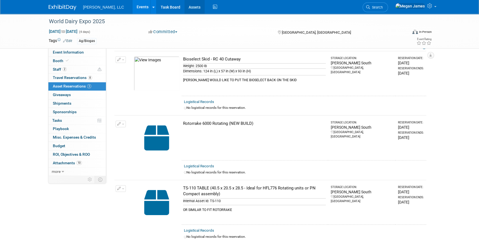
click at [184, 8] on link "Assets" at bounding box center [194, 7] width 20 height 14
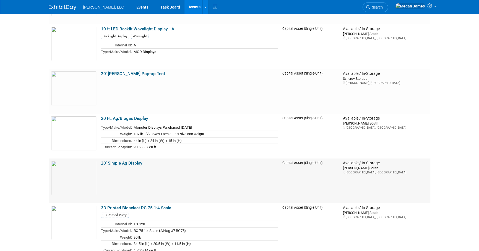
scroll to position [100, 0]
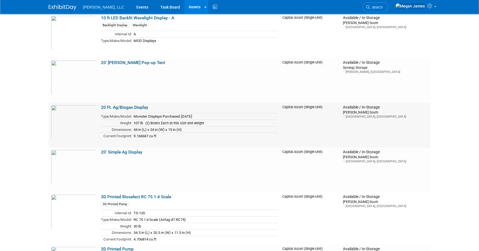
click at [141, 108] on link "20 Ft. Ag/Biogas Display" at bounding box center [124, 107] width 47 height 5
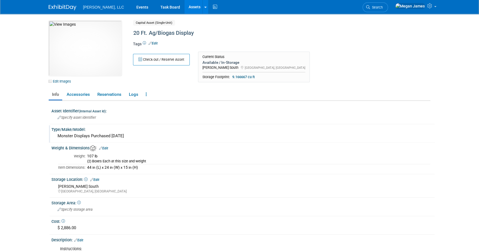
drag, startPoint x: 89, startPoint y: 136, endPoint x: 57, endPoint y: 138, distance: 32.4
click at [57, 138] on div "Monster Displays Purchased [DATE]" at bounding box center [243, 136] width 374 height 9
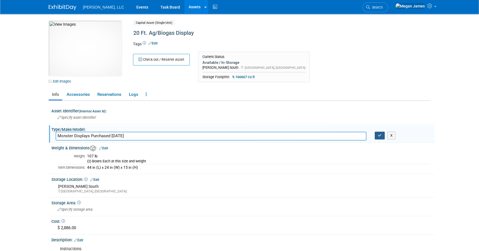
click at [376, 135] on button "button" at bounding box center [379, 136] width 10 height 8
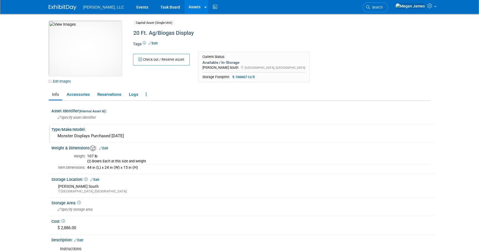
click at [81, 62] on img at bounding box center [85, 48] width 73 height 55
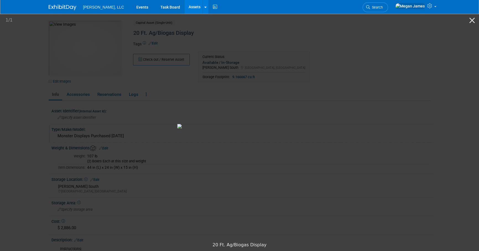
click at [414, 160] on picture at bounding box center [239, 126] width 479 height 226
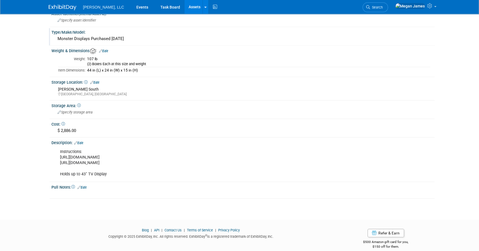
scroll to position [100, 0]
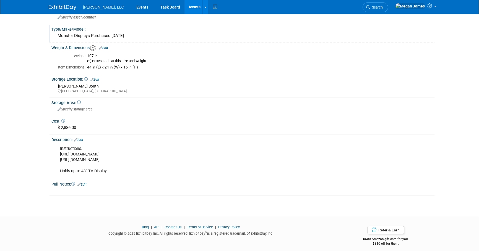
click at [230, 160] on div "Instructions: [URL][DOMAIN_NAME] [URL][DOMAIN_NAME] Holds up to 43" TV Display" at bounding box center [209, 159] width 306 height 33
click at [230, 160] on div "Instructions: https://www.monsterdisplays.com/v/vspfiles/downloadables/Setup/Br…" at bounding box center [209, 159] width 306 height 33
click at [25, 151] on html "Boerger, LLC Events Task Board Assets New Asset" at bounding box center [239, 25] width 479 height 251
click at [472, 151] on html "Boerger, LLC Events Task Board Assets New Asset" at bounding box center [239, 25] width 479 height 251
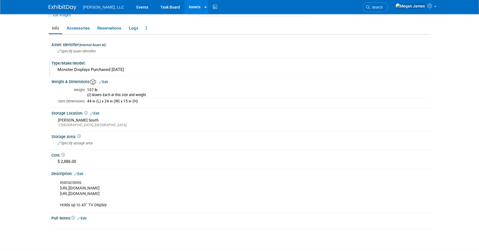
scroll to position [75, 0]
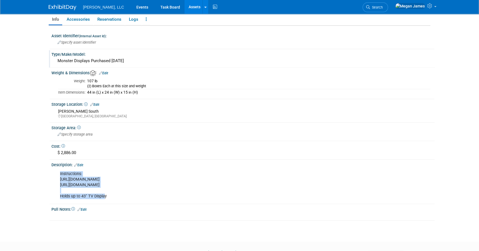
drag, startPoint x: 105, startPoint y: 195, endPoint x: 56, endPoint y: 170, distance: 54.9
click at [56, 170] on div "Instructions: https://www.monsterdisplays.com/v/vspfiles/downloadables/Setup/Br…" at bounding box center [209, 185] width 306 height 33
drag, startPoint x: 56, startPoint y: 170, endPoint x: 45, endPoint y: 191, distance: 23.0
click at [30, 176] on html "Boerger, LLC Events Task Board Assets New Asset" at bounding box center [239, 50] width 479 height 251
click at [250, 185] on div "Instructions: https://www.monsterdisplays.com/v/vspfiles/downloadables/Setup/Br…" at bounding box center [209, 185] width 306 height 33
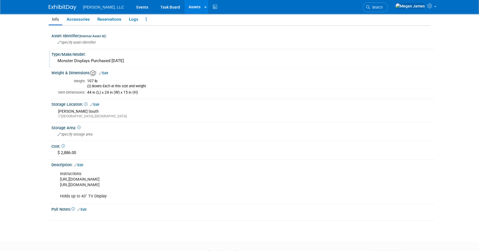
click at [440, 176] on html "Boerger, LLC Events Task Board Assets New Asset" at bounding box center [239, 50] width 479 height 251
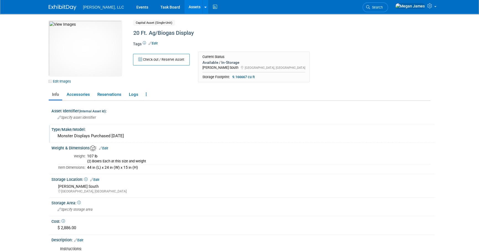
click at [273, 76] on div "Check out / Reserve Asset Current Status Available / In-Storage Boerger South C…" at bounding box center [259, 69] width 260 height 34
click at [105, 51] on img at bounding box center [85, 48] width 73 height 55
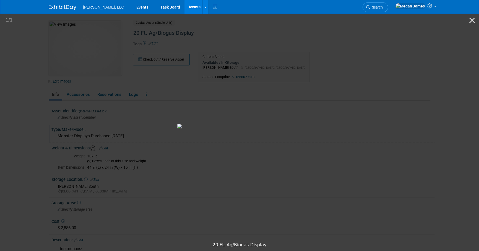
click at [414, 94] on picture at bounding box center [239, 126] width 479 height 226
click at [450, 80] on picture at bounding box center [239, 126] width 479 height 226
click at [473, 19] on button "Close gallery" at bounding box center [472, 20] width 14 height 13
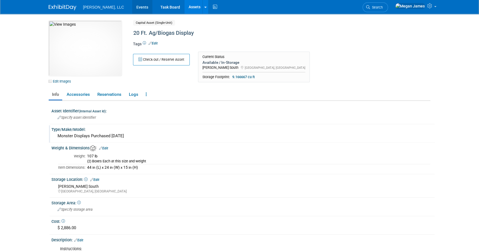
click at [132, 9] on link "Events" at bounding box center [142, 7] width 20 height 14
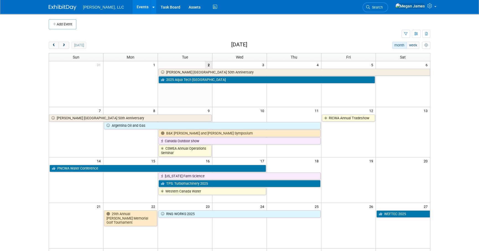
click at [445, 119] on body "[PERSON_NAME], LLC Events Add Event Bulk Upload Events Shareable Event Boards R…" at bounding box center [239, 125] width 479 height 251
click at [447, 185] on body "[PERSON_NAME], LLC Events Add Event Bulk Upload Events Shareable Event Boards R…" at bounding box center [239, 125] width 479 height 251
